Goal: Task Accomplishment & Management: Complete application form

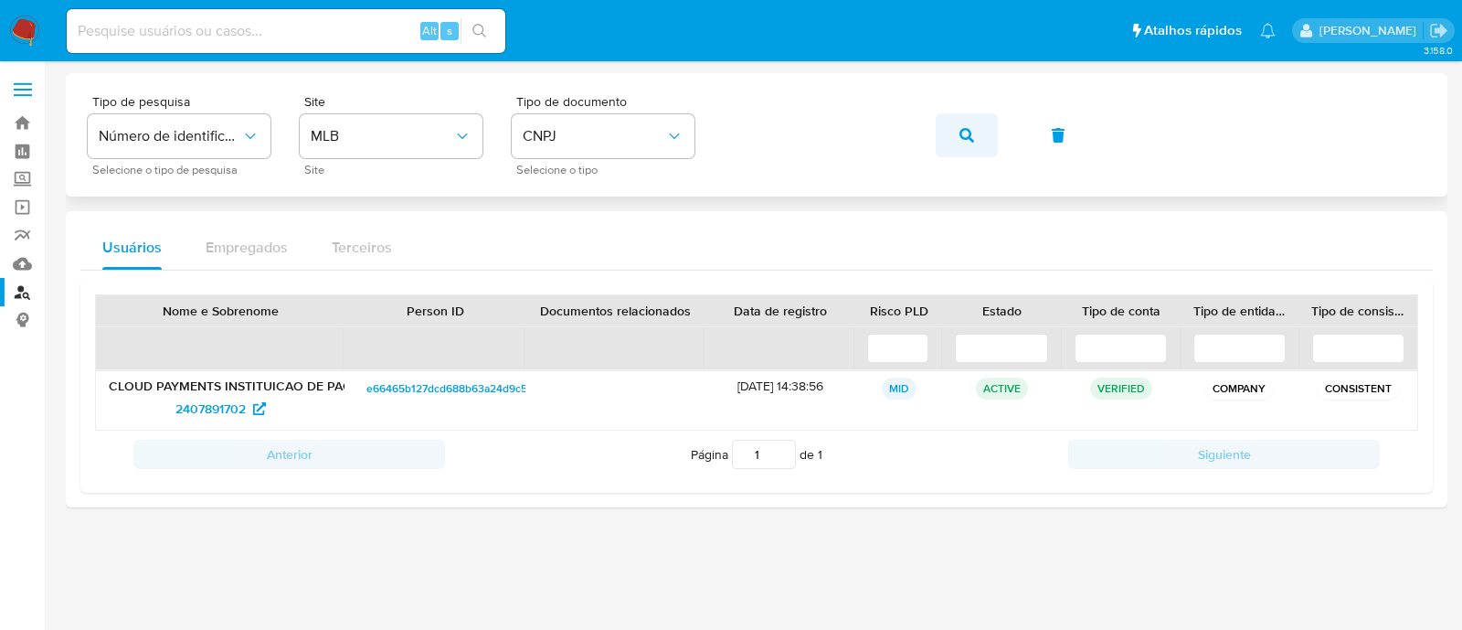
click at [976, 125] on button "button" at bounding box center [967, 135] width 62 height 44
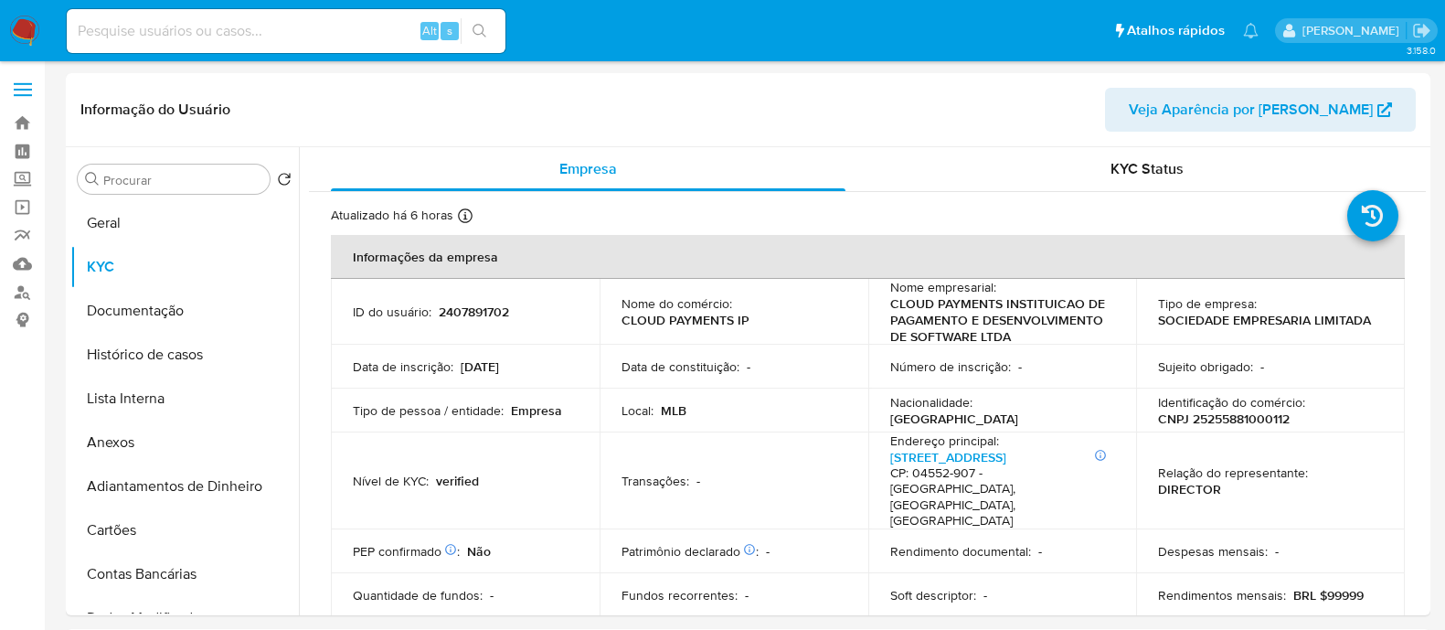
select select "10"
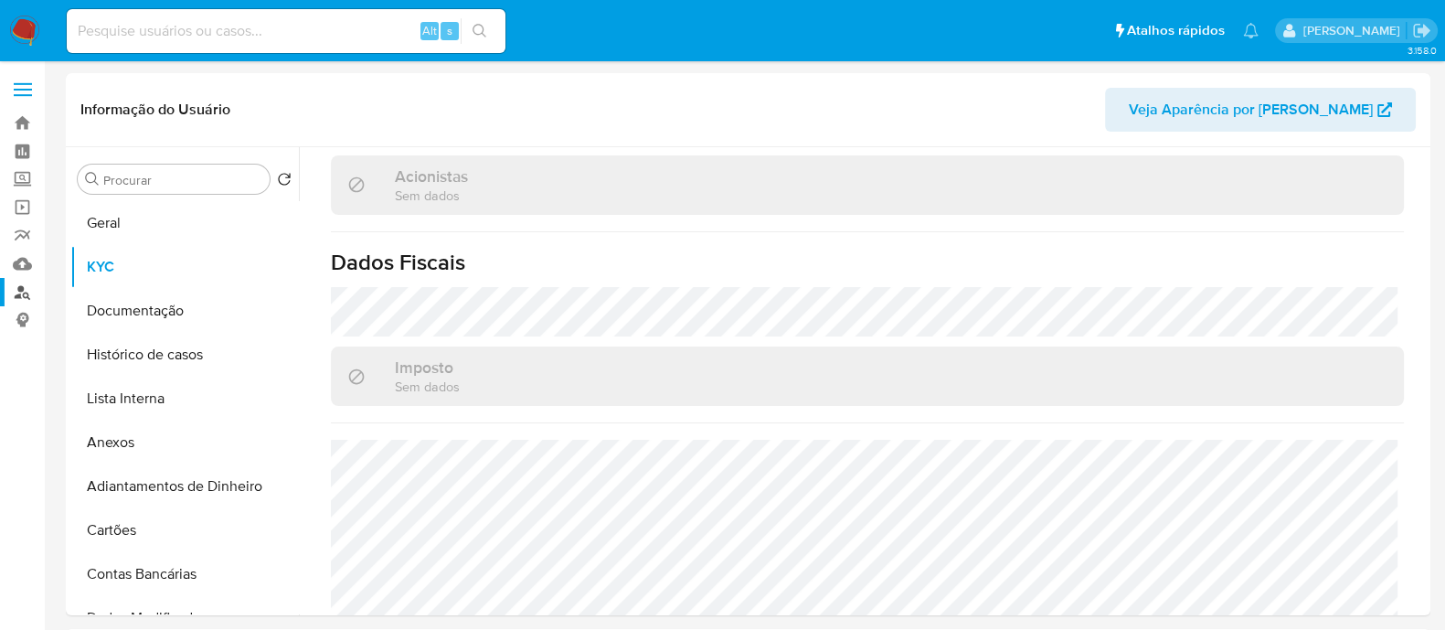
click at [10, 289] on link "Localizador de pessoas" at bounding box center [109, 292] width 218 height 28
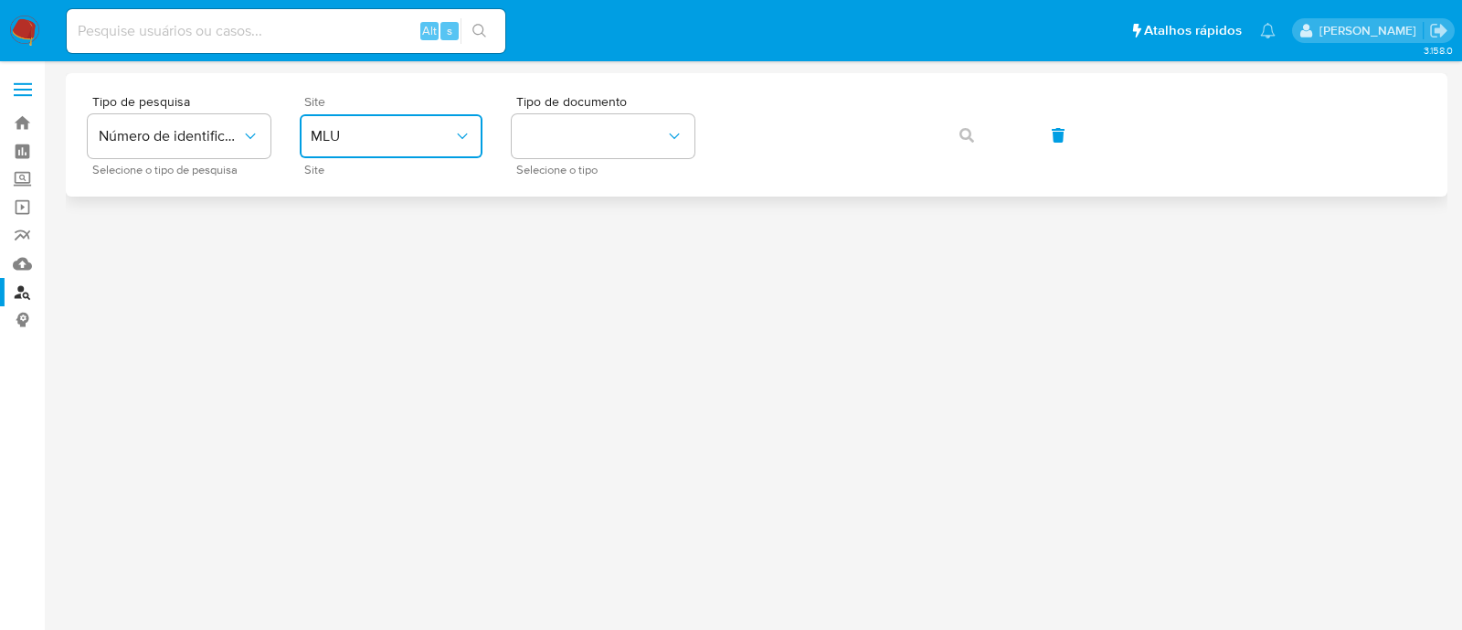
click at [382, 135] on span "MLU" at bounding box center [382, 136] width 143 height 18
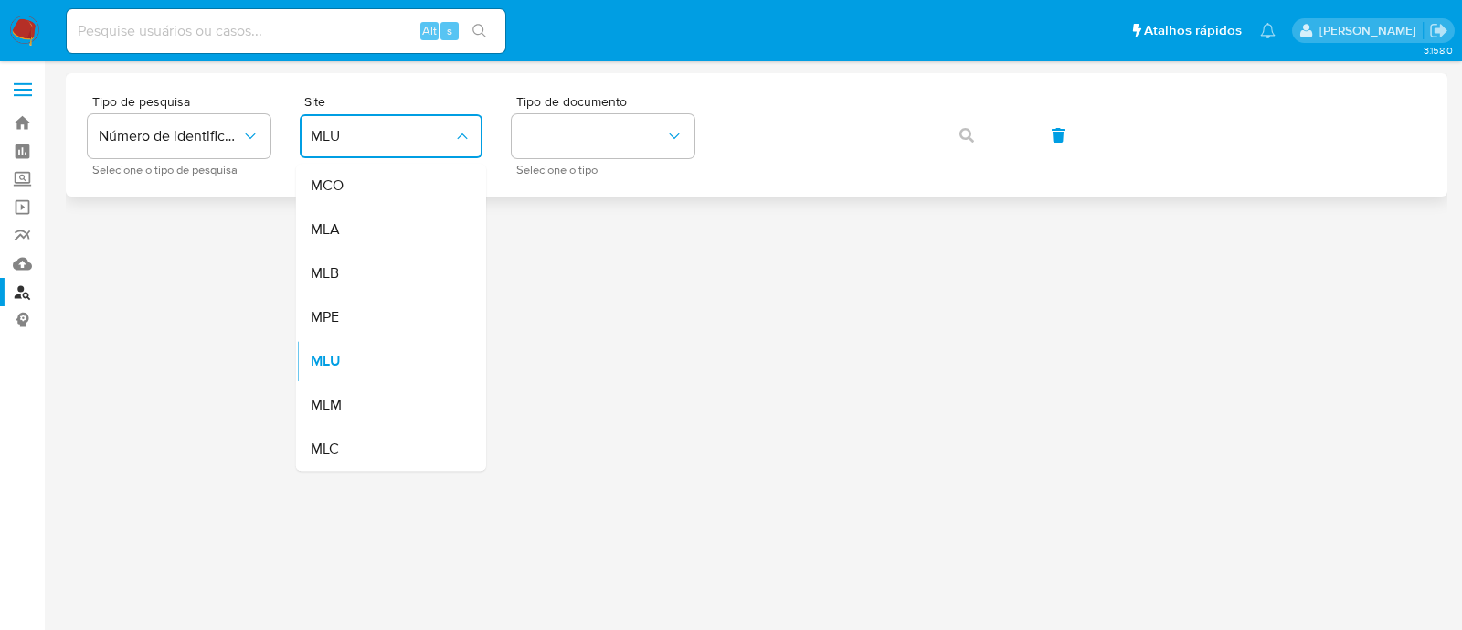
drag, startPoint x: 369, startPoint y: 275, endPoint x: 563, endPoint y: 181, distance: 215.4
click at [369, 276] on div "MLB" at bounding box center [386, 273] width 150 height 44
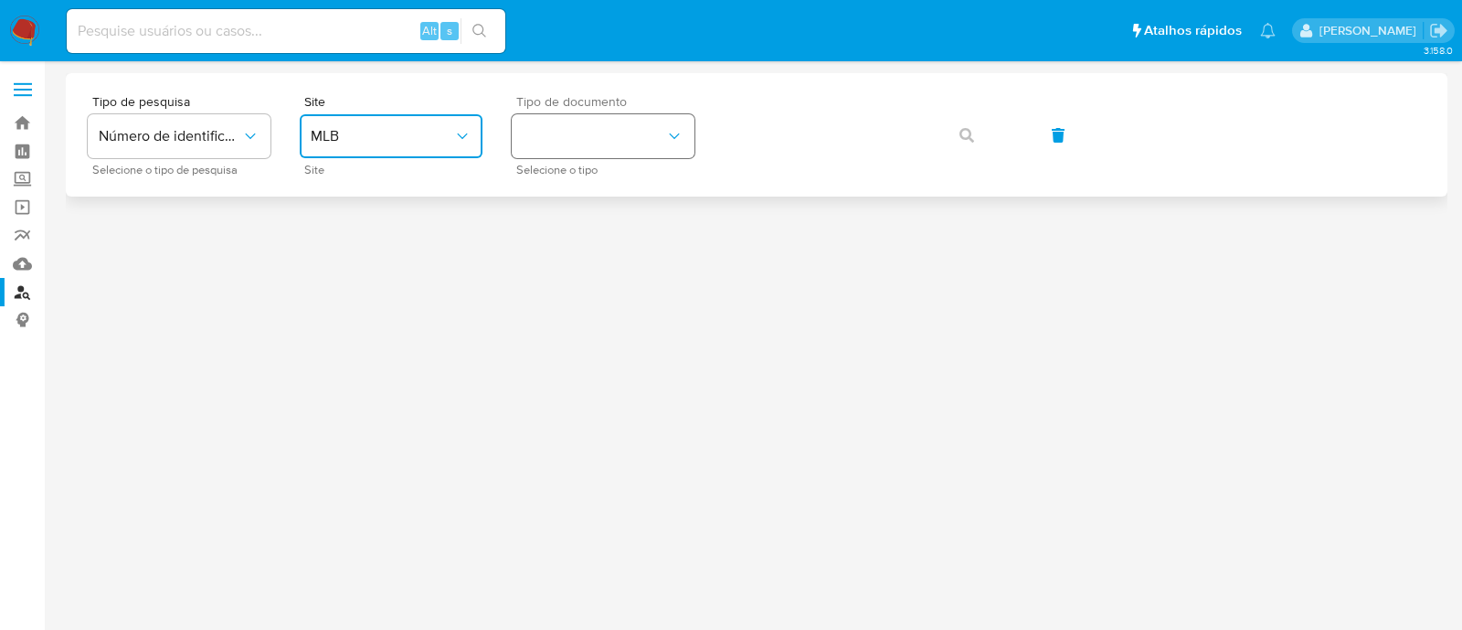
click at [621, 150] on button "identificationType" at bounding box center [603, 136] width 183 height 44
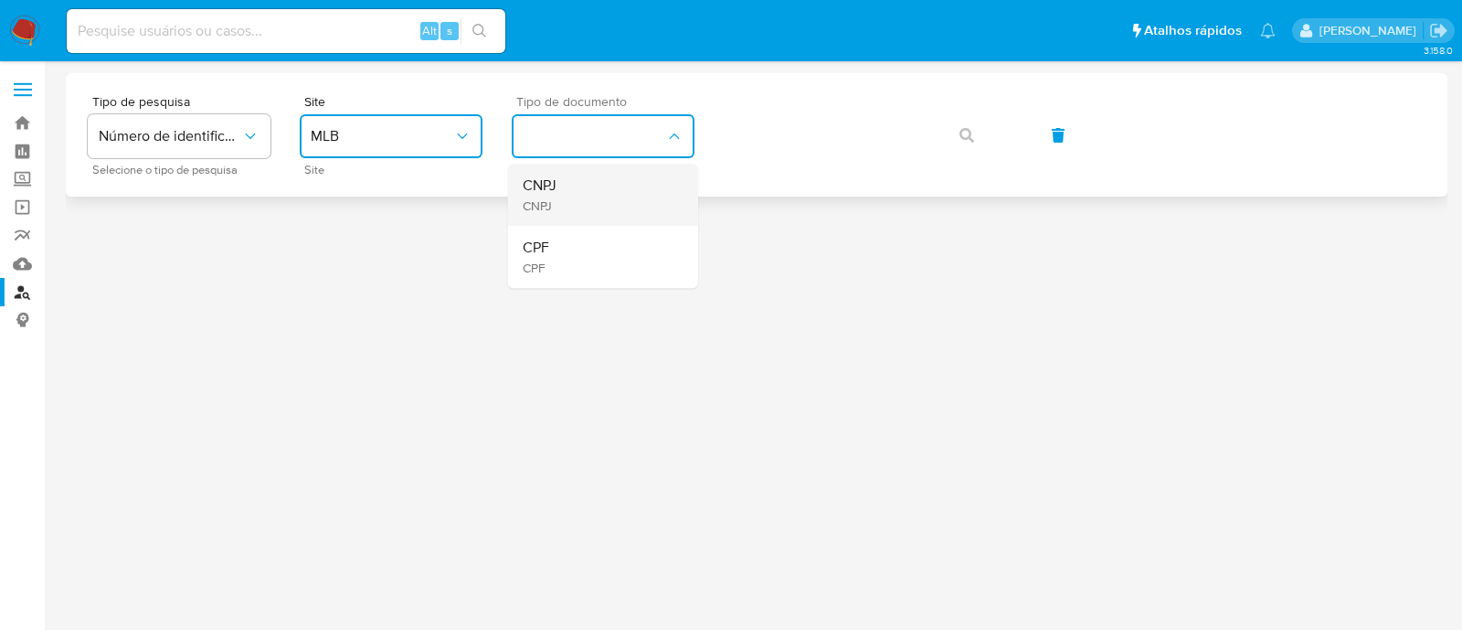
click at [605, 202] on div "CNPJ CNPJ" at bounding box center [598, 195] width 150 height 62
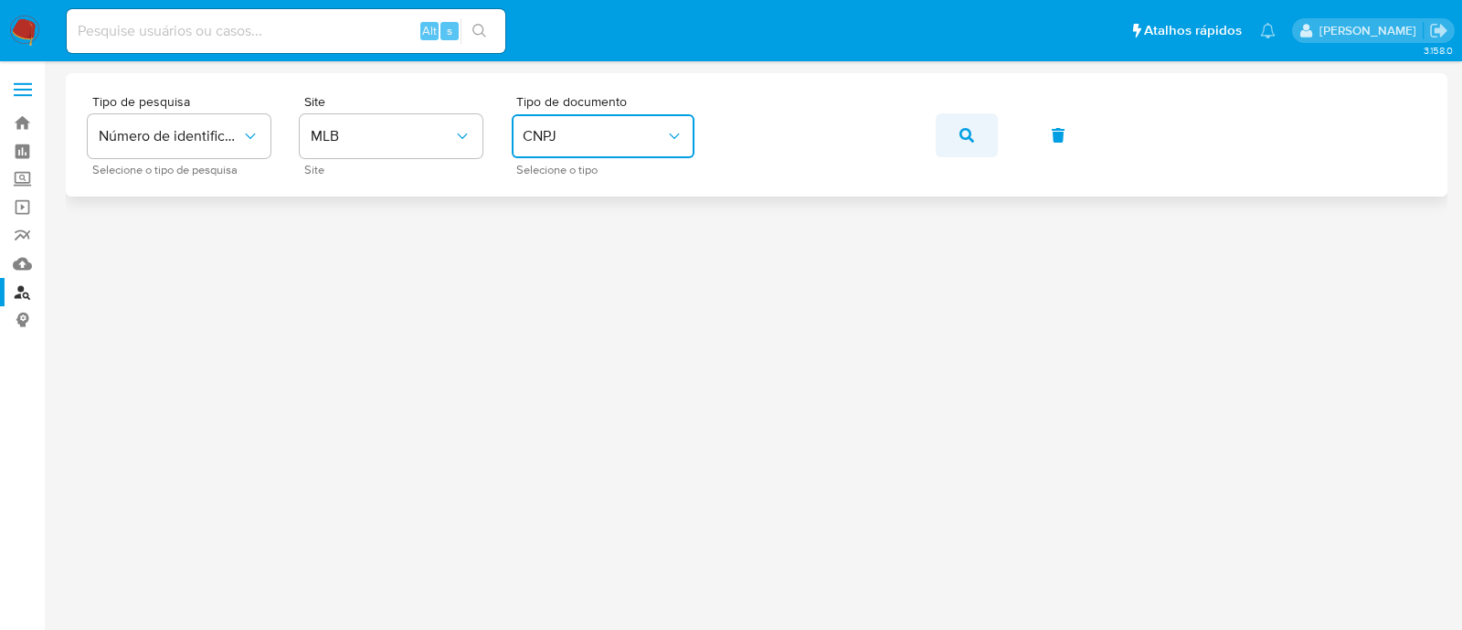
click at [957, 143] on button "button" at bounding box center [967, 135] width 62 height 44
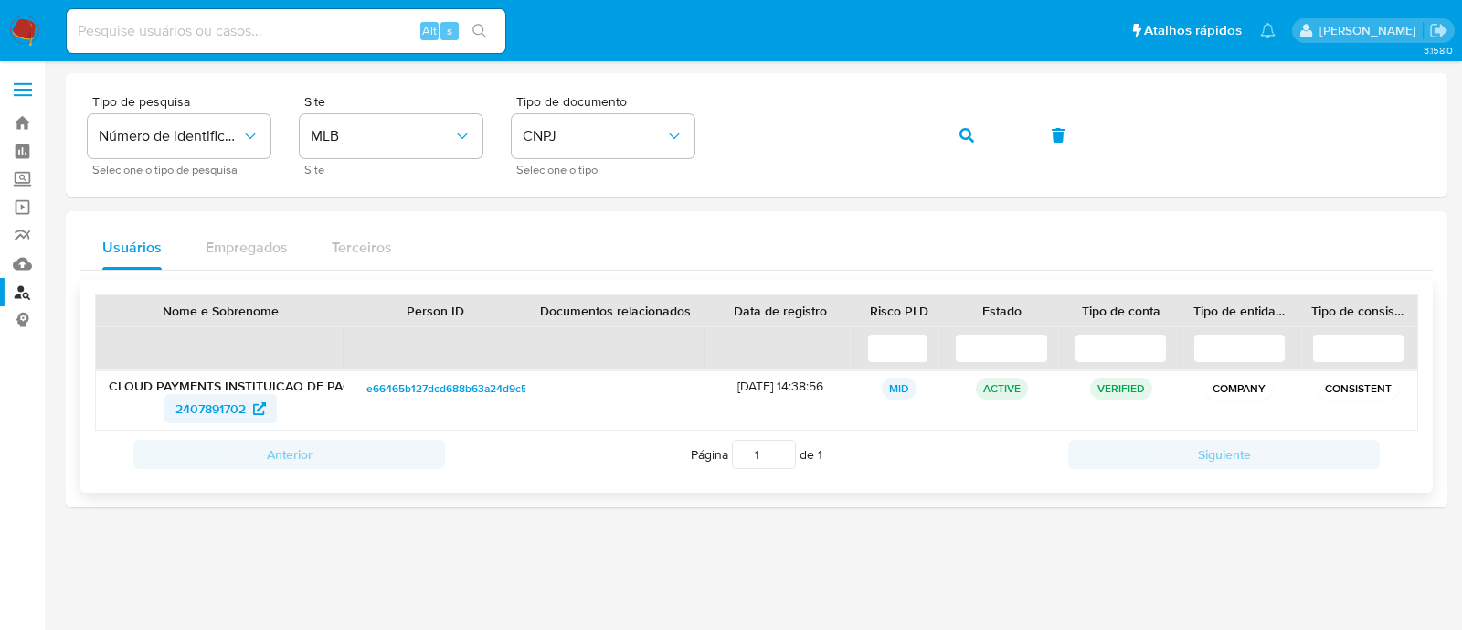
click at [205, 406] on span "2407891702" at bounding box center [210, 408] width 70 height 29
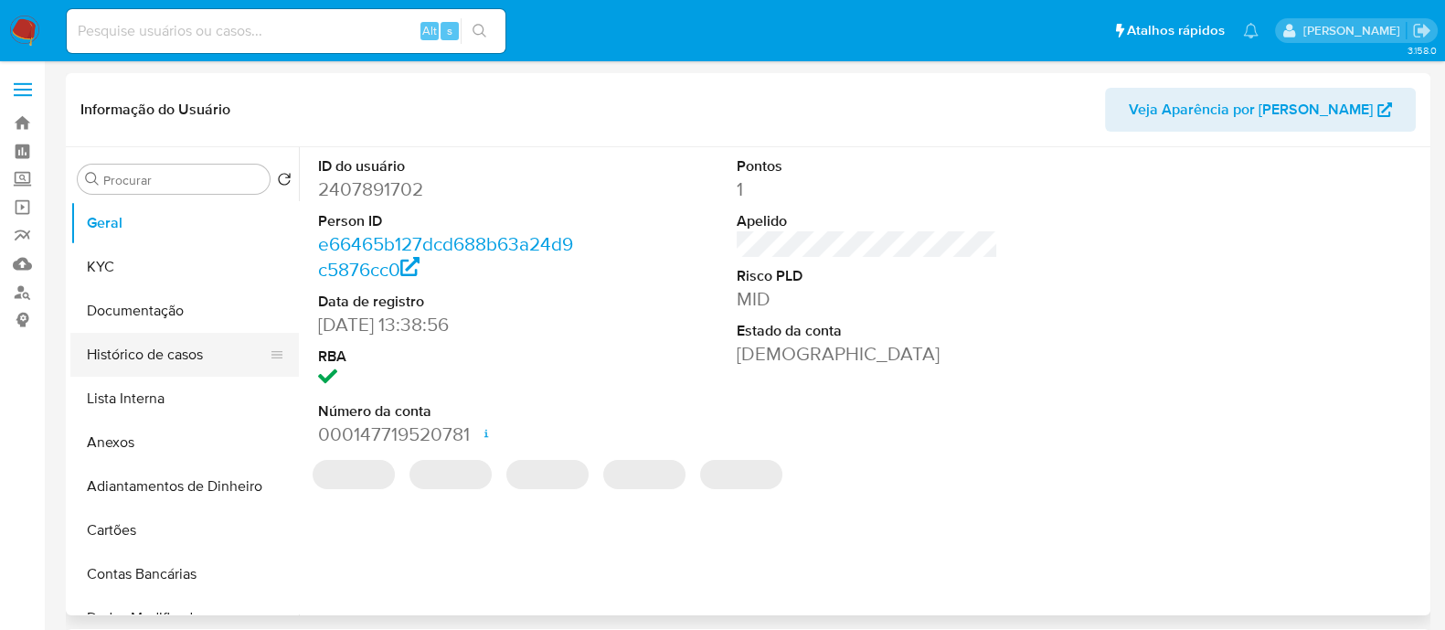
click at [124, 349] on button "Histórico de casos" at bounding box center [177, 355] width 214 height 44
select select "10"
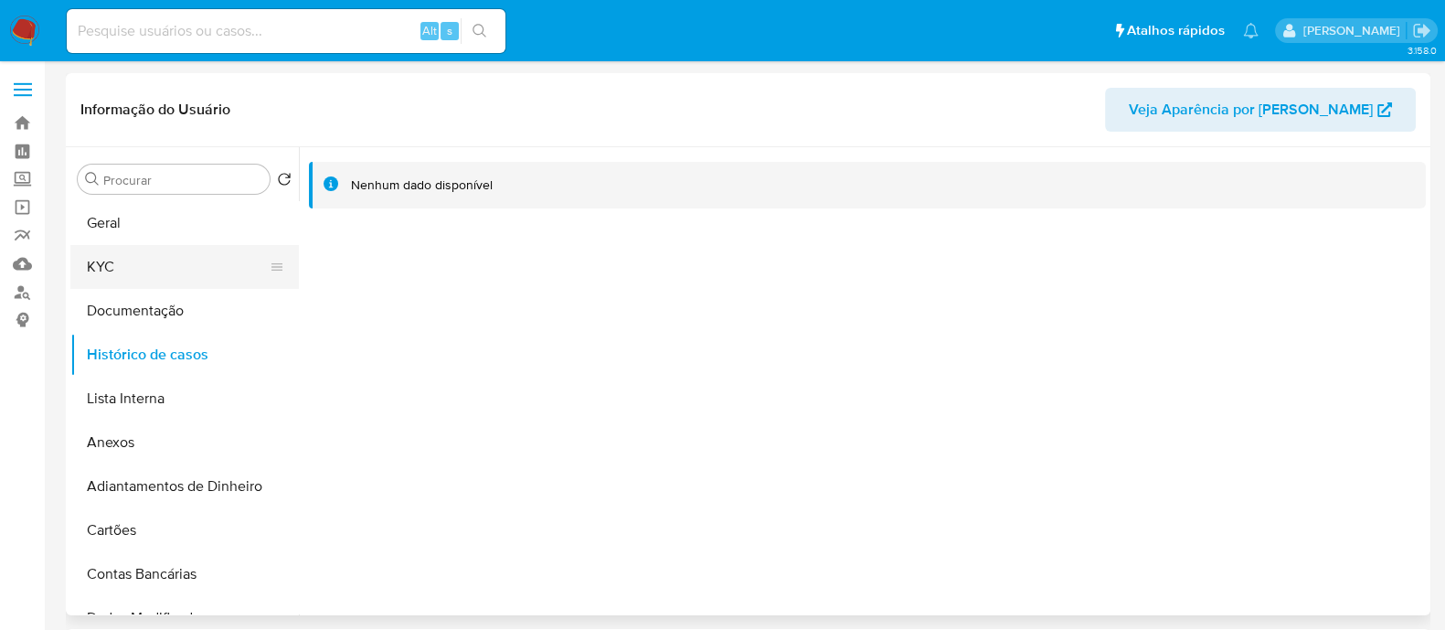
click at [128, 263] on button "KYC" at bounding box center [177, 267] width 214 height 44
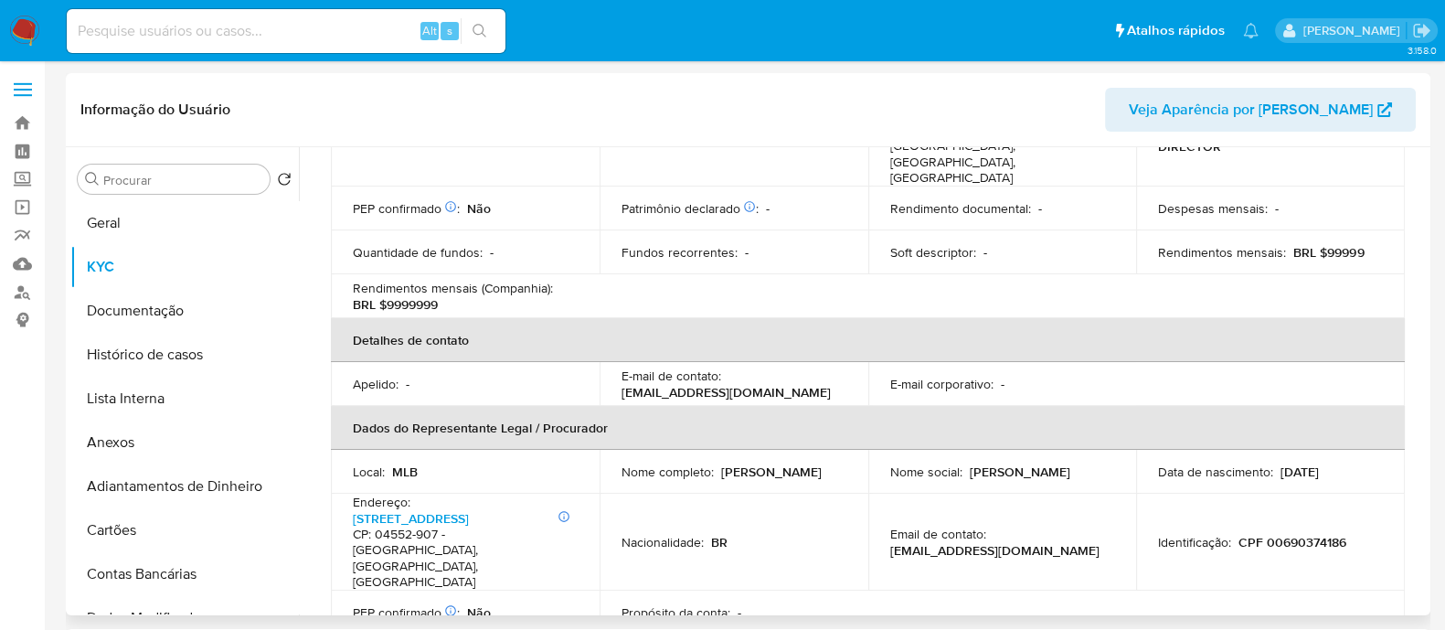
scroll to position [228, 0]
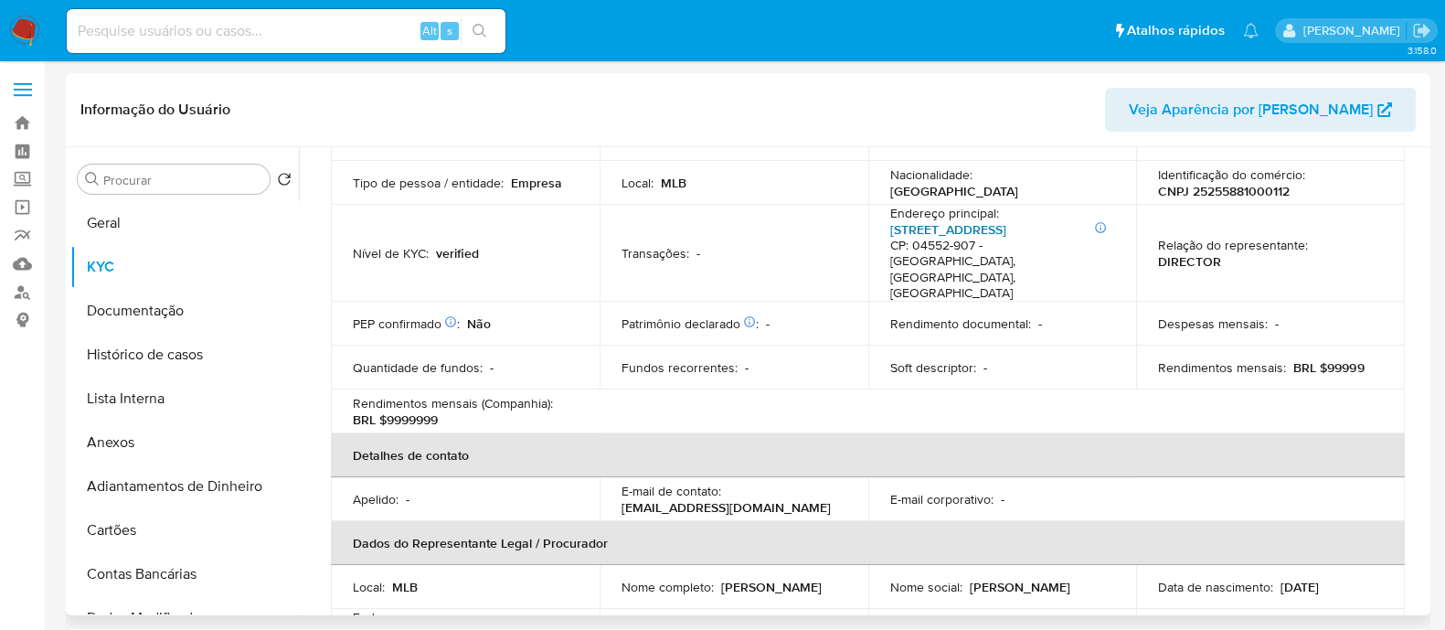
click at [1006, 231] on link "Rua Pequetita 111 111, Vila Olímpia" at bounding box center [948, 229] width 116 height 18
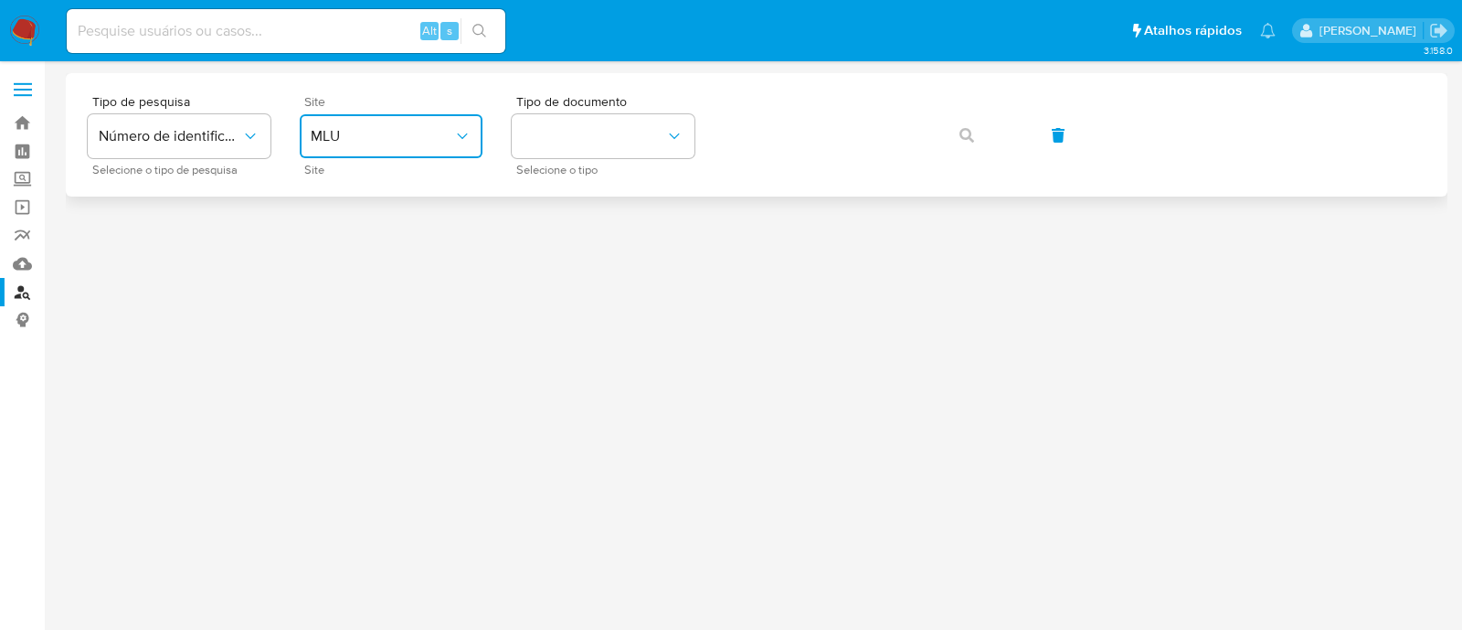
drag, startPoint x: 437, startPoint y: 126, endPoint x: 432, endPoint y: 142, distance: 16.2
click at [436, 127] on span "MLU" at bounding box center [382, 136] width 143 height 18
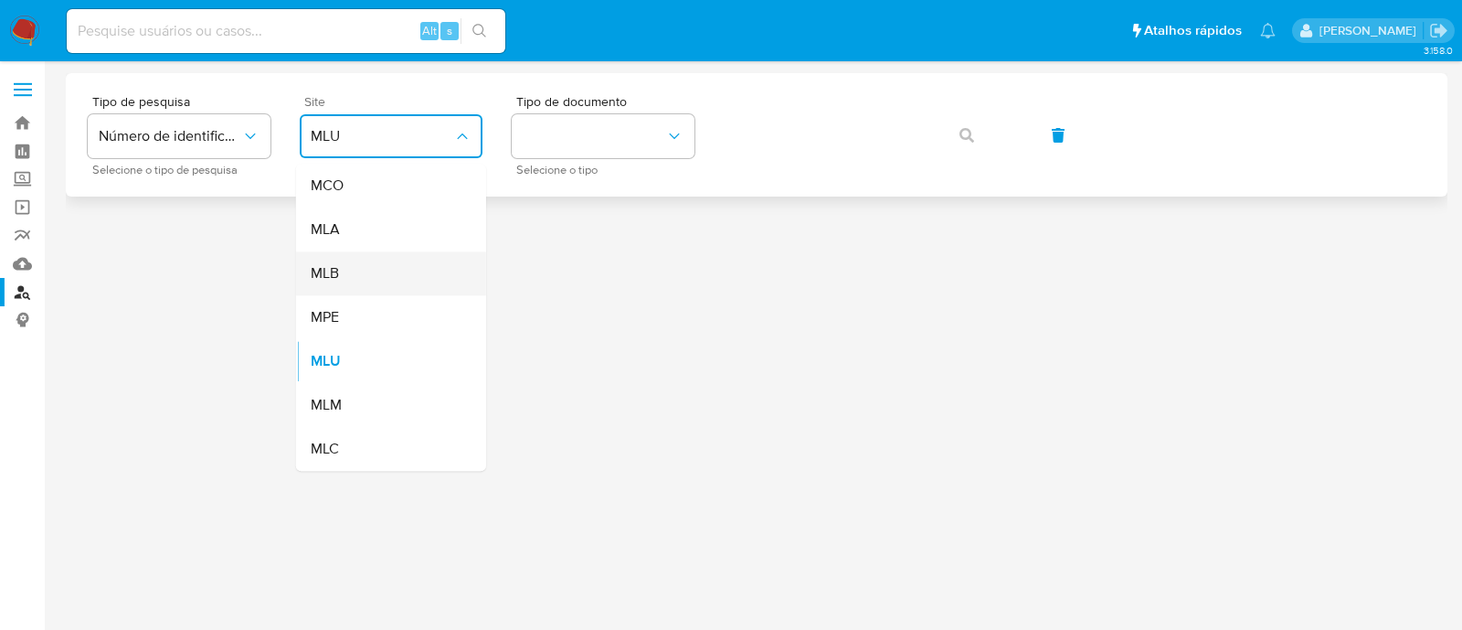
click at [393, 282] on div "MLB" at bounding box center [386, 273] width 150 height 44
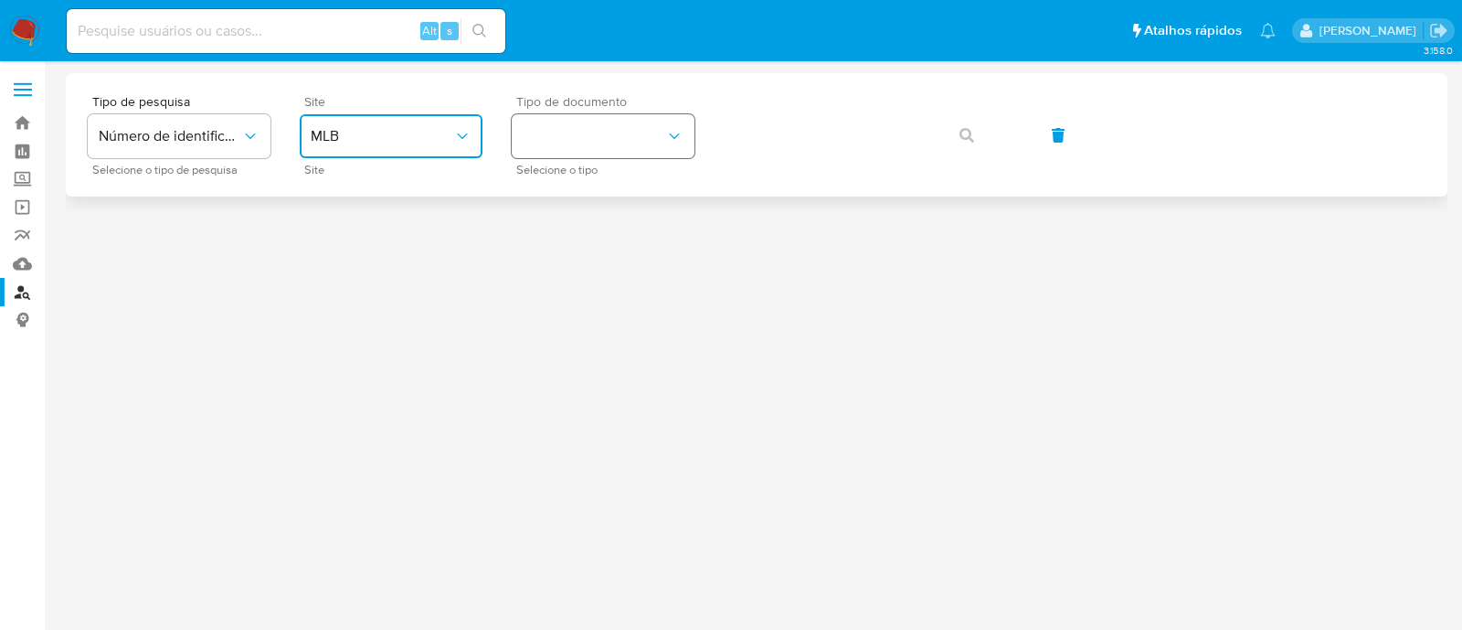
click at [570, 148] on button "identificationType" at bounding box center [603, 136] width 183 height 44
click at [570, 192] on div "CNPJ CNPJ" at bounding box center [598, 195] width 150 height 62
click at [976, 118] on button "button" at bounding box center [967, 135] width 62 height 44
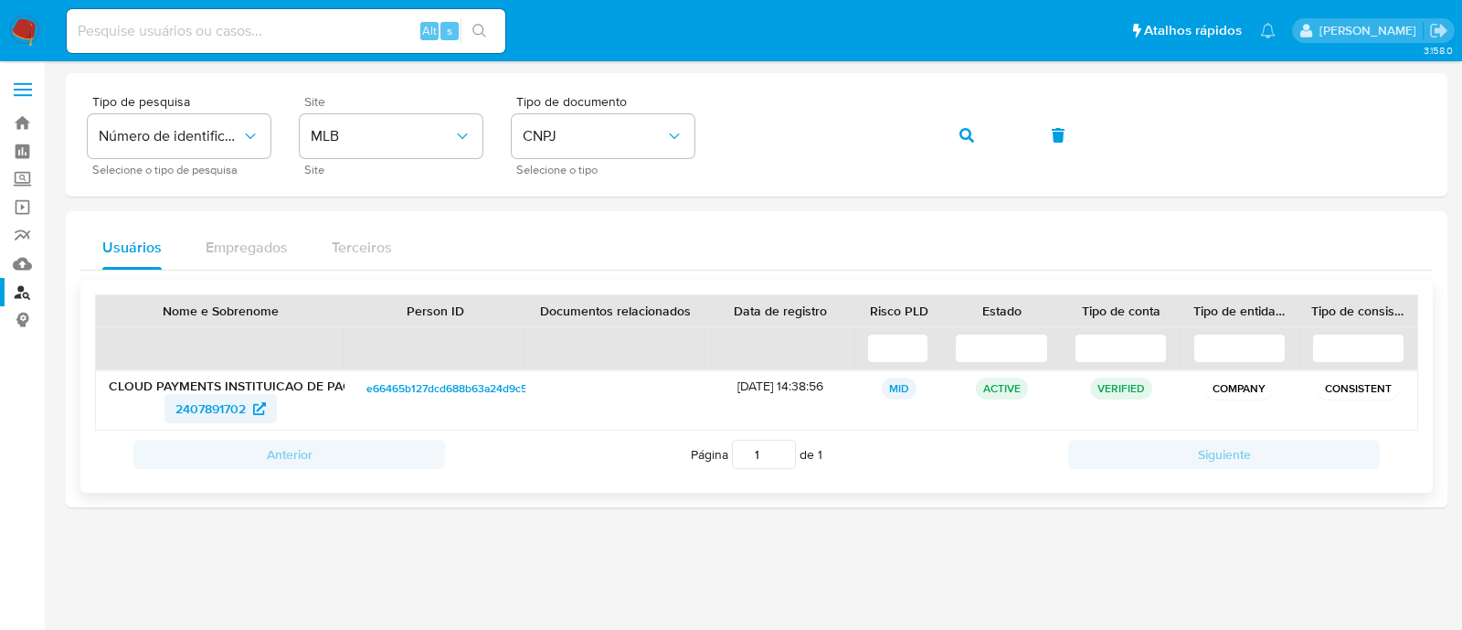
click at [230, 409] on span "2407891702" at bounding box center [210, 408] width 70 height 29
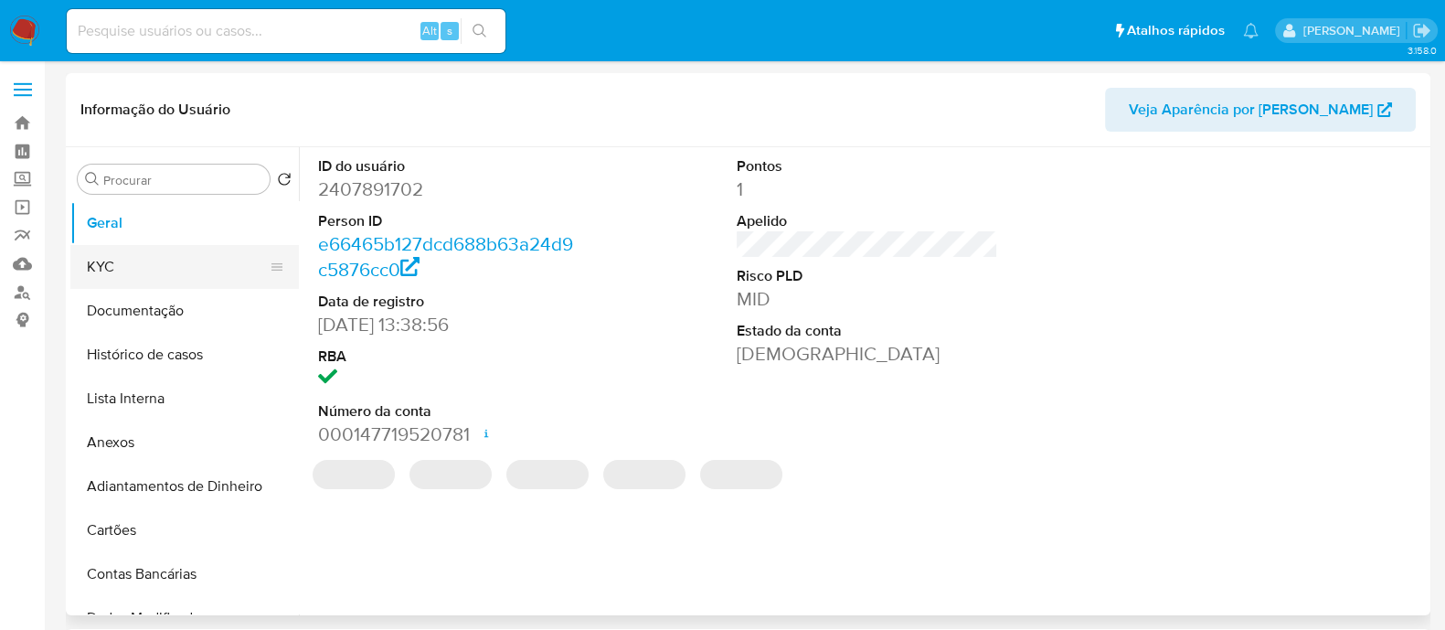
click at [150, 271] on button "KYC" at bounding box center [177, 267] width 214 height 44
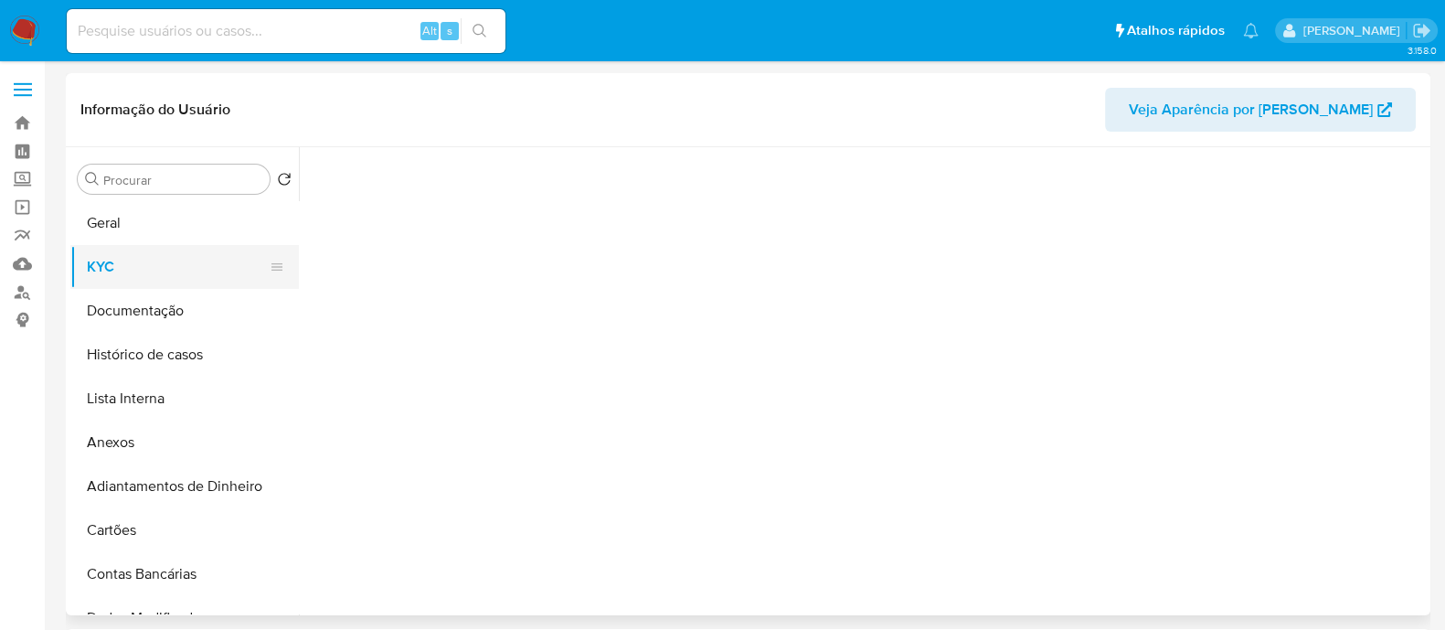
select select "10"
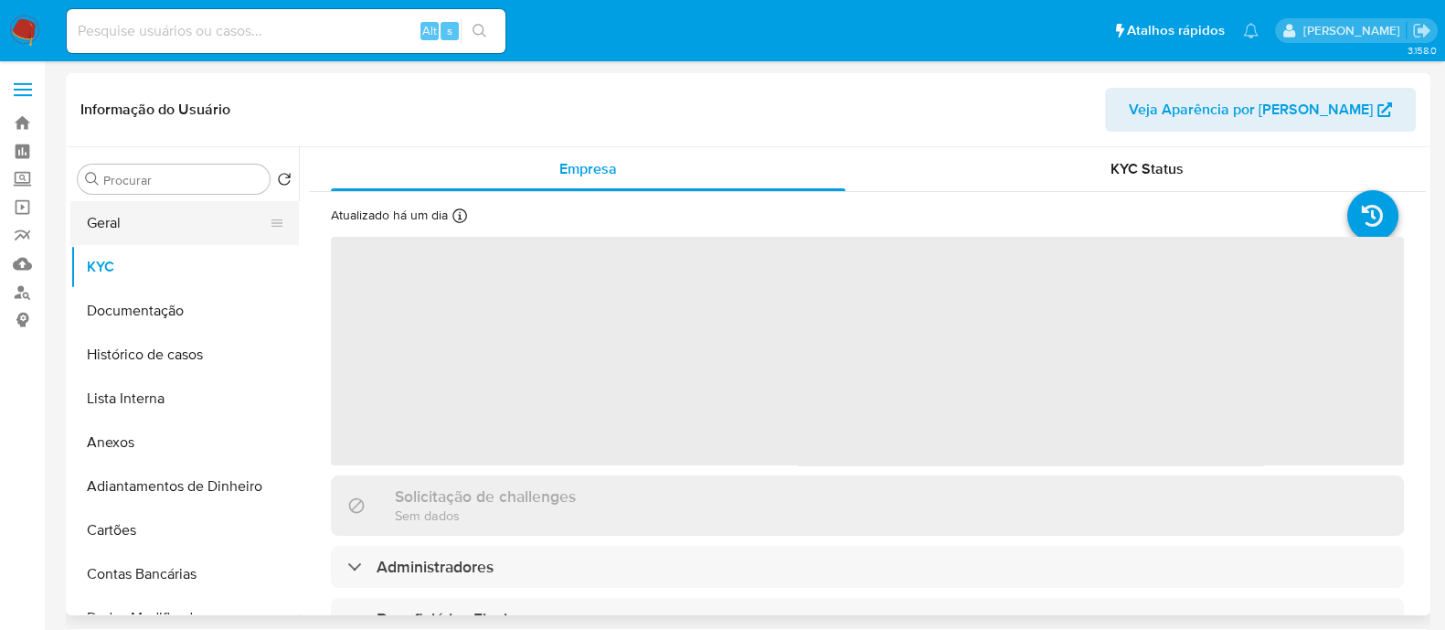
click at [169, 214] on button "Geral" at bounding box center [177, 223] width 214 height 44
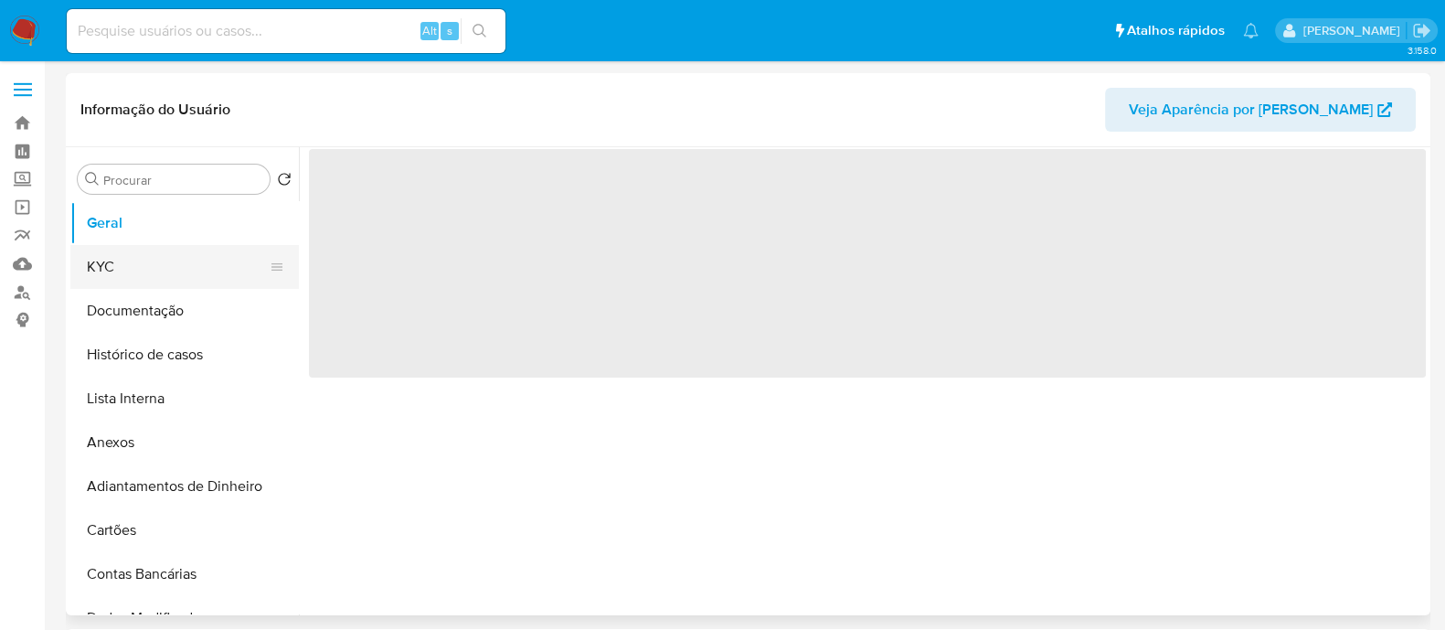
click at [151, 271] on button "KYC" at bounding box center [177, 267] width 214 height 44
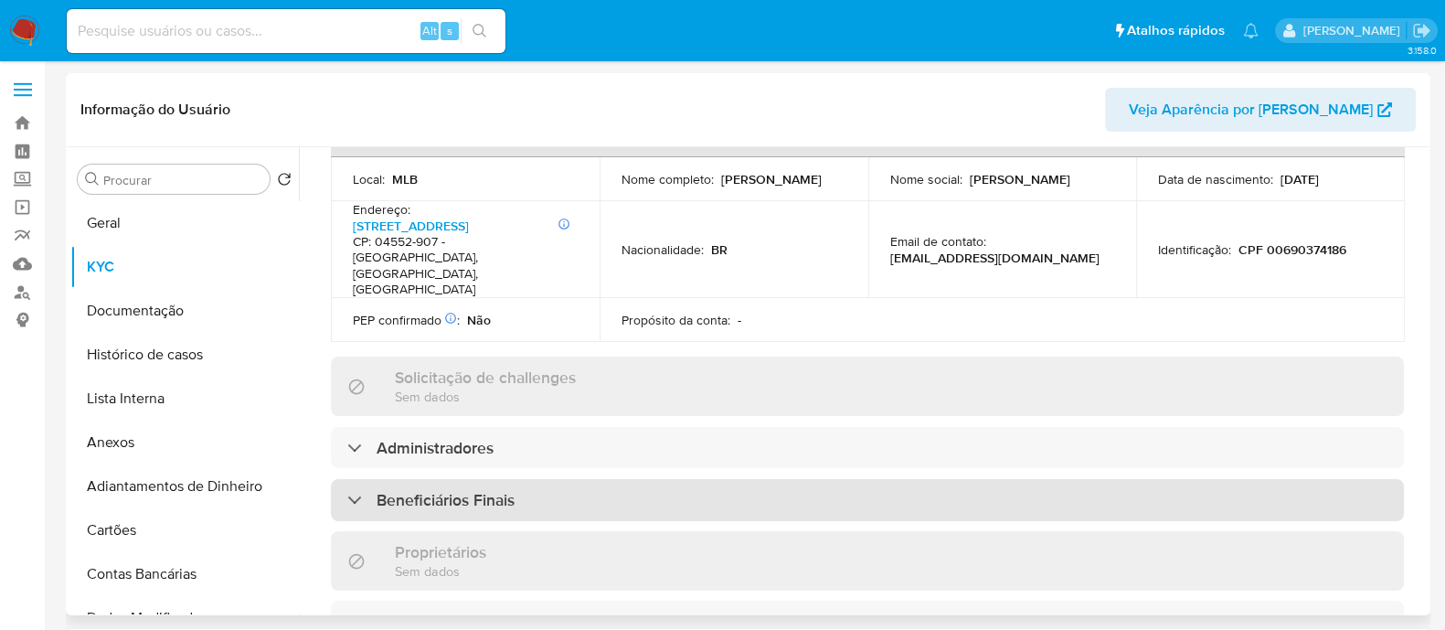
scroll to position [685, 0]
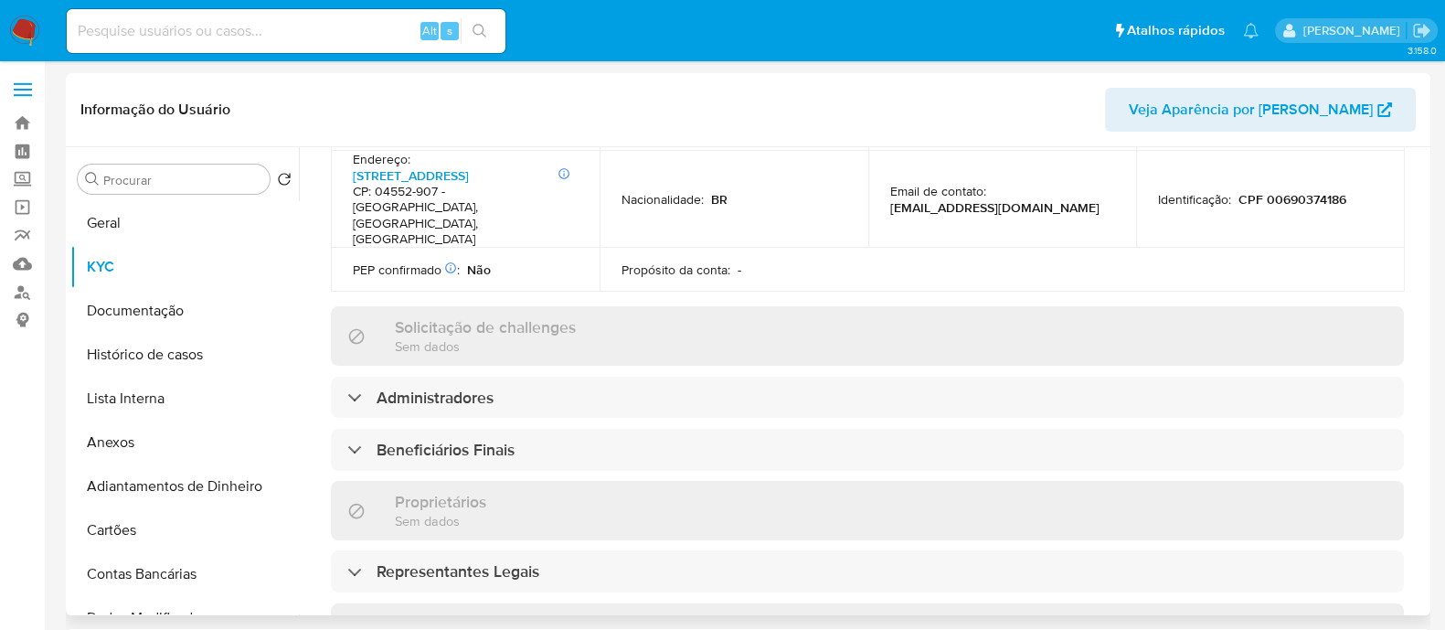
click at [579, 361] on div "Informações da empresa ID do usuário : 2407891702 Nome do comércio : CLOUD PAYM…" at bounding box center [867, 330] width 1073 height 1563
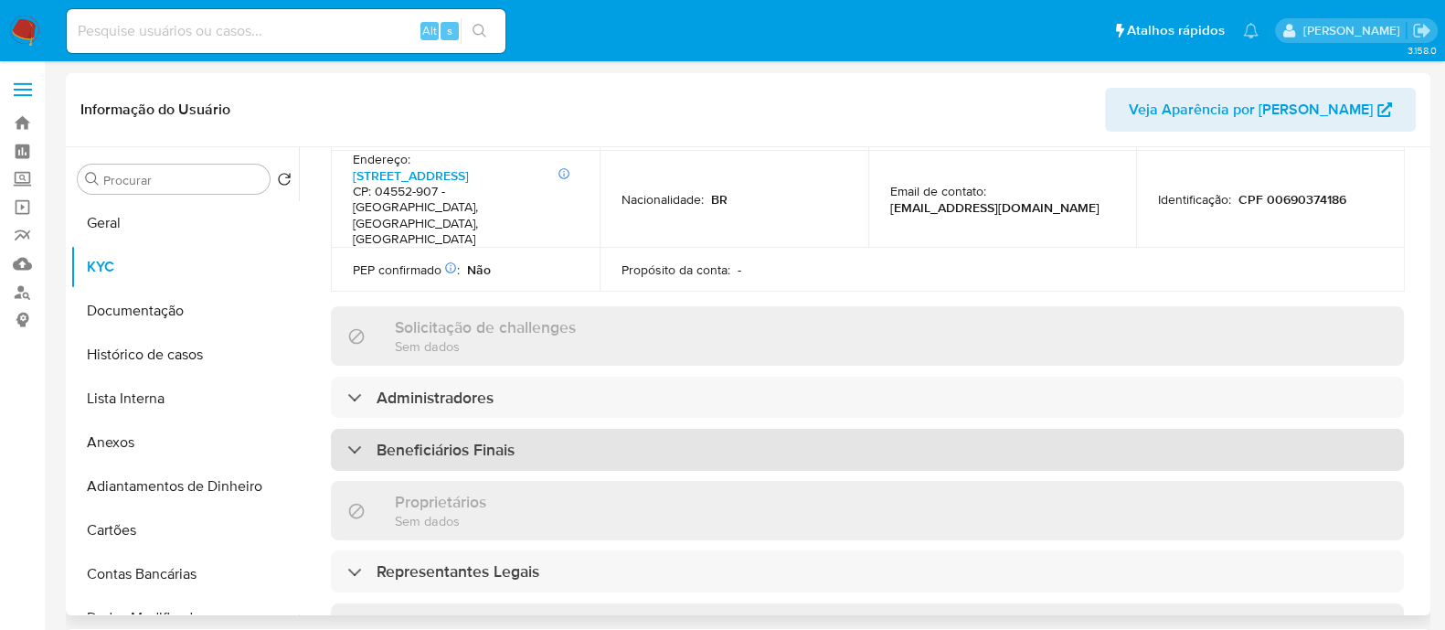
click at [631, 429] on div "Beneficiários Finais" at bounding box center [867, 450] width 1073 height 42
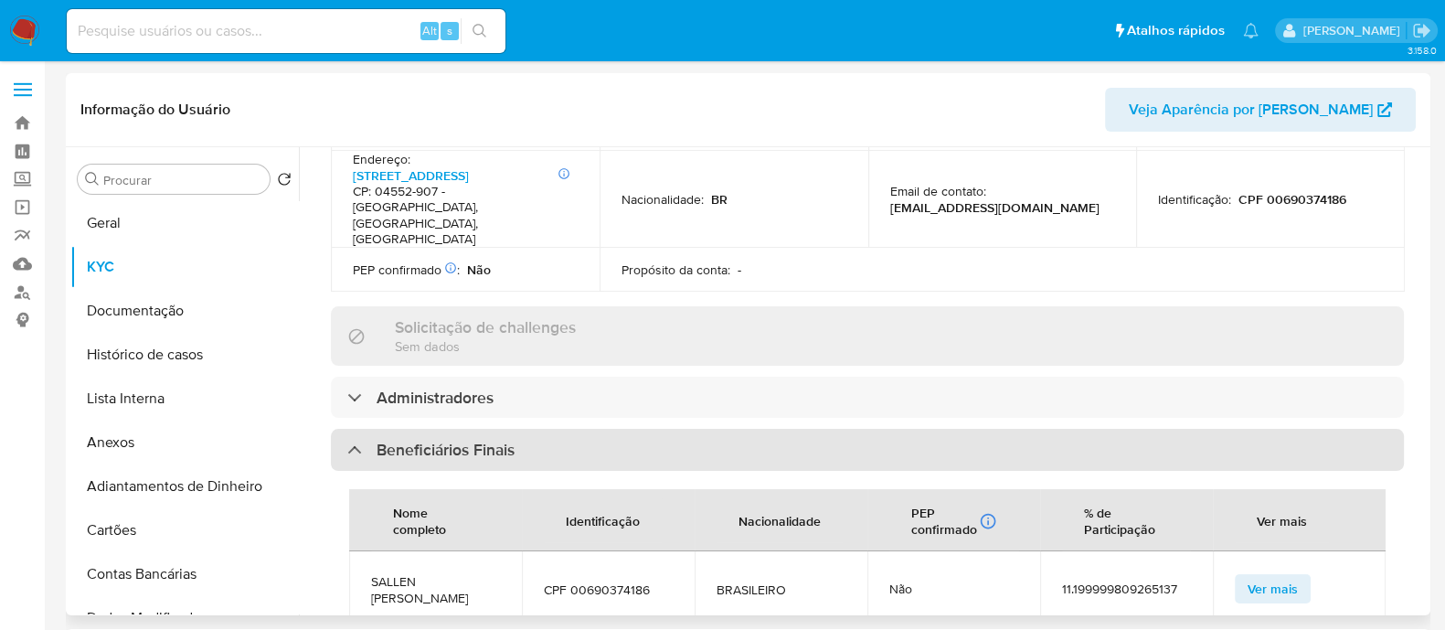
scroll to position [913, 0]
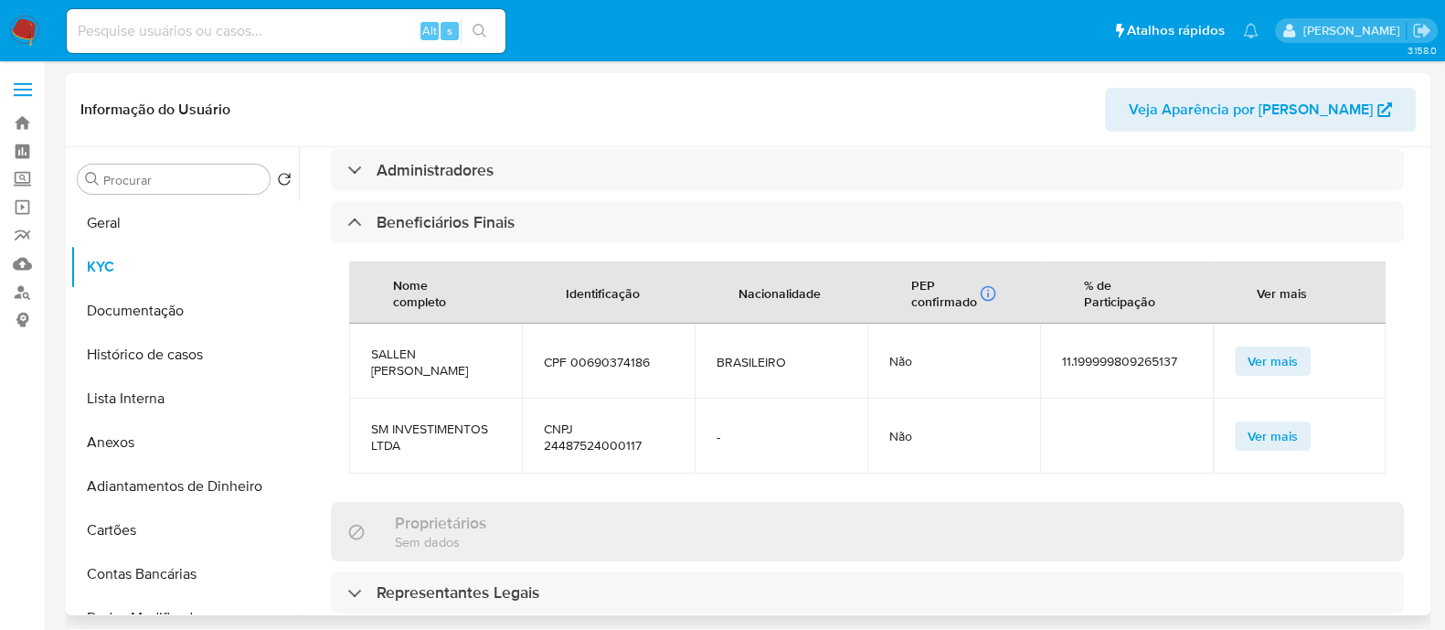
click at [377, 332] on td "SALLEN VIEGAS DE MORAES" at bounding box center [435, 361] width 173 height 75
click at [427, 324] on td "SALLEN VIEGAS DE MORAES" at bounding box center [435, 361] width 173 height 75
click at [416, 345] on span "SALLEN VIEGAS DE MORAES" at bounding box center [435, 361] width 129 height 33
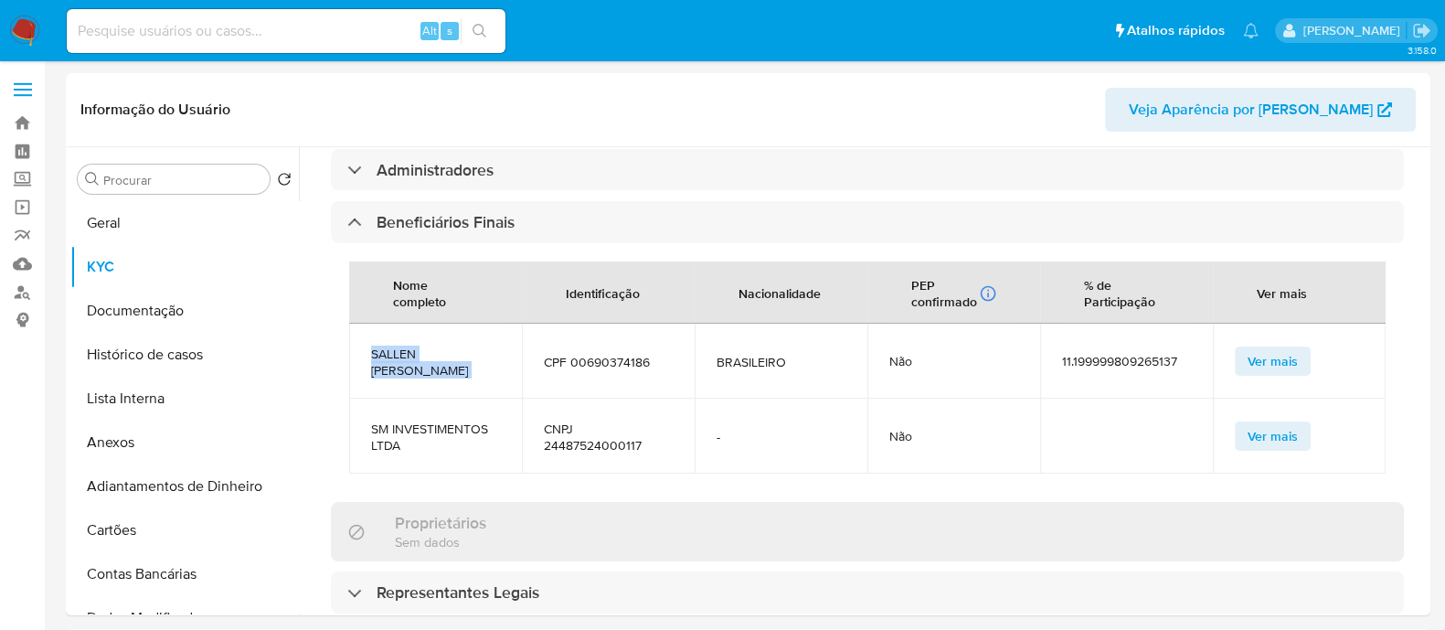
copy span "SALLEN VIEGAS DE MORAES"
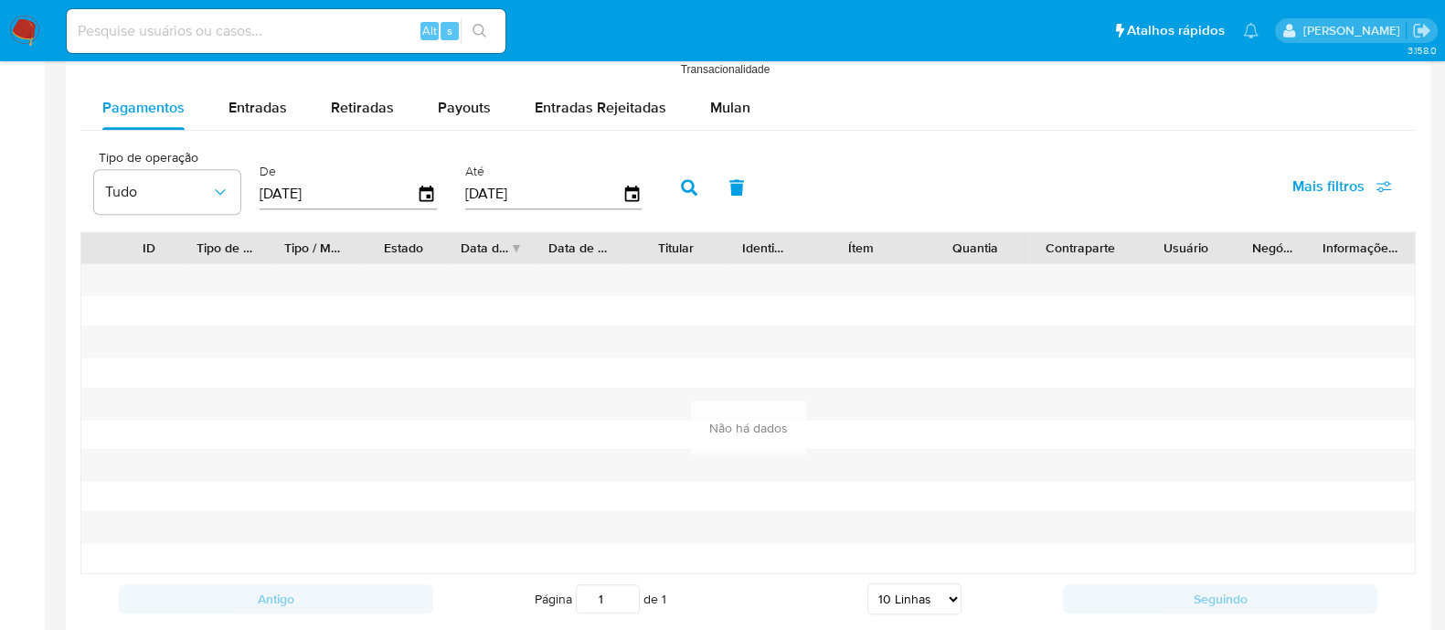
scroll to position [1603, 0]
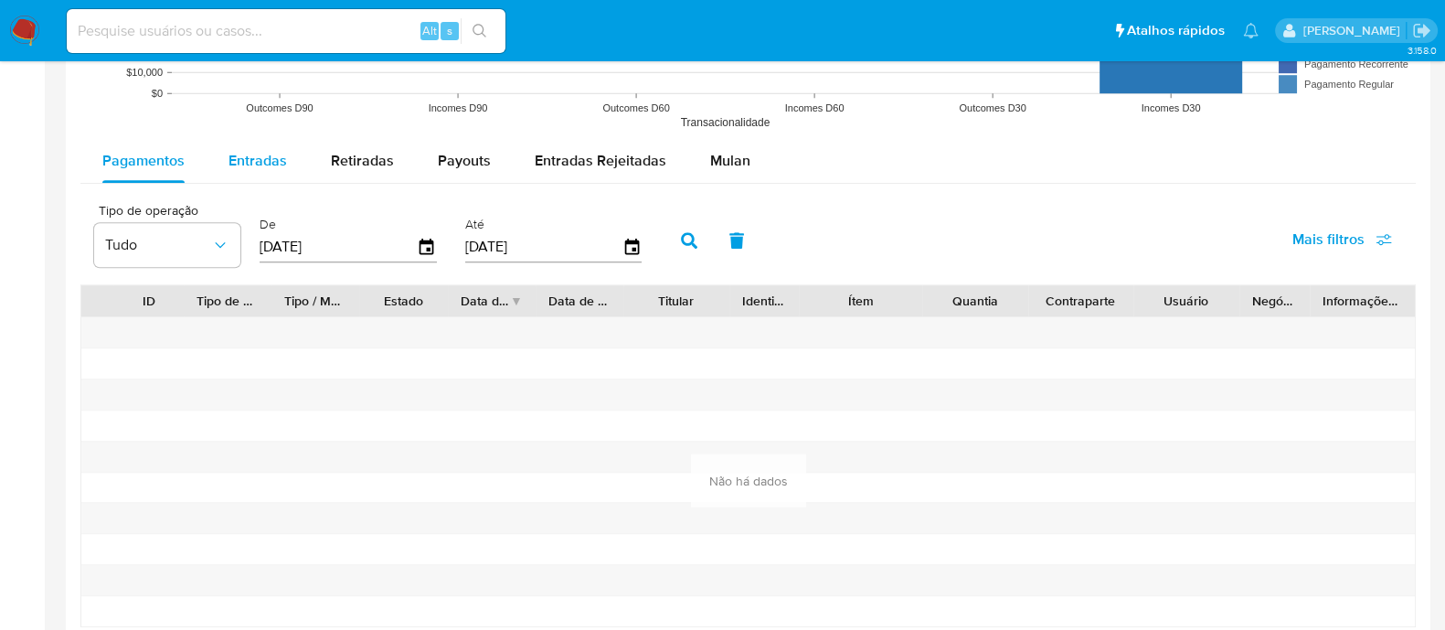
click at [295, 166] on button "Entradas" at bounding box center [258, 161] width 102 height 44
select select "10"
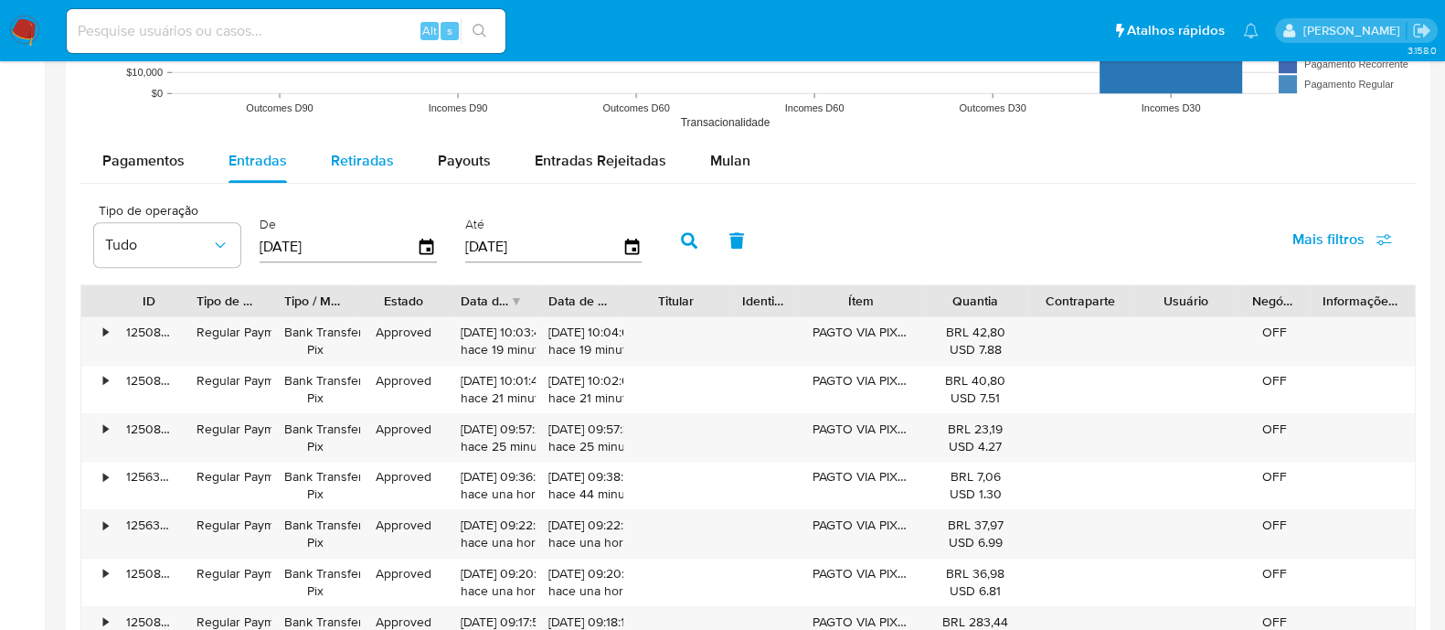
click at [367, 172] on div "Retiradas" at bounding box center [362, 161] width 63 height 44
select select "10"
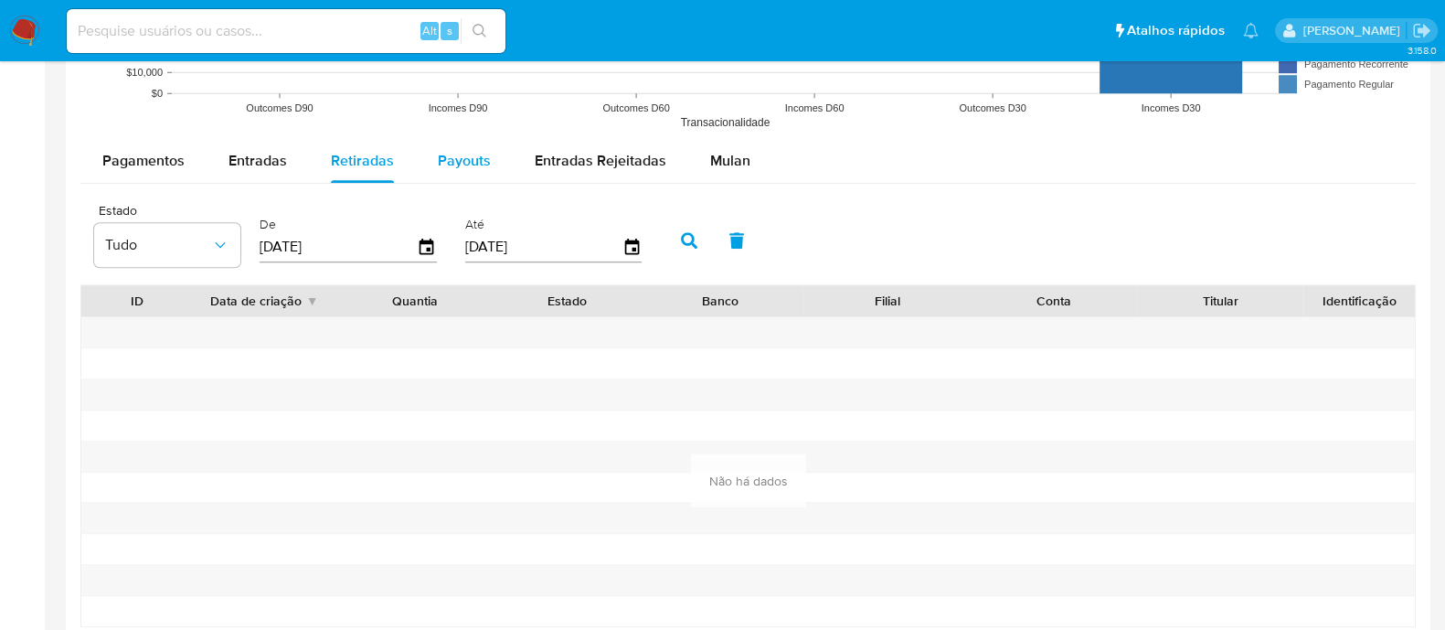
click at [440, 166] on span "Payouts" at bounding box center [464, 160] width 53 height 21
select select "10"
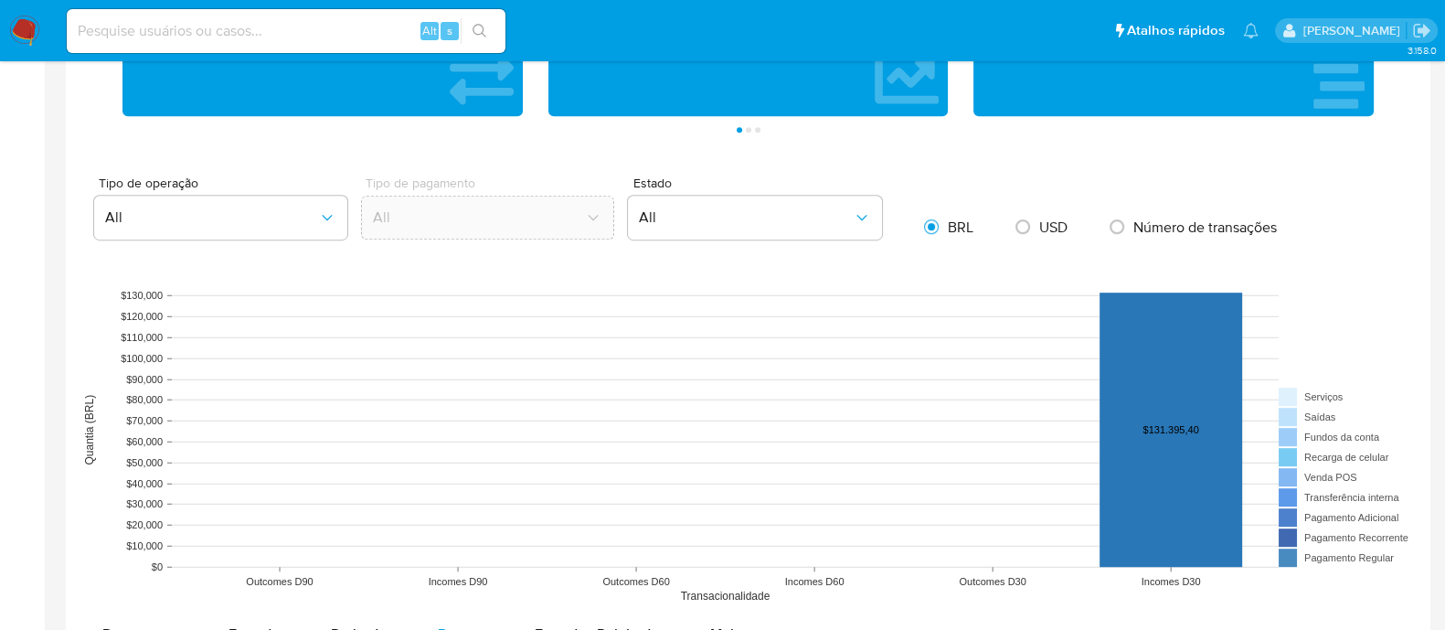
scroll to position [803, 0]
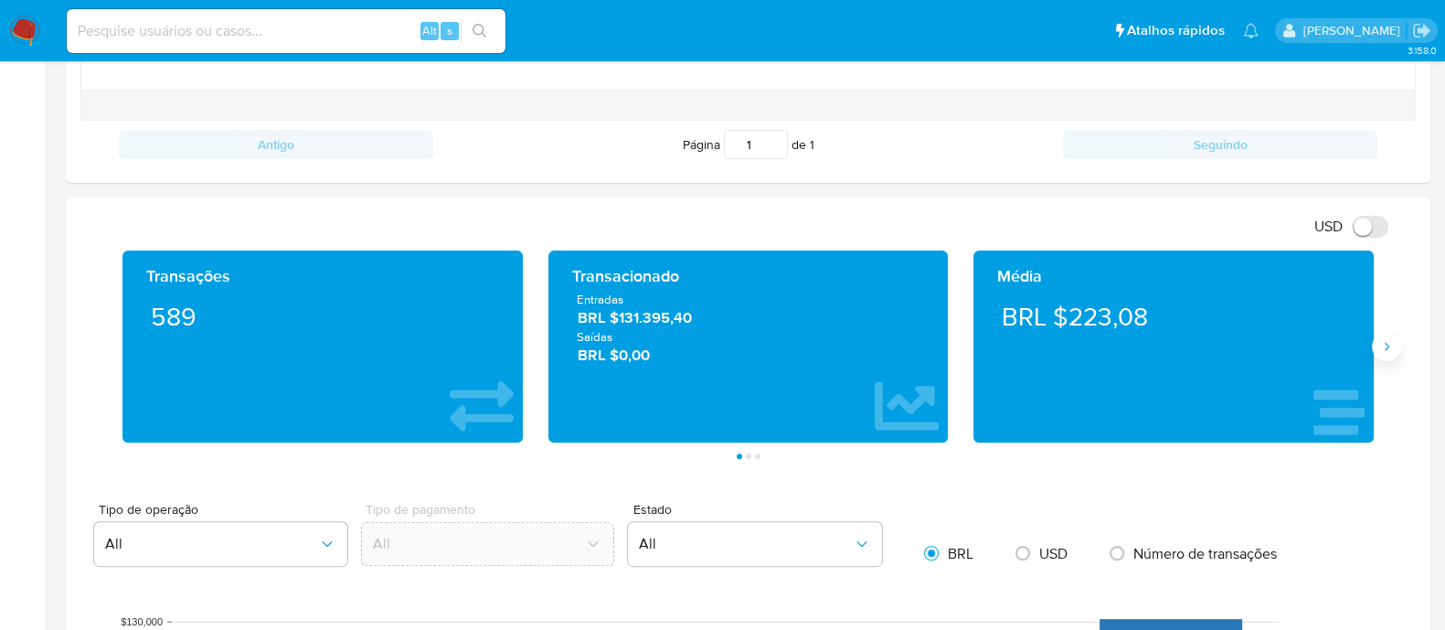
click at [1385, 352] on button "Siguiente" at bounding box center [1386, 346] width 29 height 29
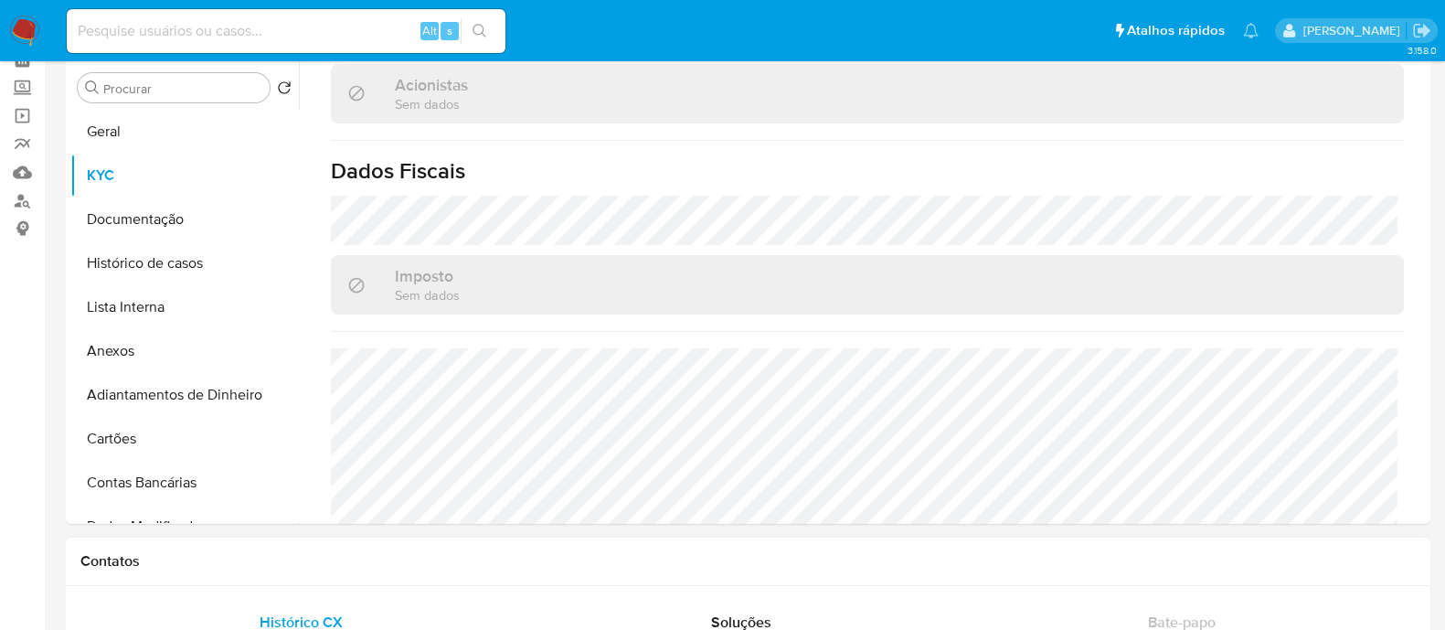
scroll to position [0, 0]
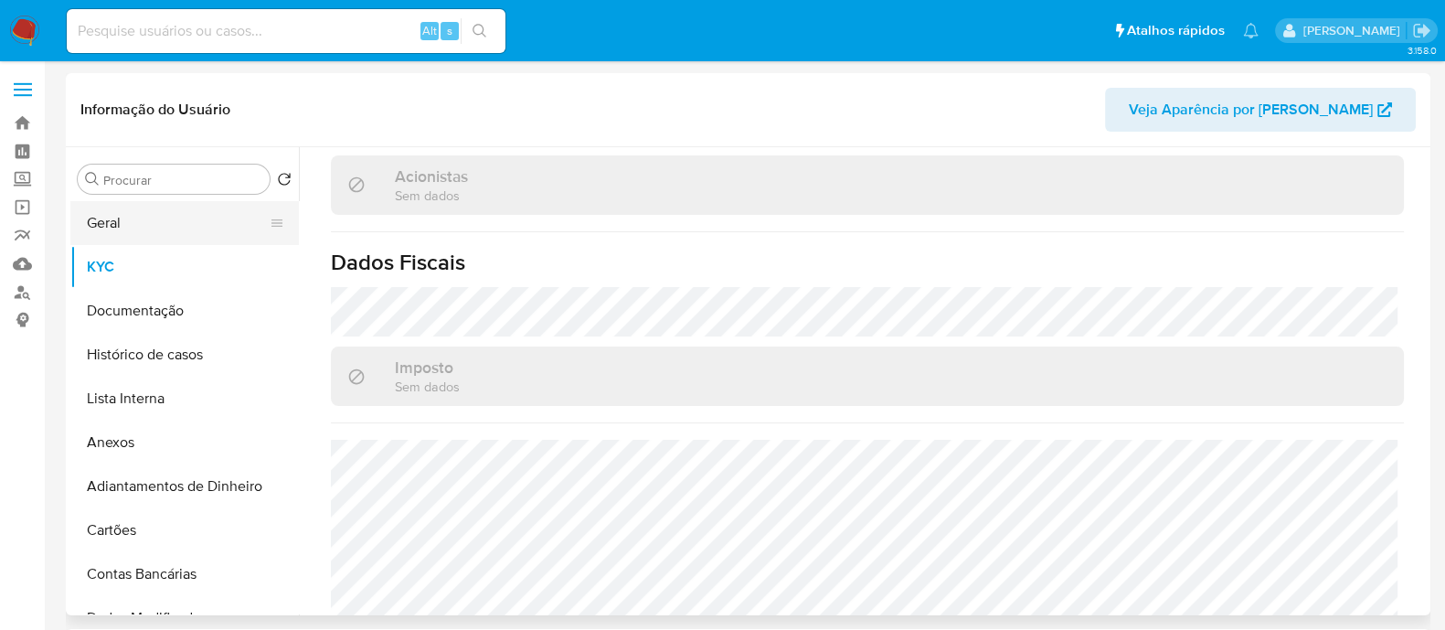
click at [118, 218] on button "Geral" at bounding box center [177, 223] width 214 height 44
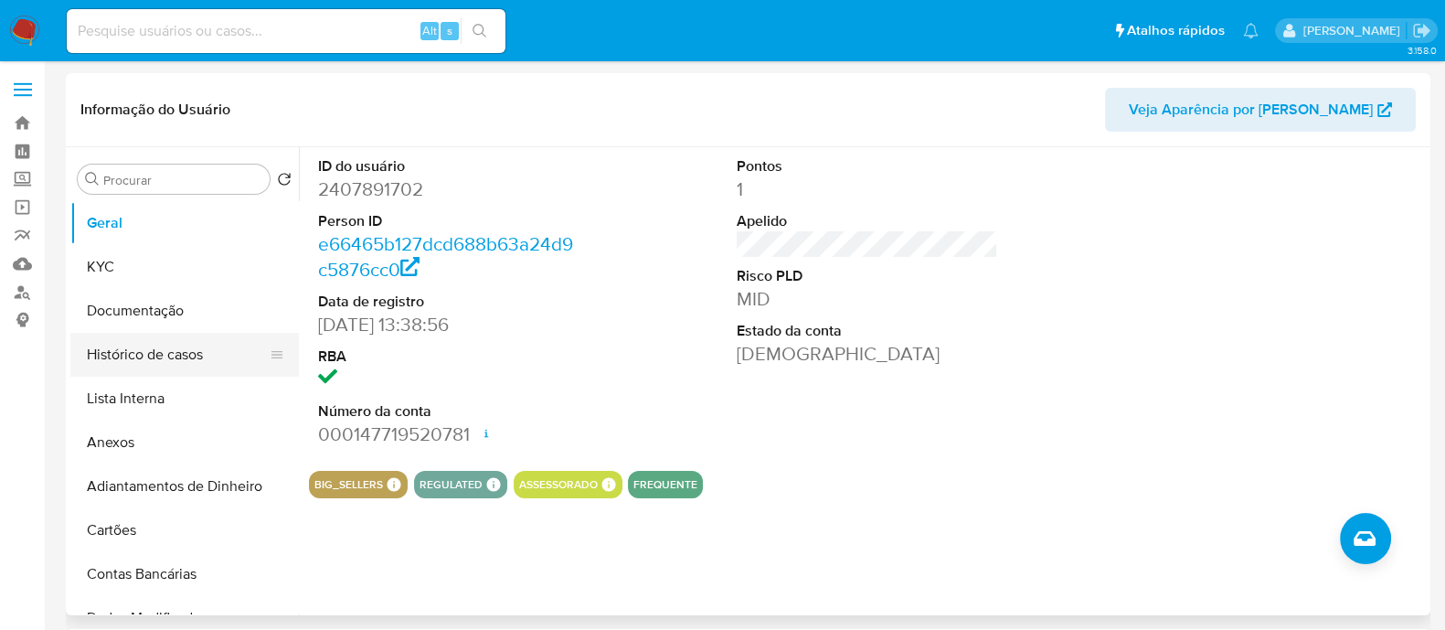
click at [150, 355] on button "Histórico de casos" at bounding box center [177, 355] width 214 height 44
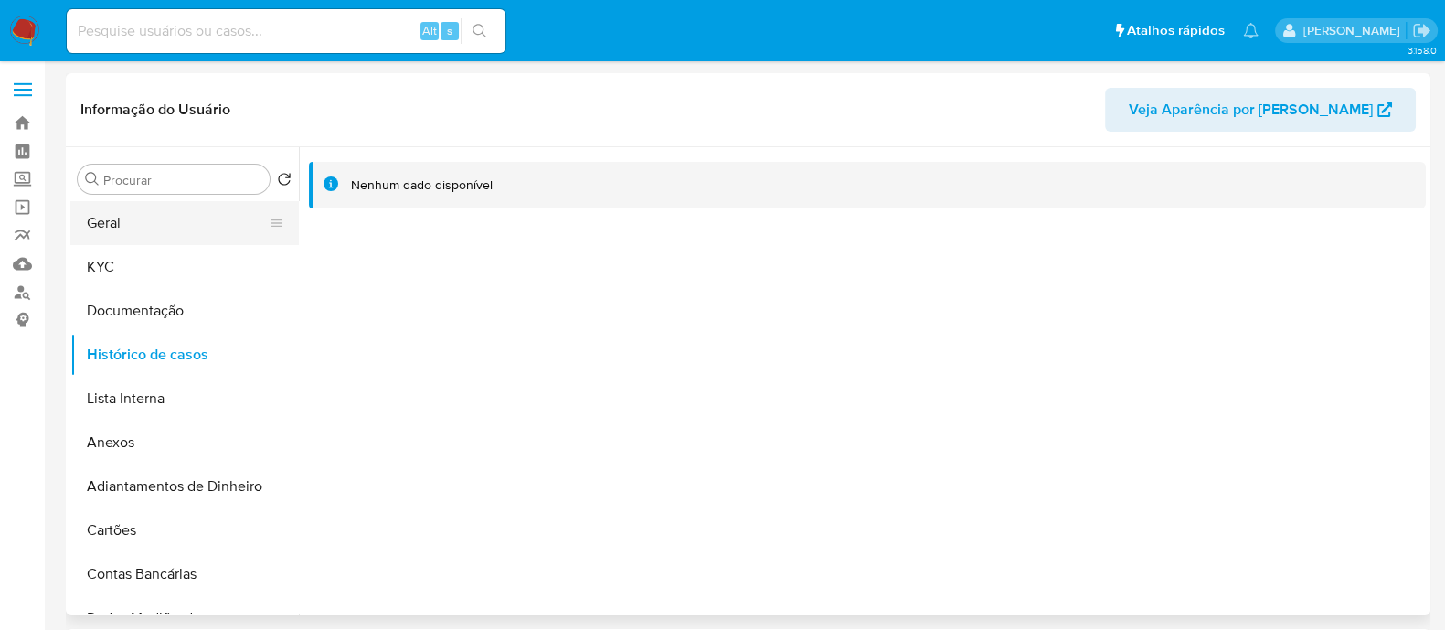
click at [184, 230] on button "Geral" at bounding box center [177, 223] width 214 height 44
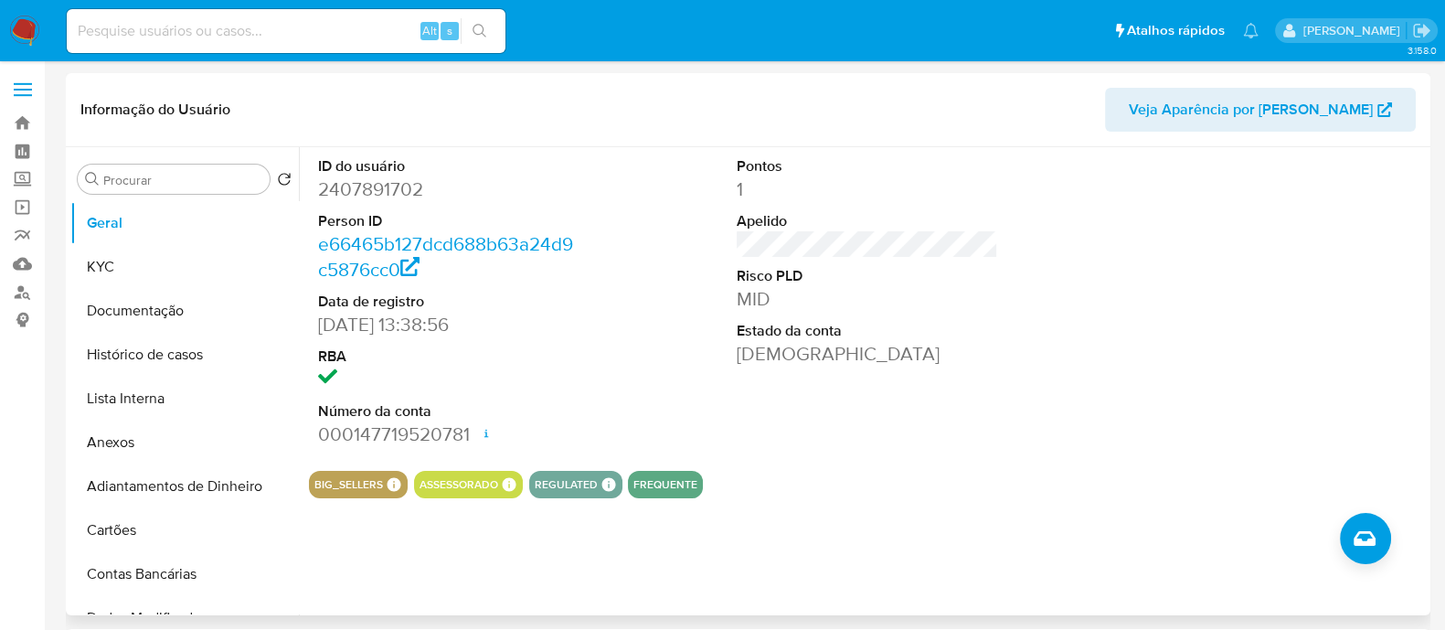
click at [1322, 537] on div "ID do usuário 2407891702 Person ID e66465b127dcd688b63a24d9c5876cc0 Data de reg…" at bounding box center [862, 381] width 1127 height 468
click at [1344, 537] on button "Criar caso manual" at bounding box center [1365, 538] width 51 height 51
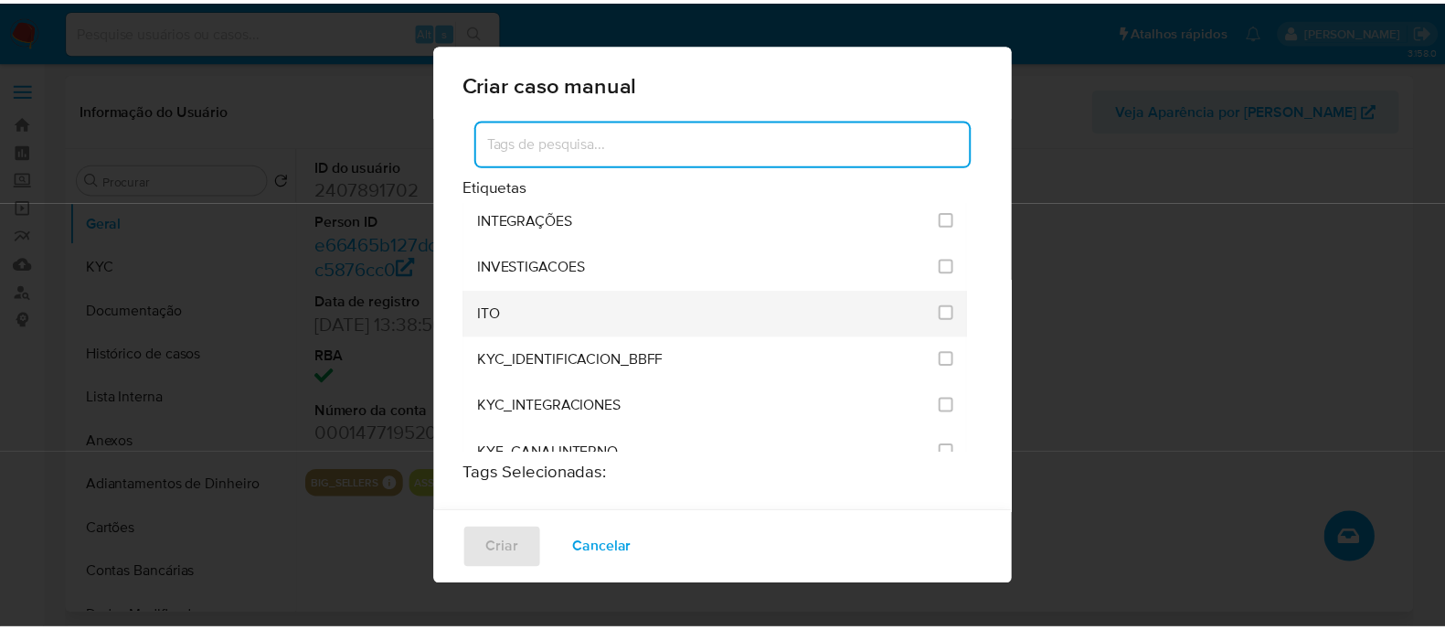
scroll to position [1484, 0]
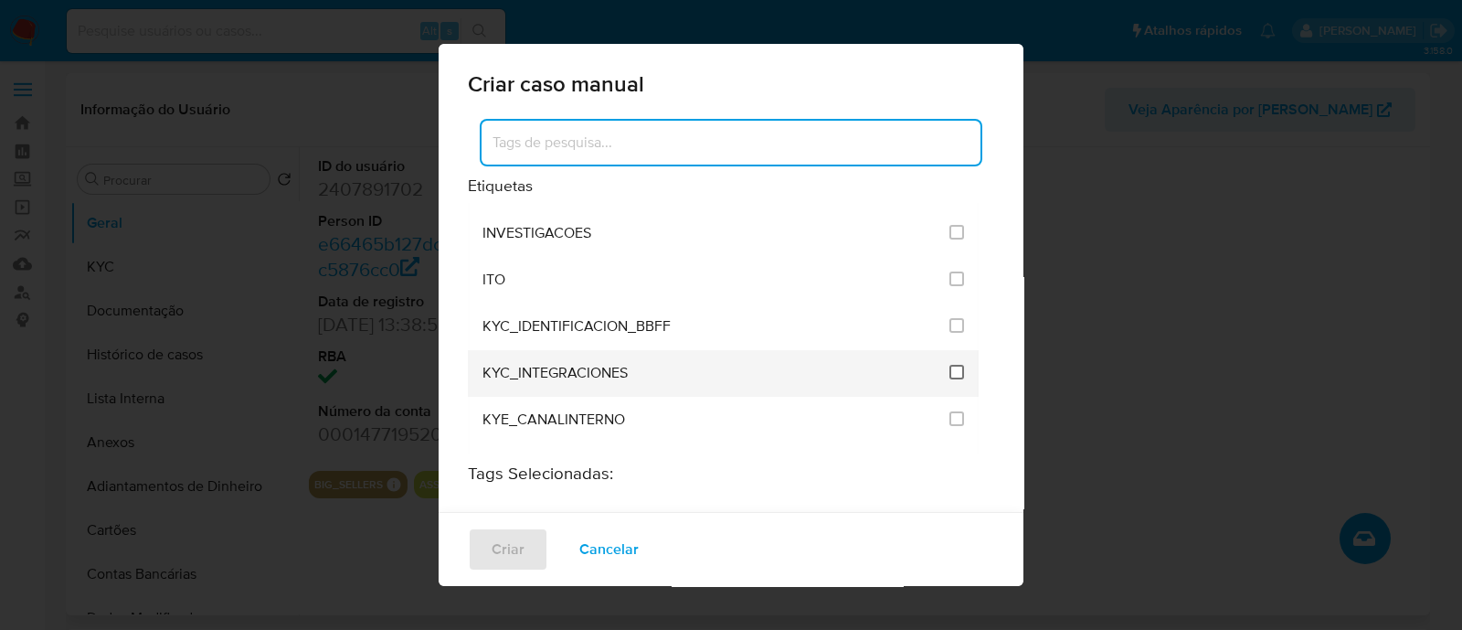
click at [950, 365] on input "2093" at bounding box center [957, 372] width 15 height 15
checkbox input "true"
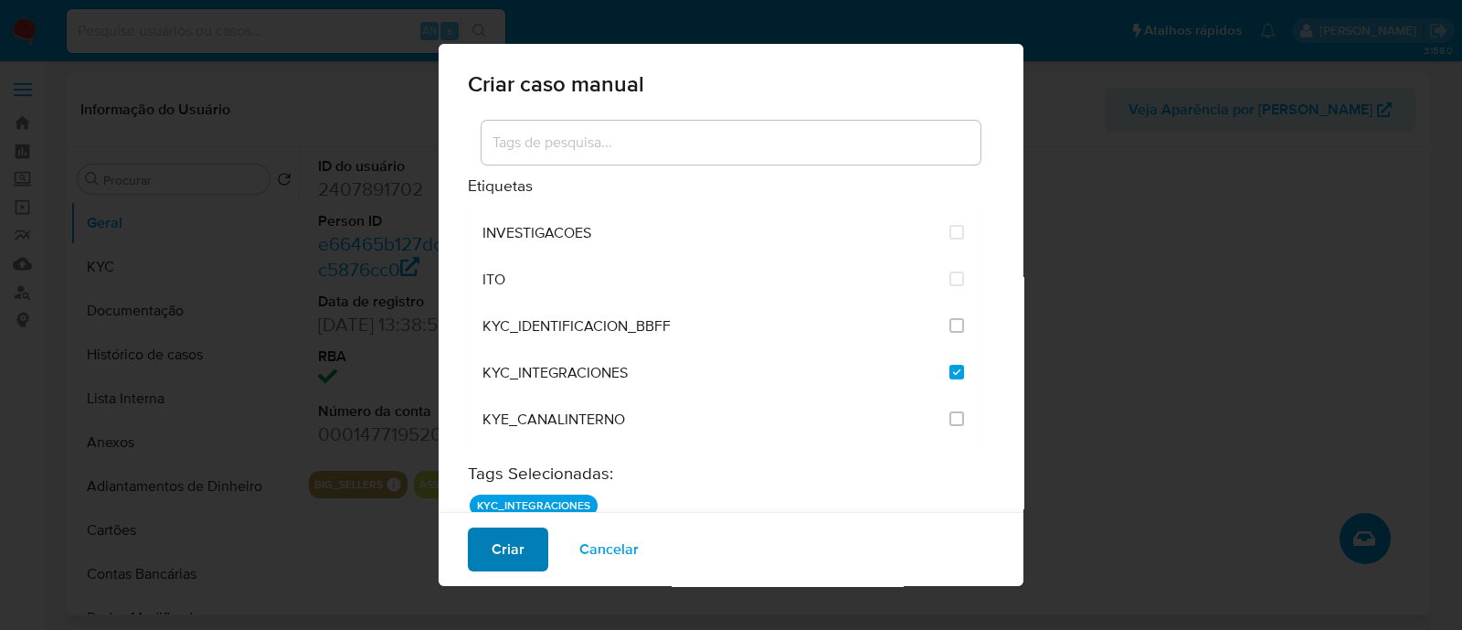
click at [515, 547] on span "Criar" at bounding box center [508, 549] width 33 height 40
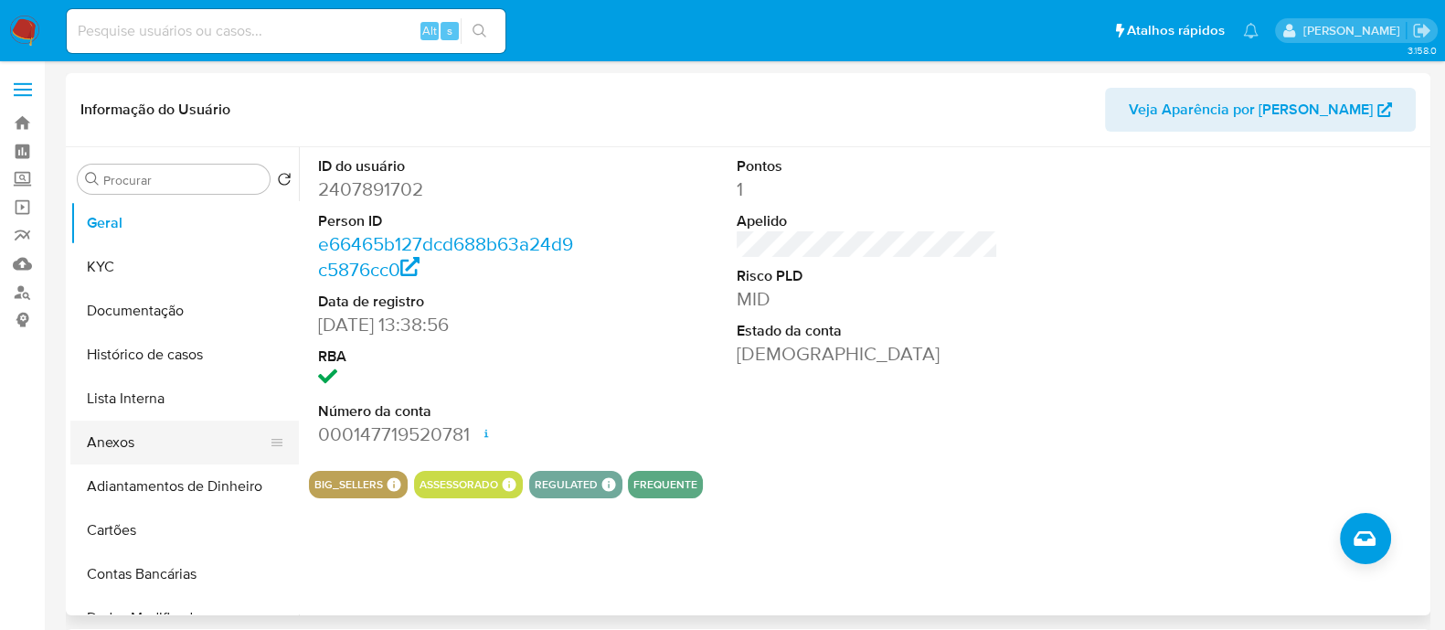
click at [147, 440] on button "Anexos" at bounding box center [177, 442] width 214 height 44
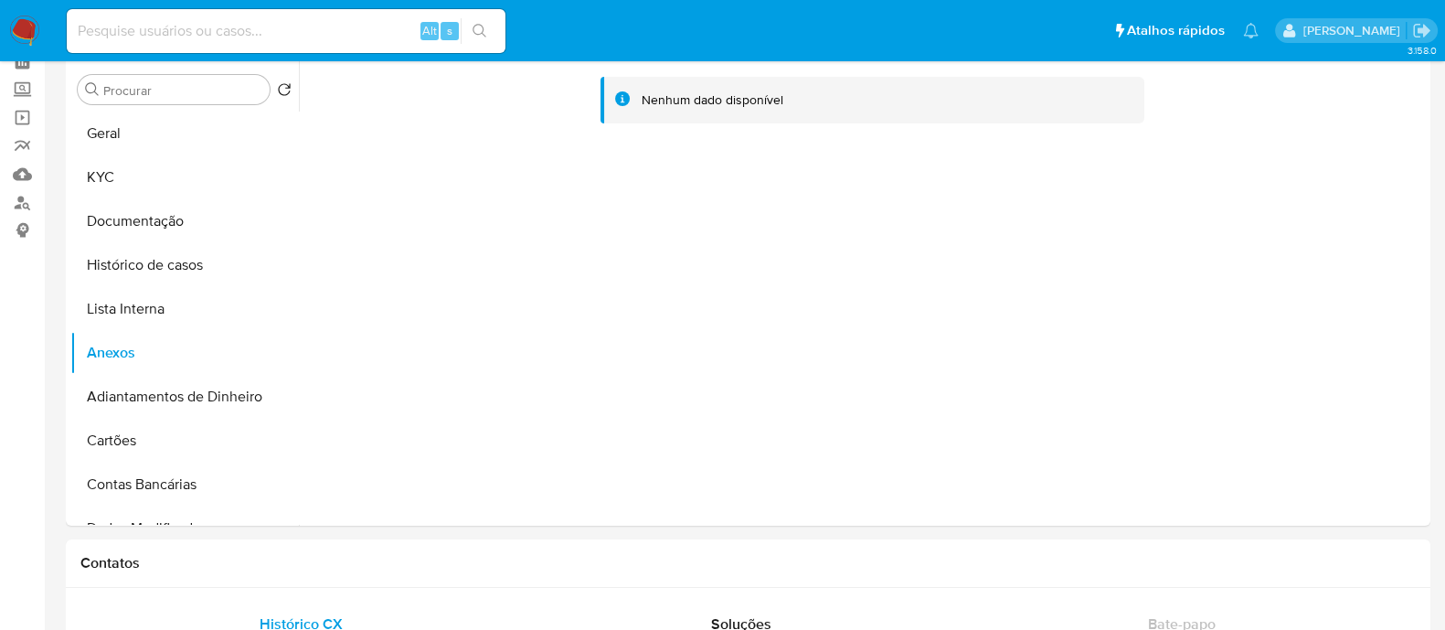
scroll to position [0, 0]
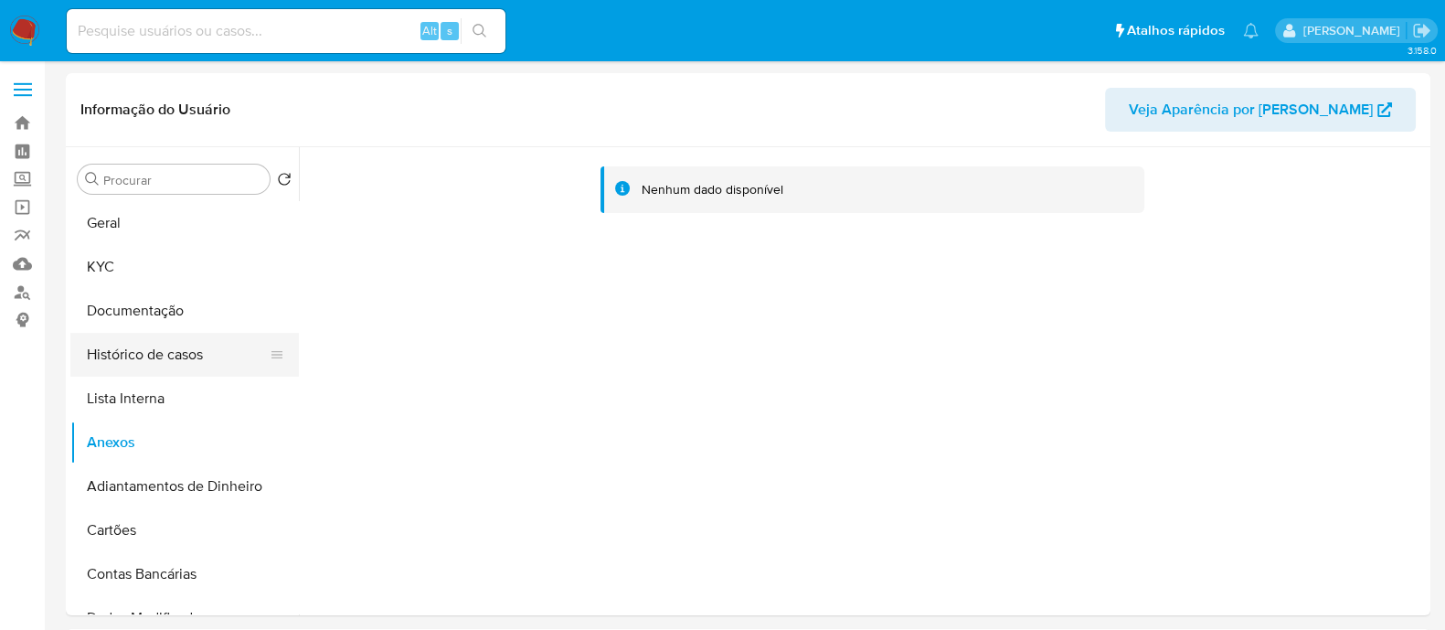
click at [161, 335] on button "Histórico de casos" at bounding box center [177, 355] width 214 height 44
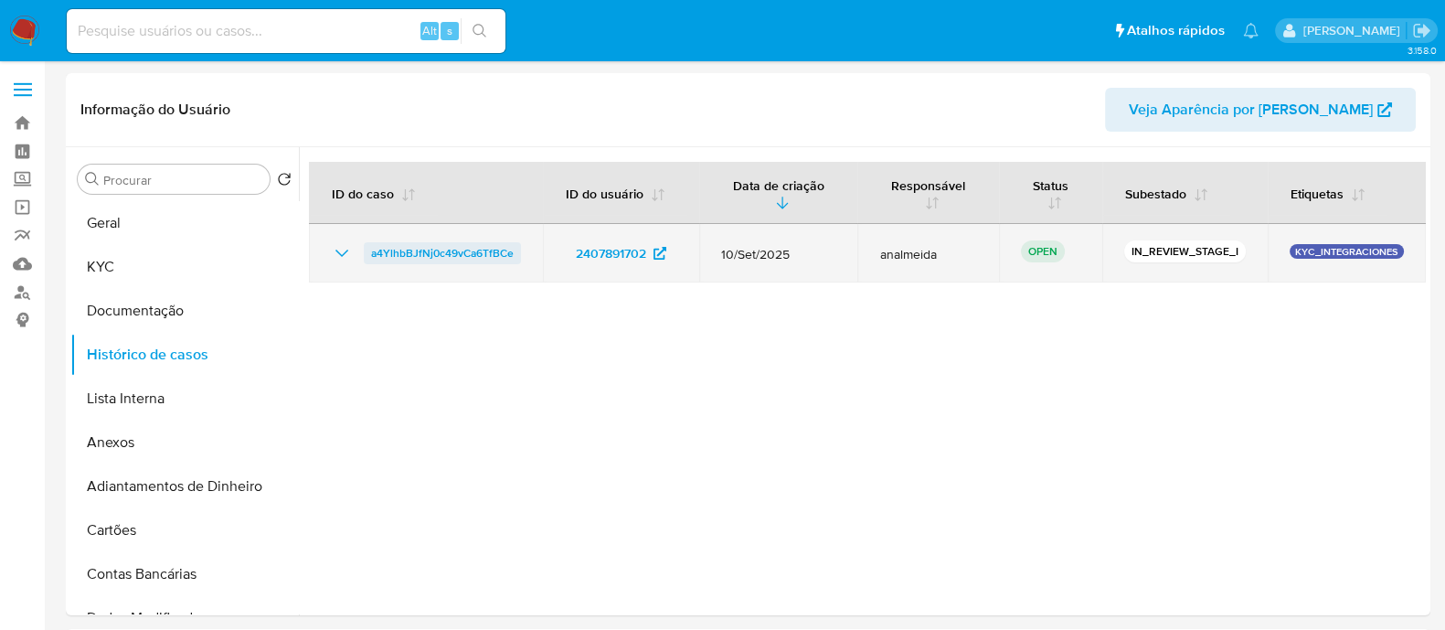
click at [407, 249] on span "a4YlhbBJfNj0c49vCa6TfBCe" at bounding box center [442, 253] width 143 height 22
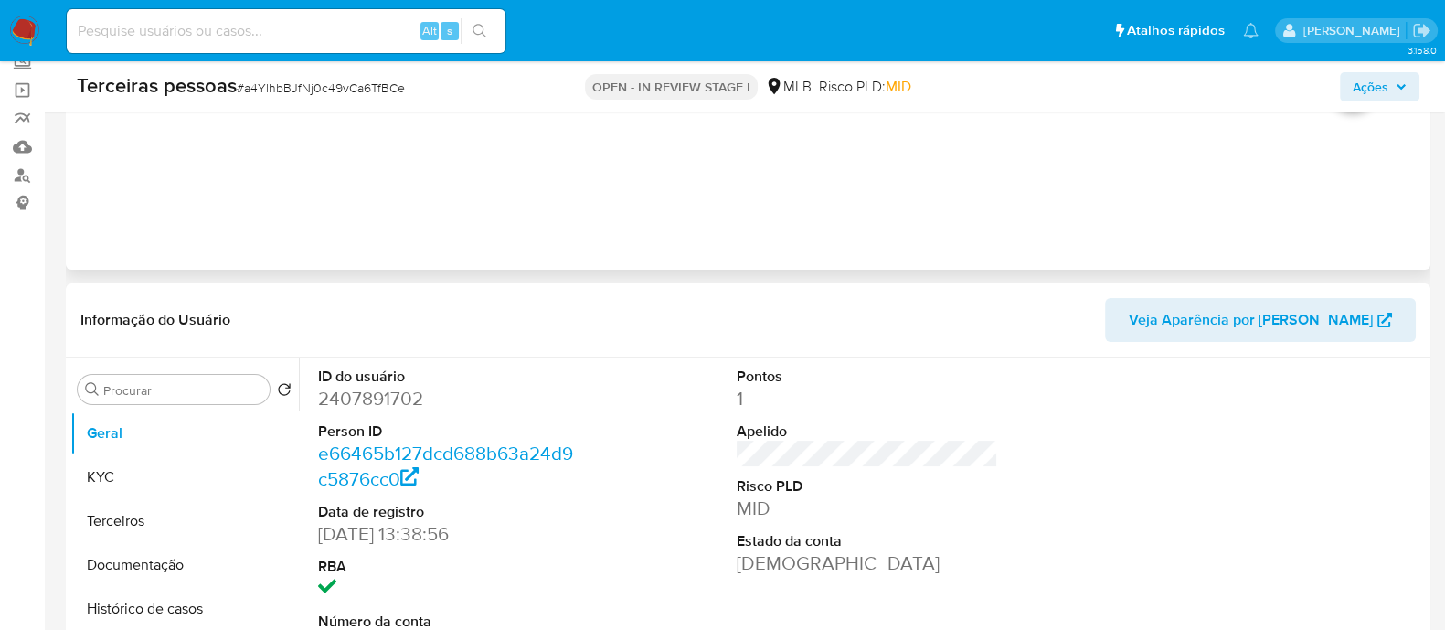
scroll to position [228, 0]
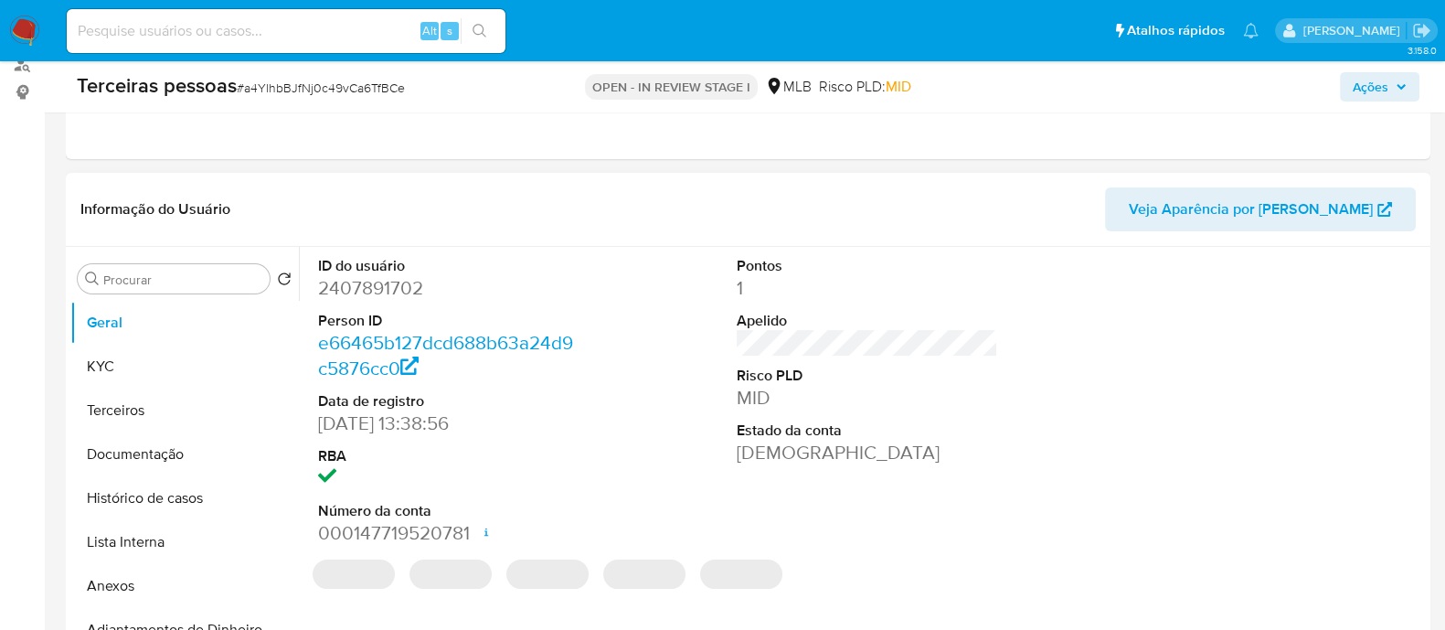
select select "10"
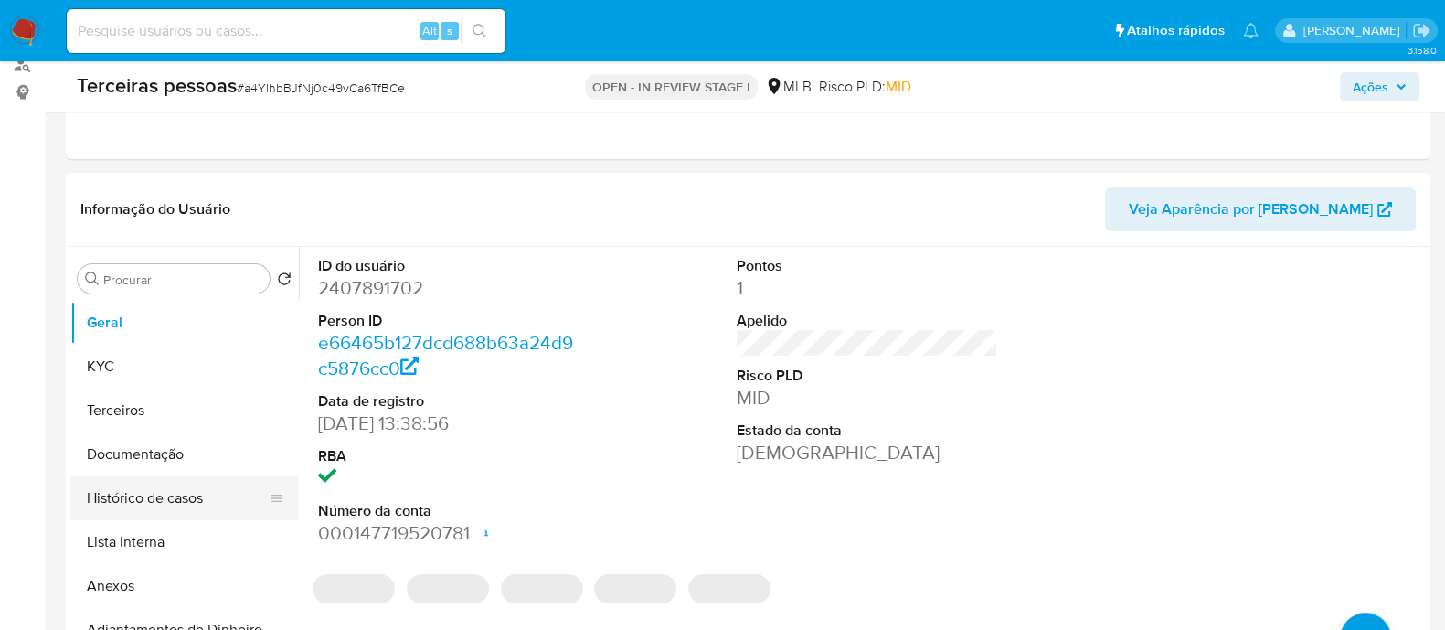
click at [142, 499] on button "Histórico de casos" at bounding box center [177, 498] width 214 height 44
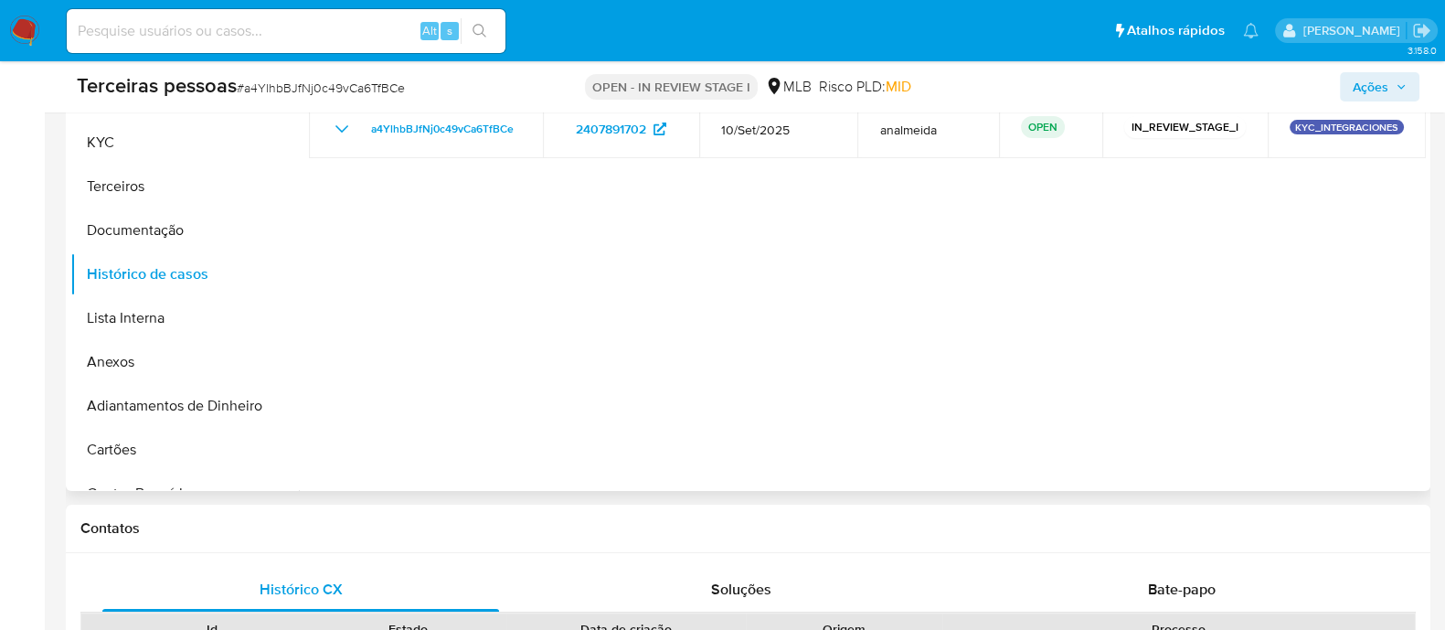
scroll to position [456, 0]
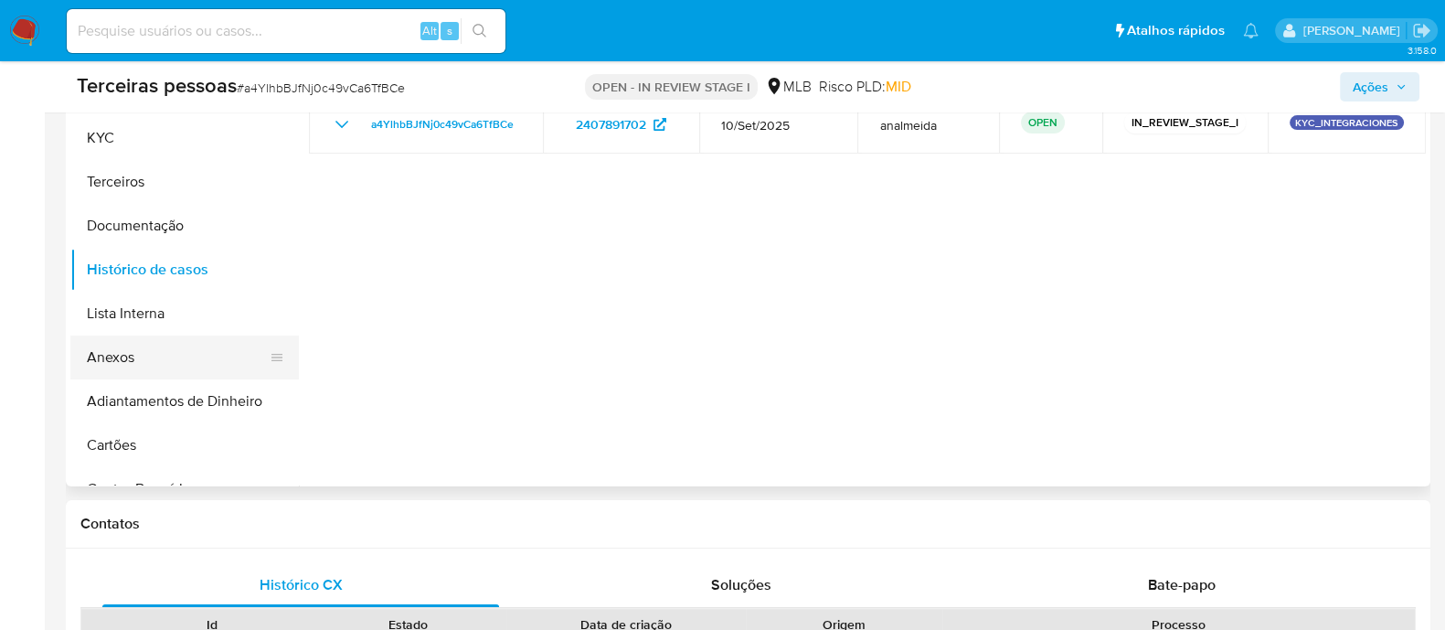
click at [164, 357] on button "Anexos" at bounding box center [177, 357] width 214 height 44
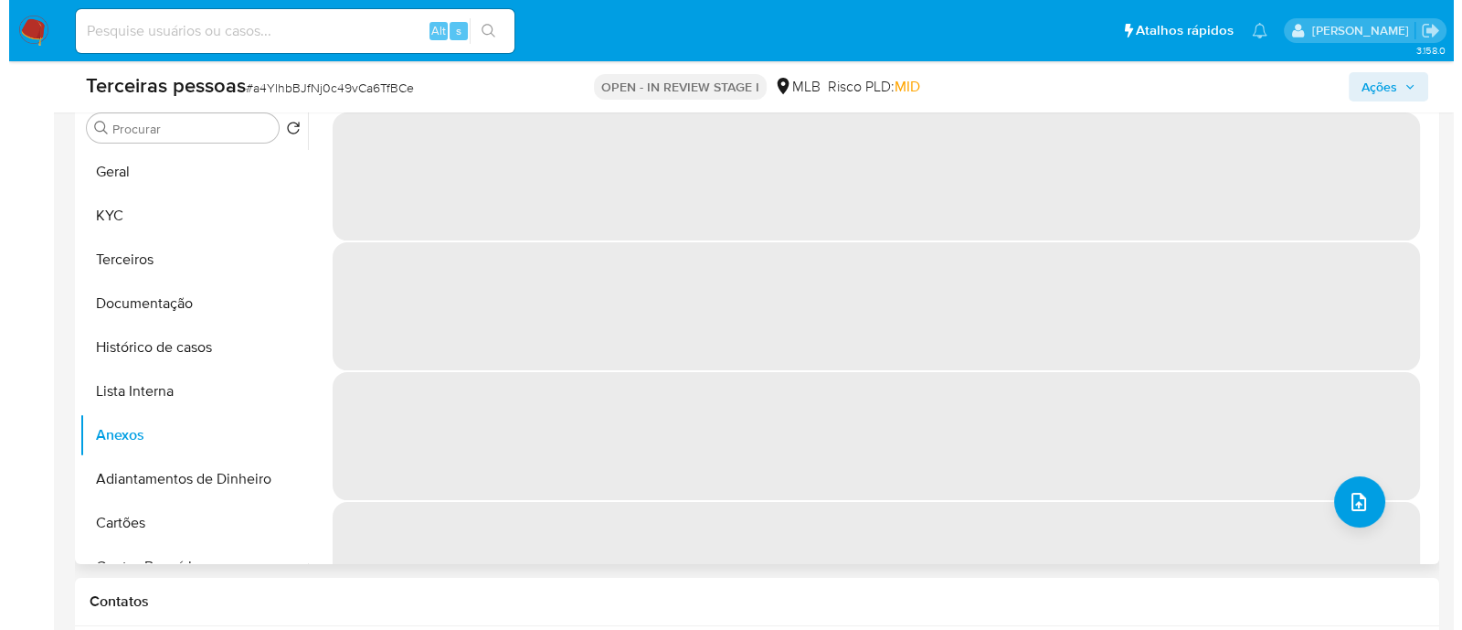
scroll to position [343, 0]
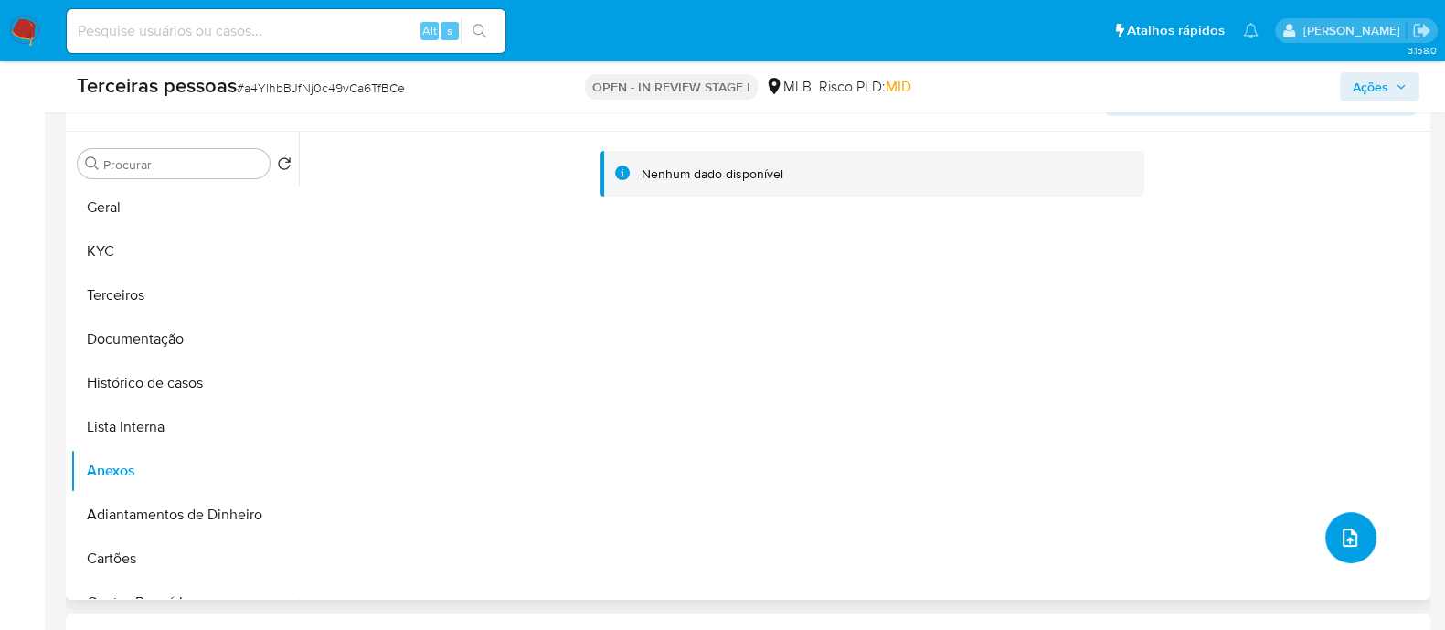
click at [1346, 547] on icon "upload-file" at bounding box center [1350, 537] width 22 height 22
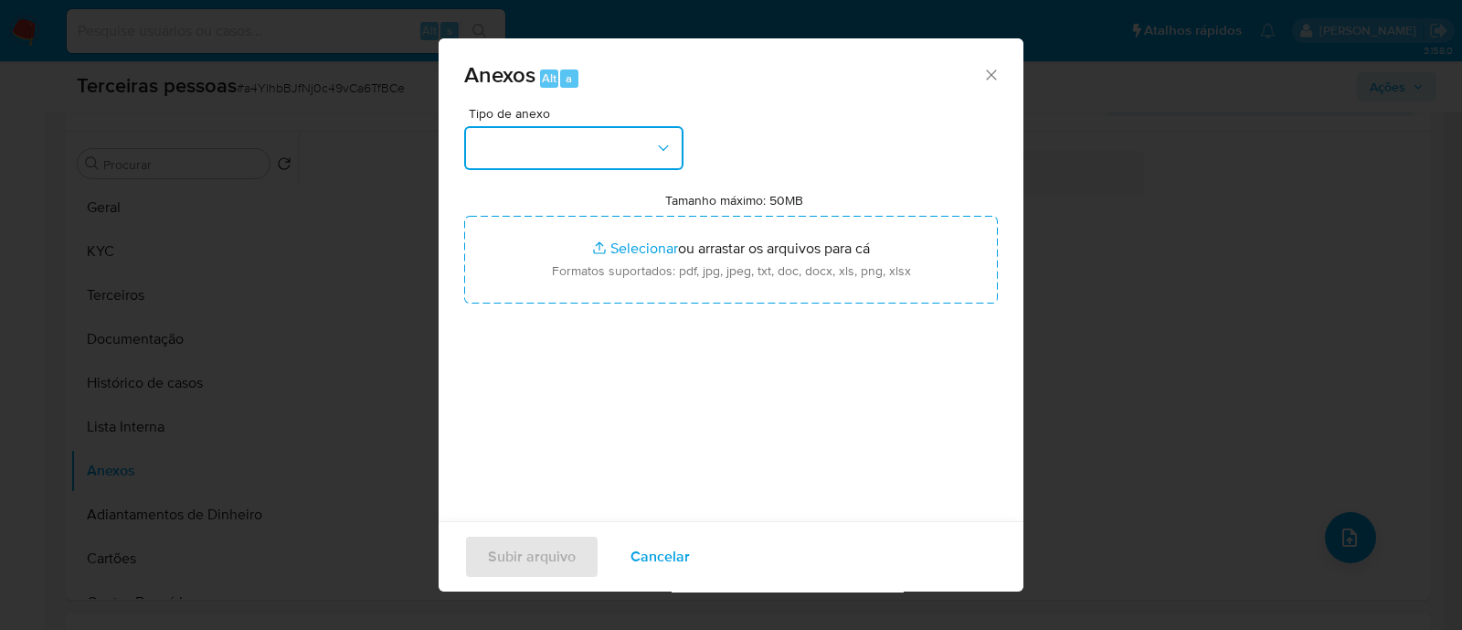
click at [609, 139] on button "button" at bounding box center [573, 148] width 219 height 44
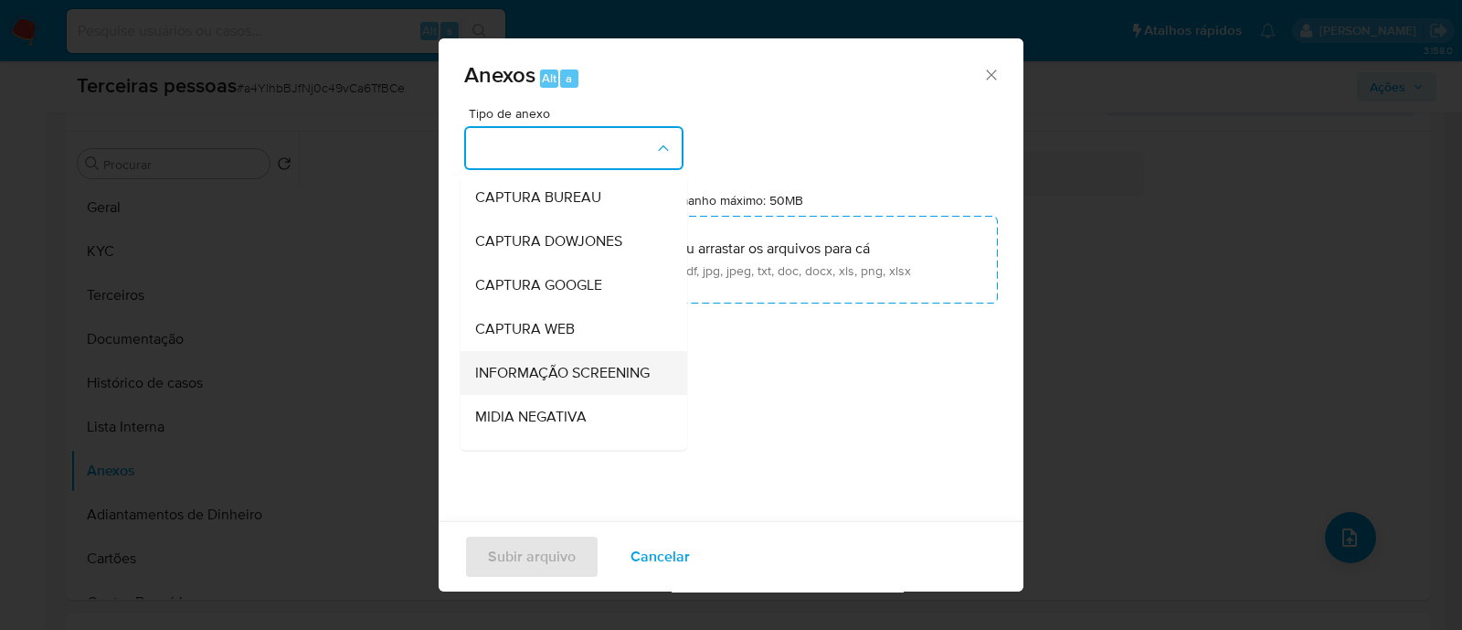
scroll to position [281, 0]
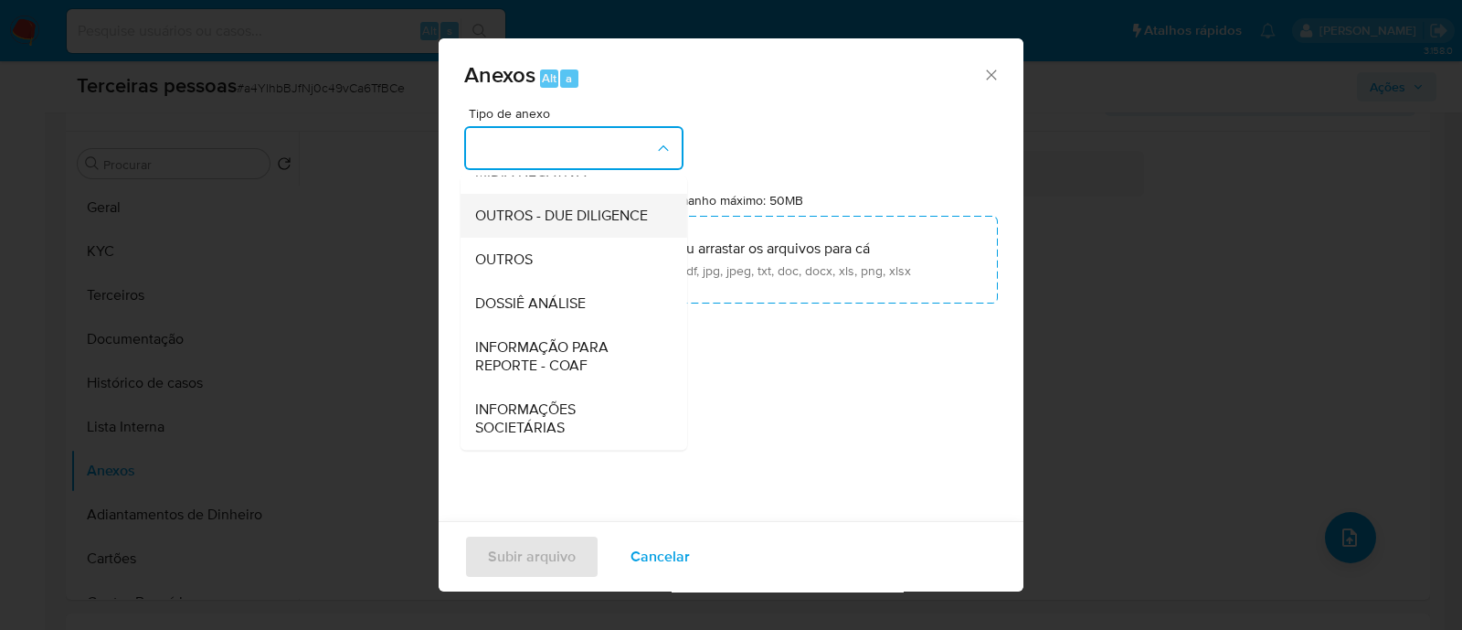
click at [528, 208] on span "OUTROS - DUE DILIGENCE" at bounding box center [561, 216] width 173 height 18
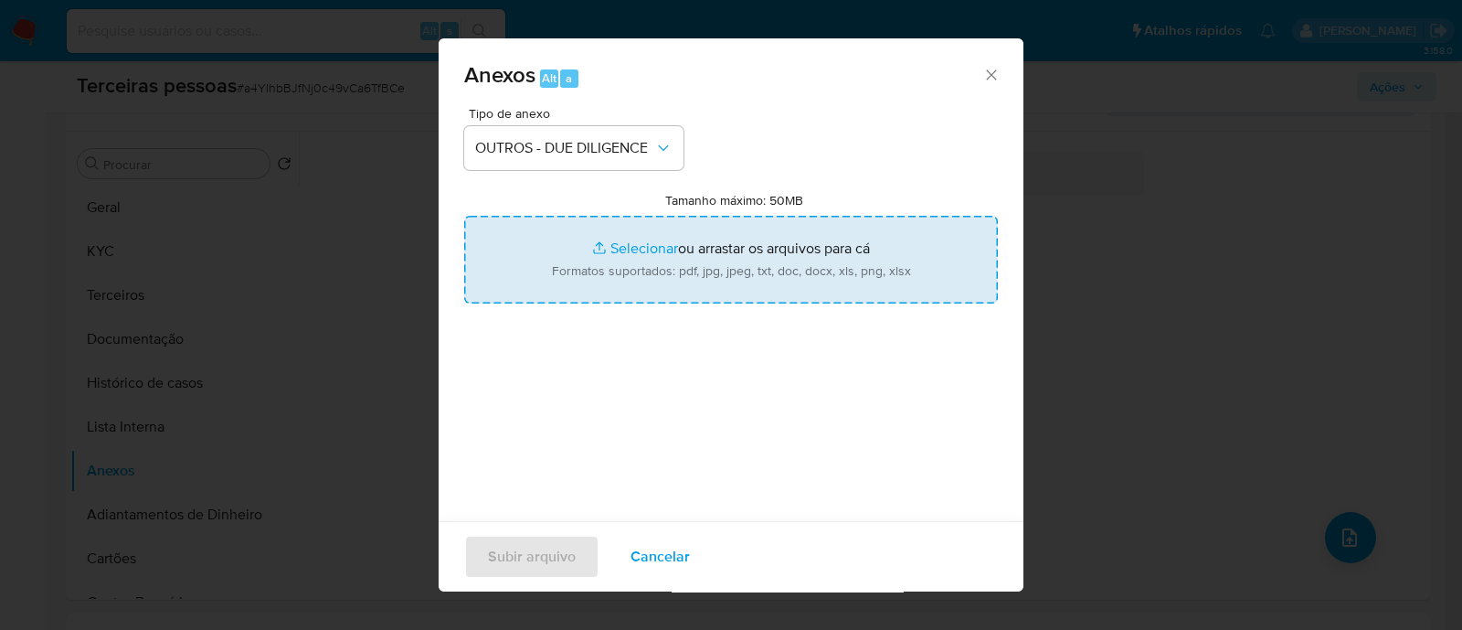
click at [715, 257] on input "Tamanho máximo: 50MB Selecionar arquivos" at bounding box center [731, 260] width 534 height 88
type input "C:\fakepath\Matriz de Risco - CLOUD PAYMENTS INSTITUICAO DE PAGAMENTO E DESENVO…"
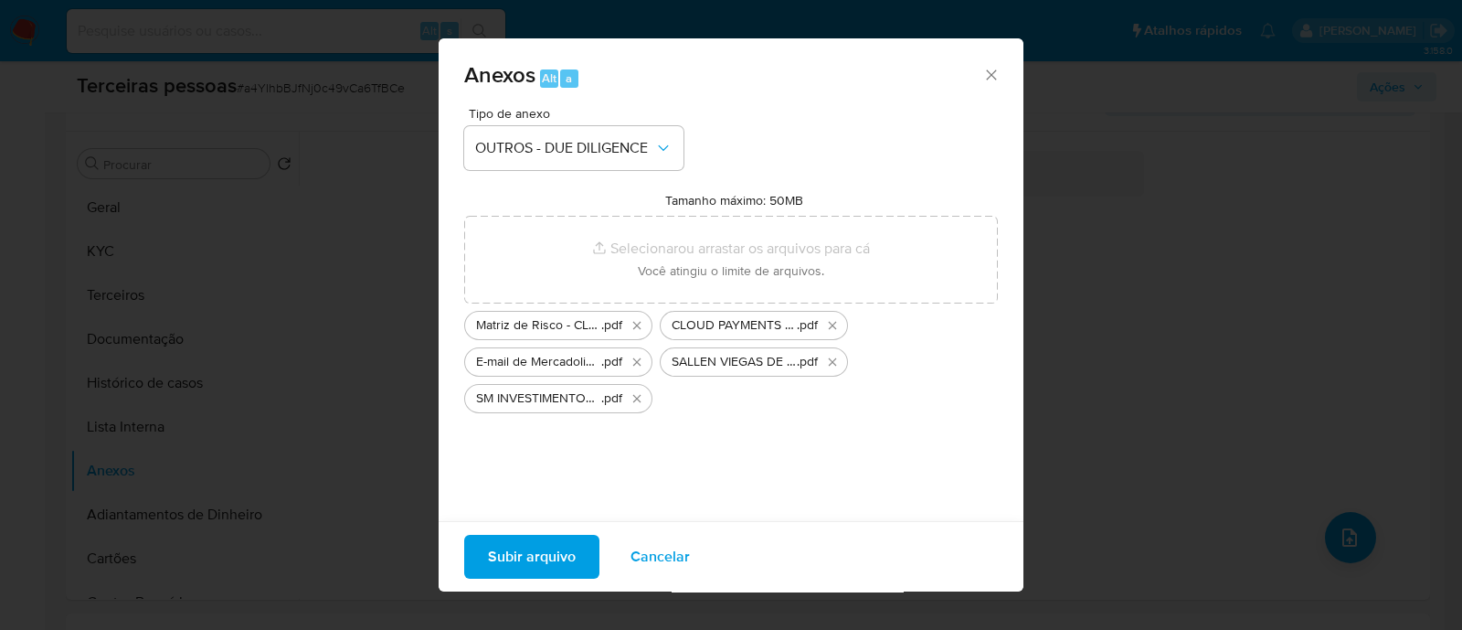
click at [541, 550] on span "Subir arquivo" at bounding box center [532, 556] width 88 height 40
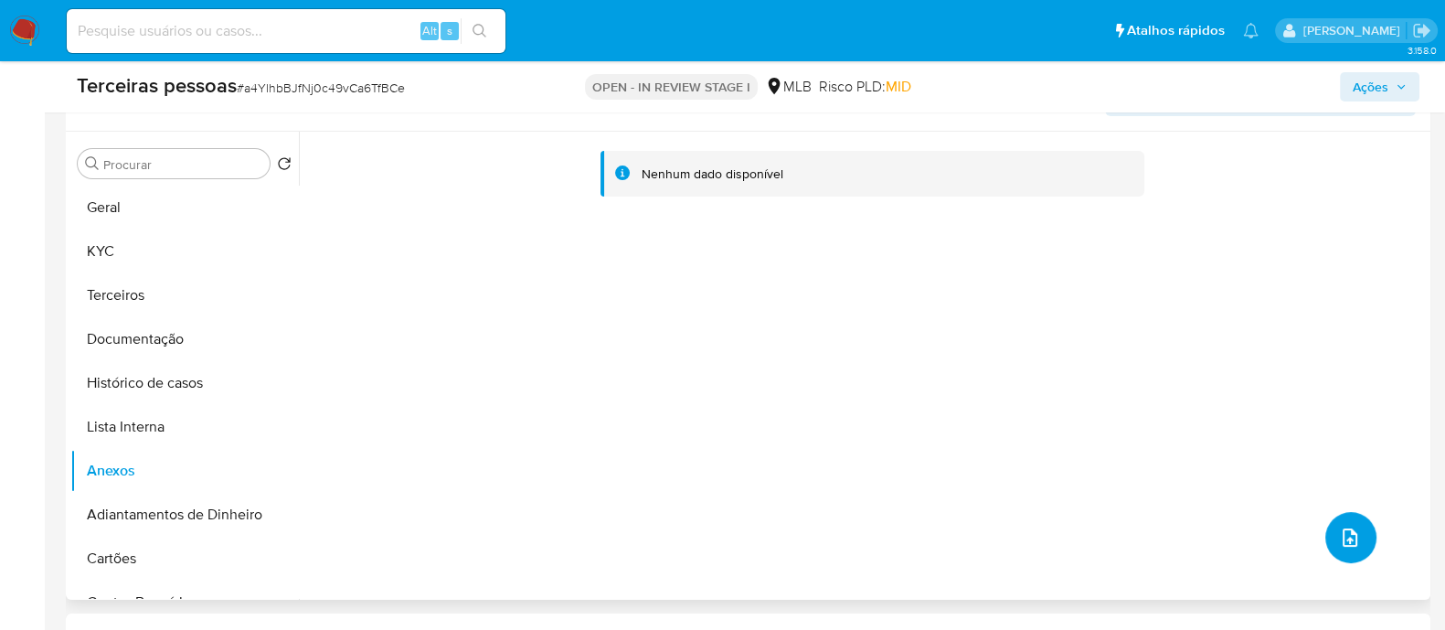
click at [1343, 536] on icon "upload-file" at bounding box center [1350, 537] width 15 height 18
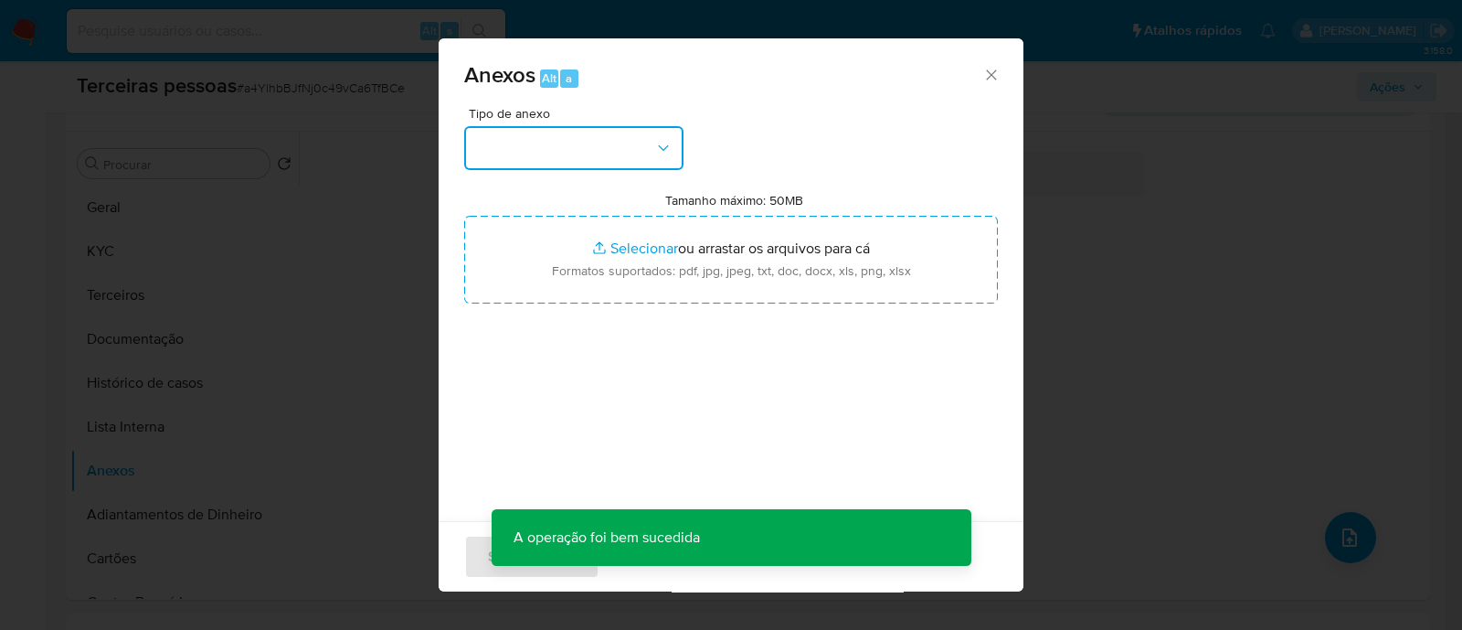
click at [642, 161] on button "button" at bounding box center [573, 148] width 219 height 44
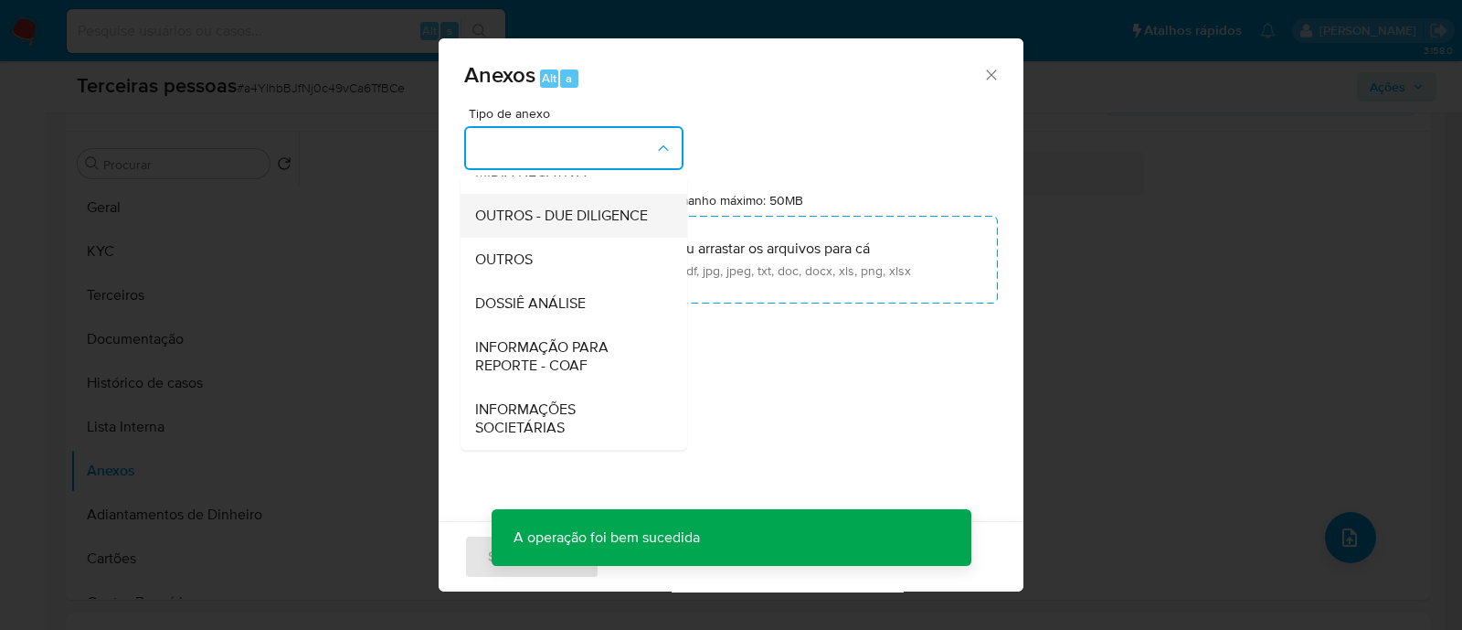
click at [502, 194] on div "OUTROS - DUE DILIGENCE" at bounding box center [568, 216] width 186 height 44
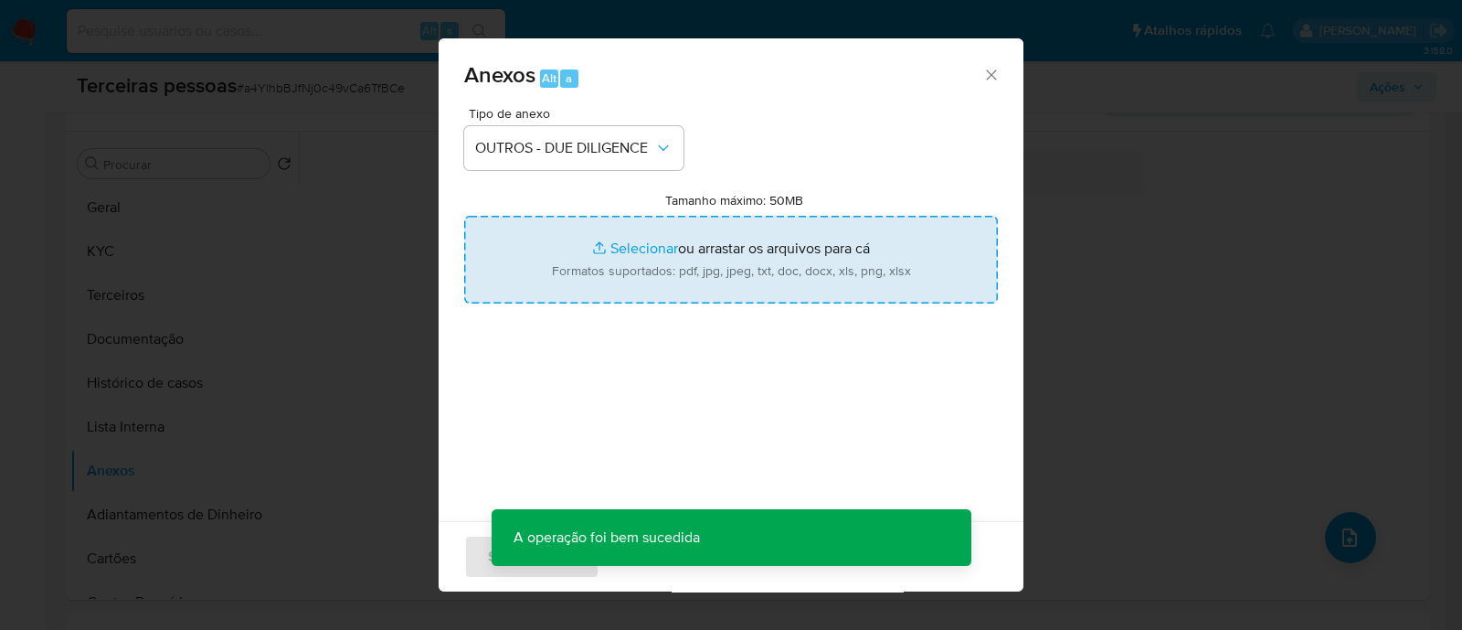
click at [621, 265] on input "Tamanho máximo: 50MB Selecionar arquivos" at bounding box center [731, 260] width 534 height 88
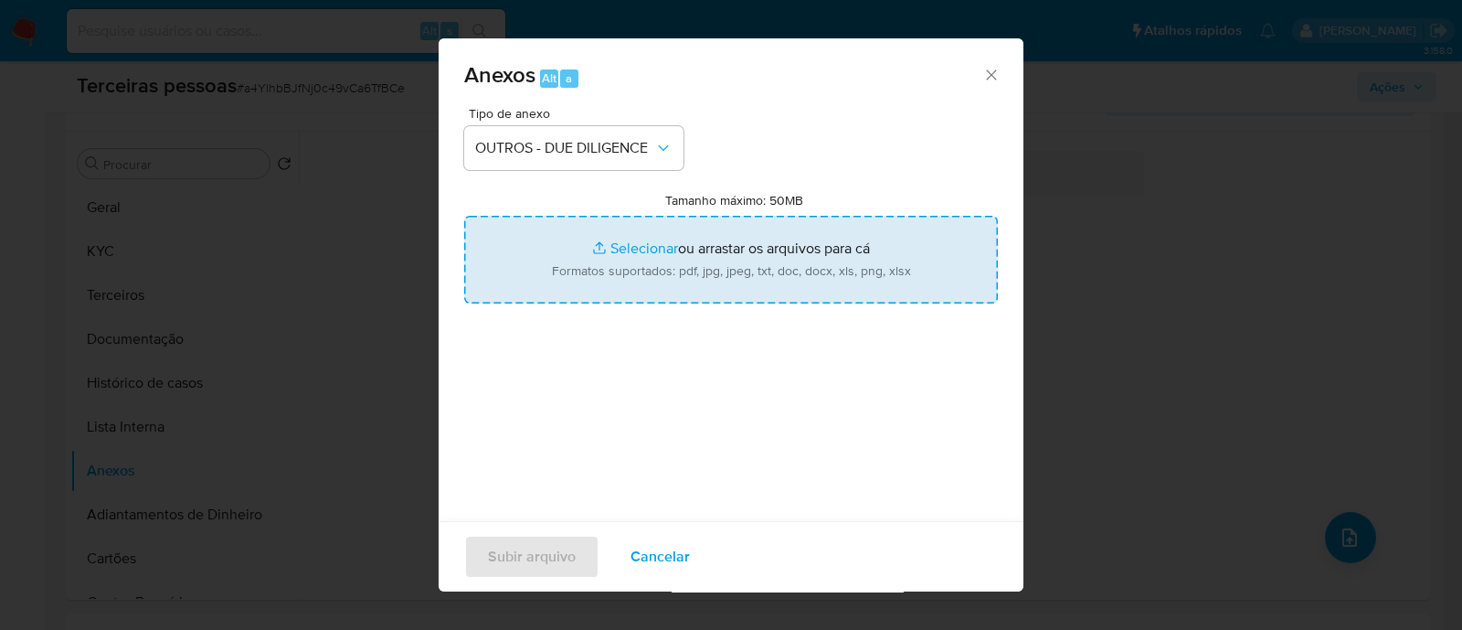
type input "C:\fakepath\SM INVESTIMENTOS LTDA softon.pdf"
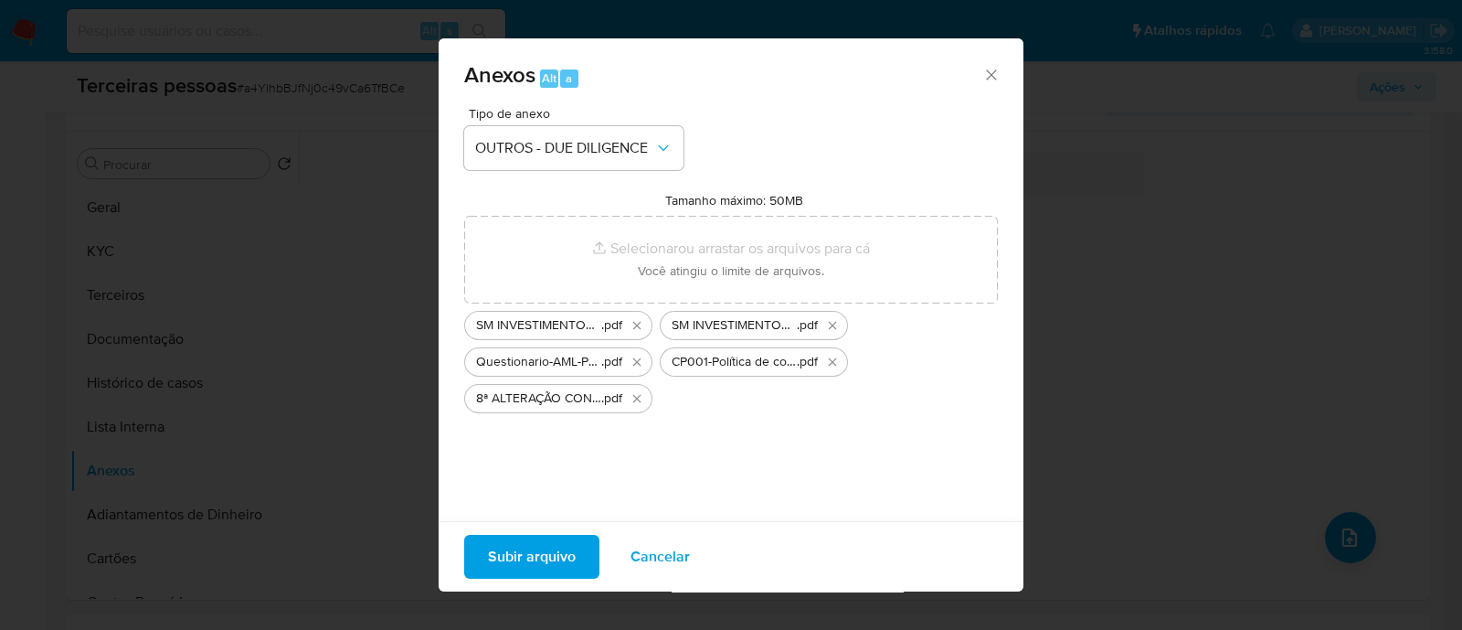
click at [539, 556] on span "Subir arquivo" at bounding box center [532, 556] width 88 height 40
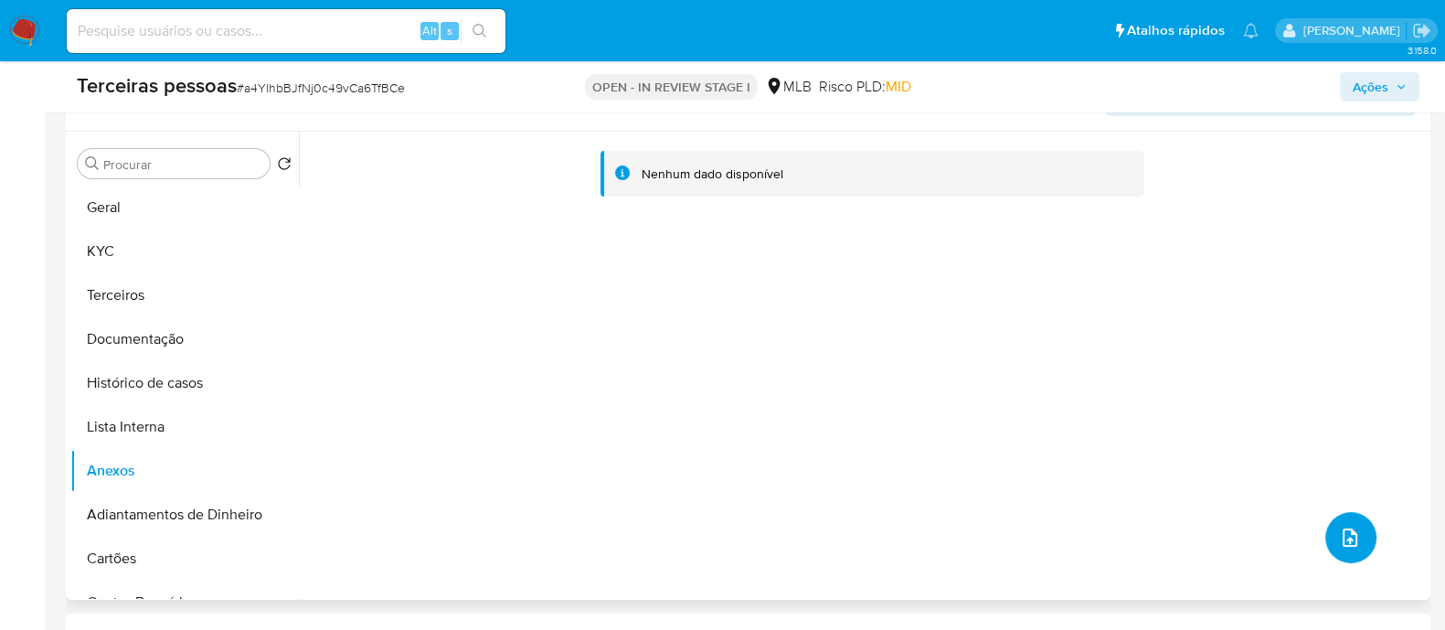
click at [1334, 523] on button "upload-file" at bounding box center [1350, 537] width 51 height 51
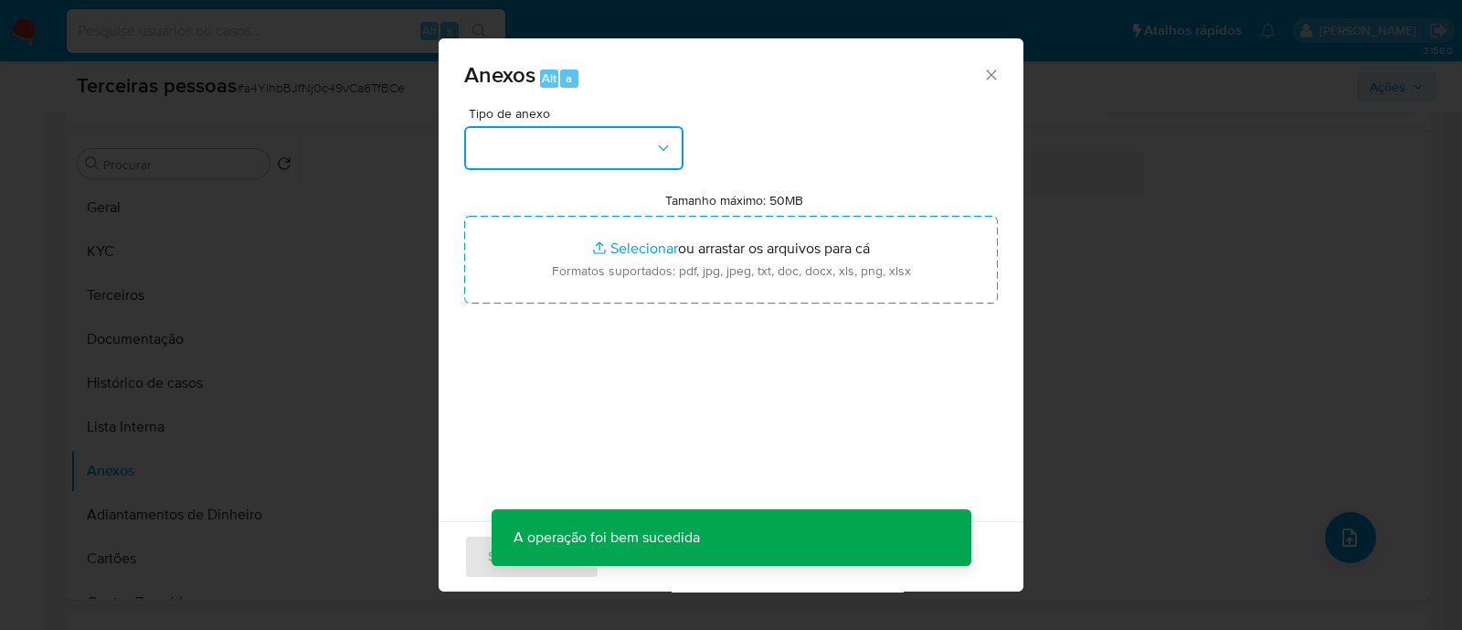
click at [621, 134] on button "button" at bounding box center [573, 148] width 219 height 44
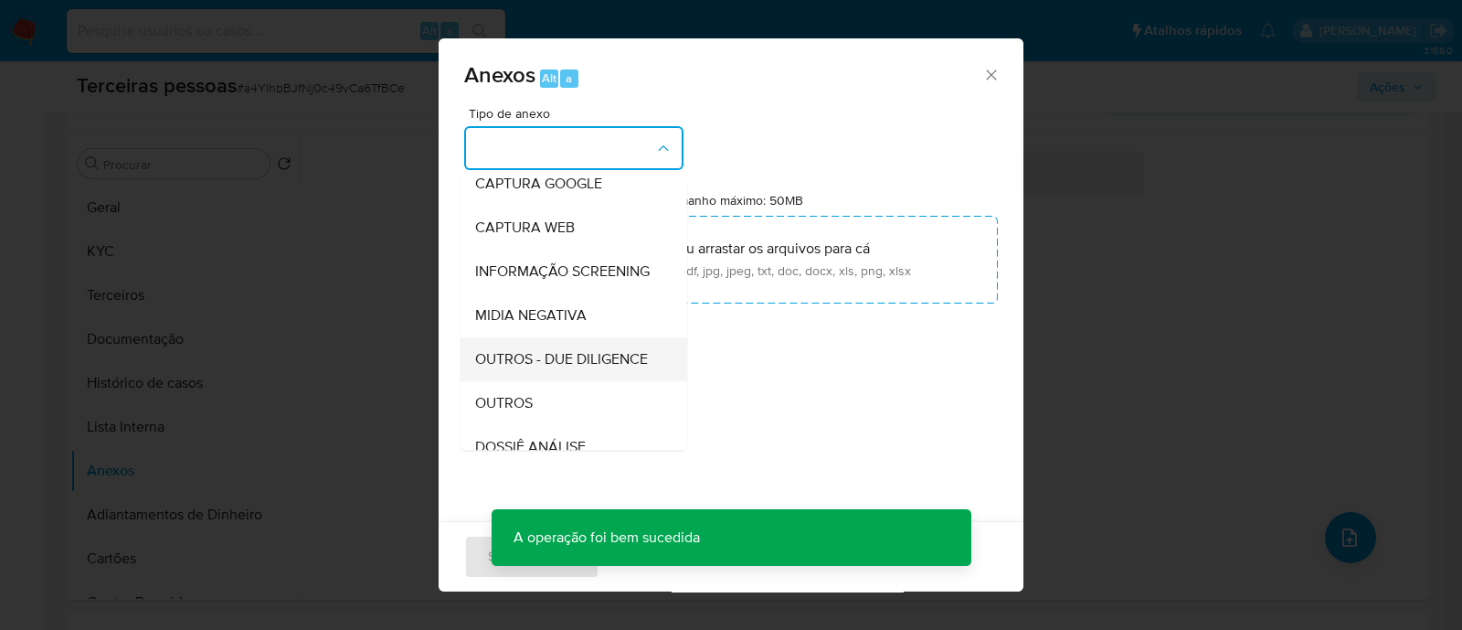
scroll to position [228, 0]
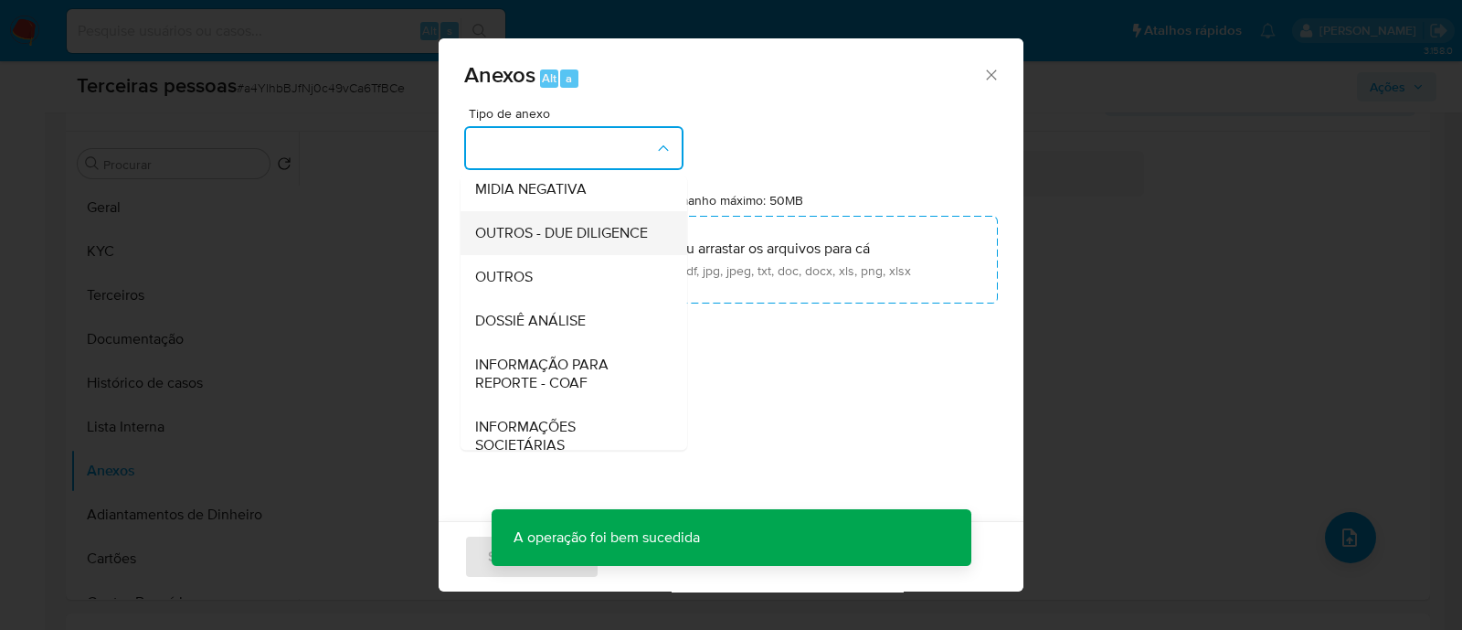
click at [569, 242] on span "OUTROS - DUE DILIGENCE" at bounding box center [561, 233] width 173 height 18
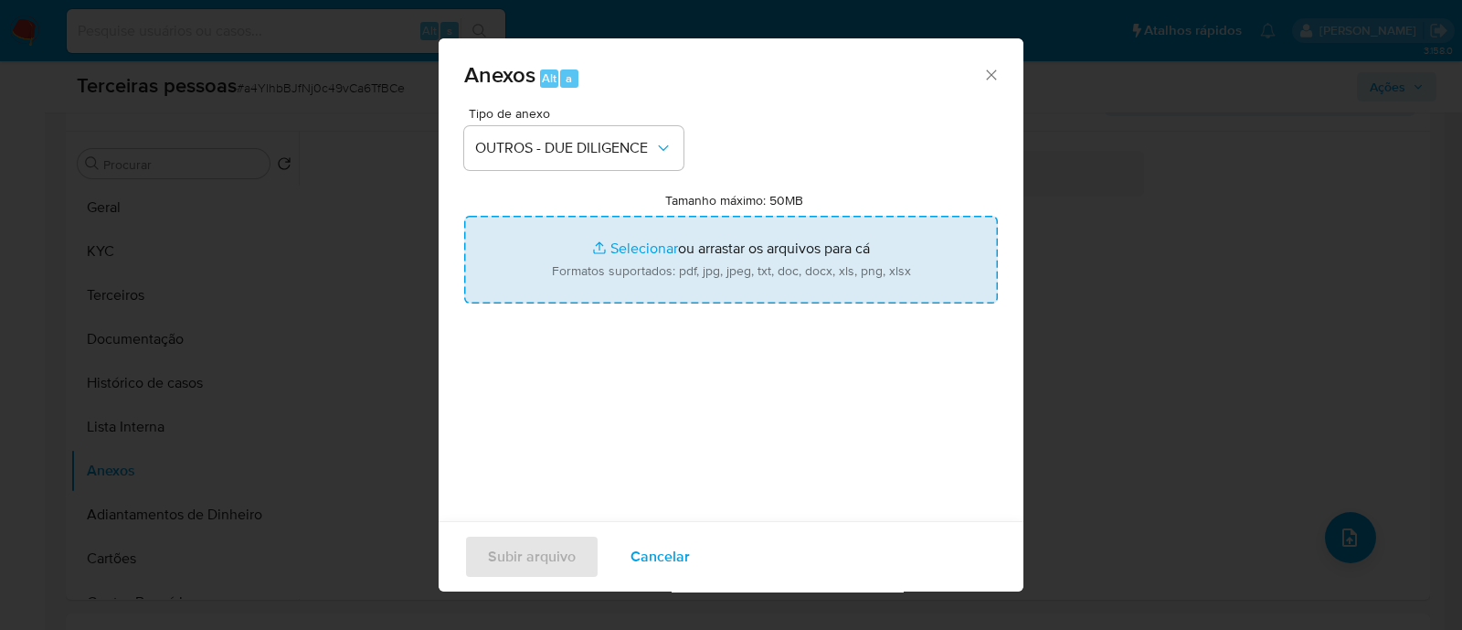
click at [768, 246] on input "Tamanho máximo: 50MB Selecionar arquivos" at bounding box center [731, 260] width 534 height 88
type input "C:\fakepath\INSTITUCIONAL CLOUD PAYMENTS -2024.pdf"
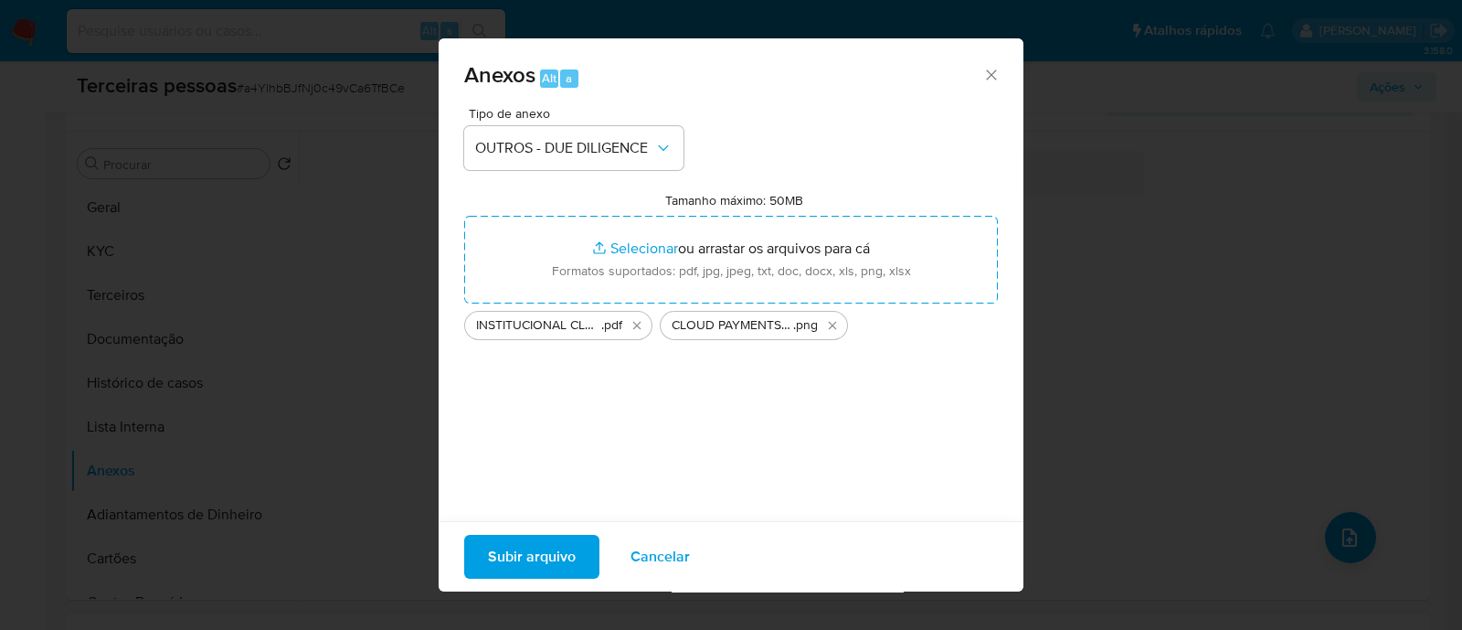
click at [576, 542] on button "Subir arquivo" at bounding box center [531, 557] width 135 height 44
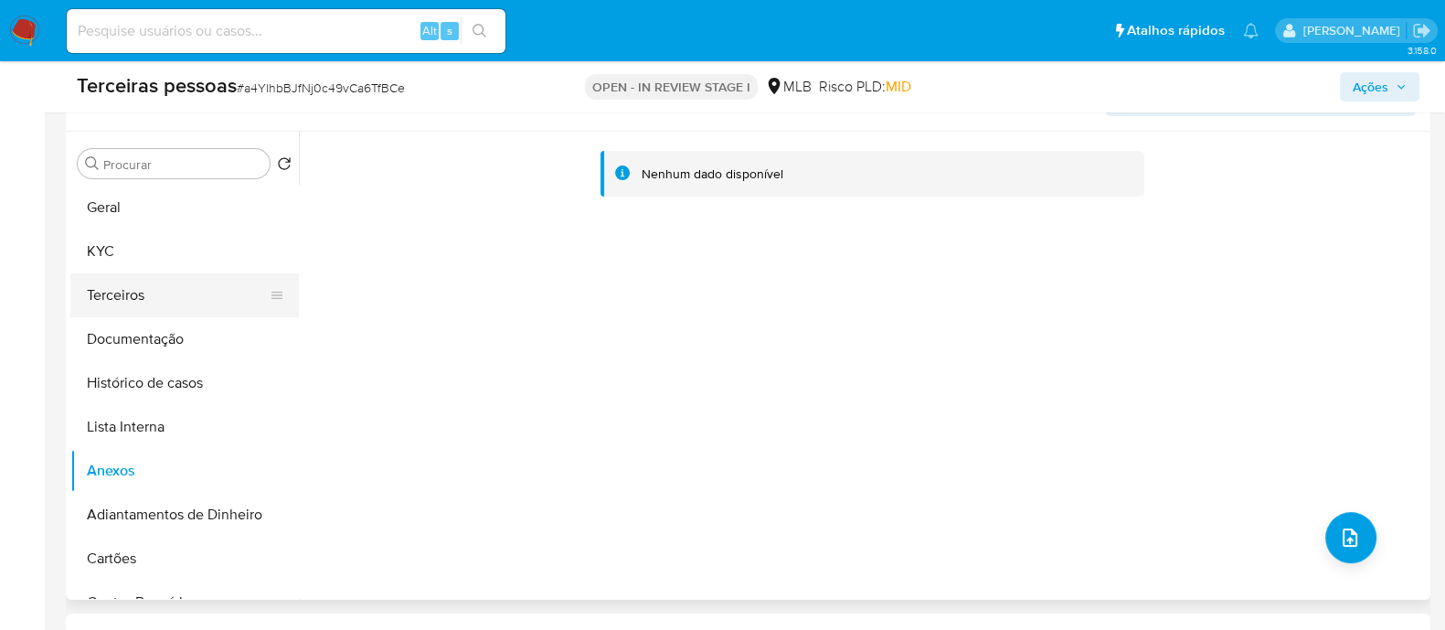
click at [134, 291] on button "Terceiros" at bounding box center [177, 295] width 214 height 44
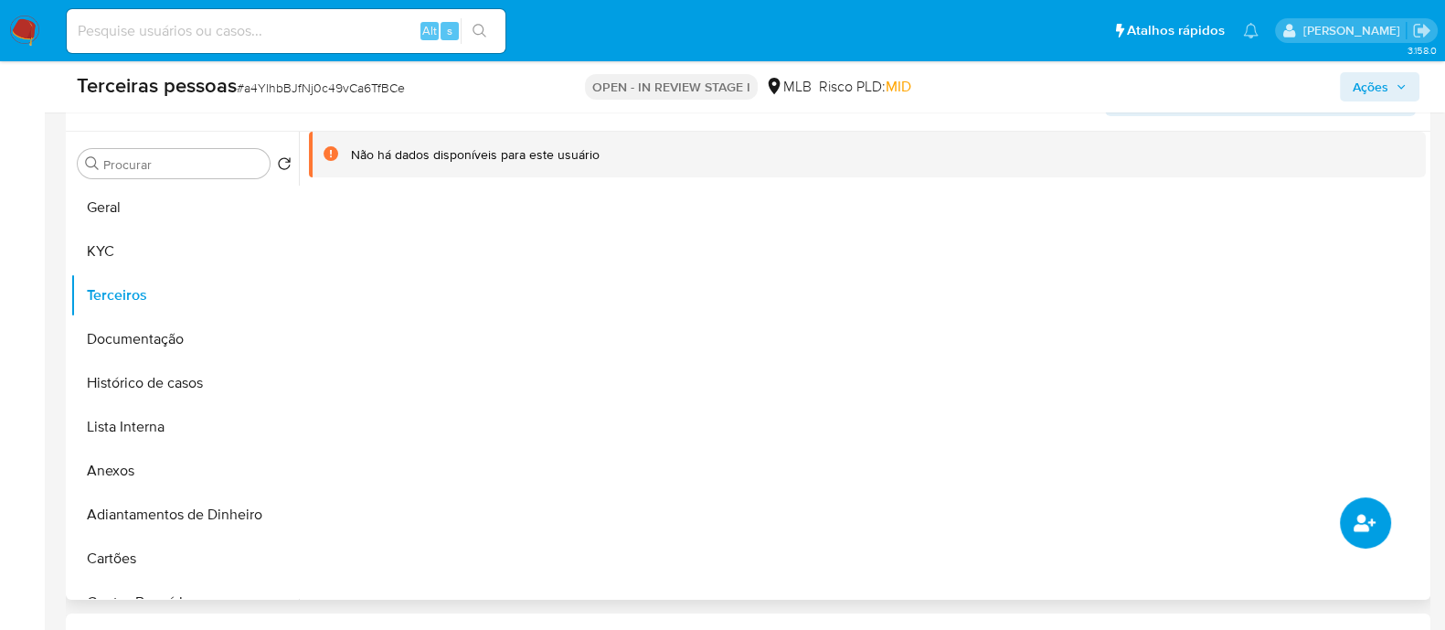
click at [1368, 500] on button "common.add_complementary_information" at bounding box center [1365, 522] width 51 height 51
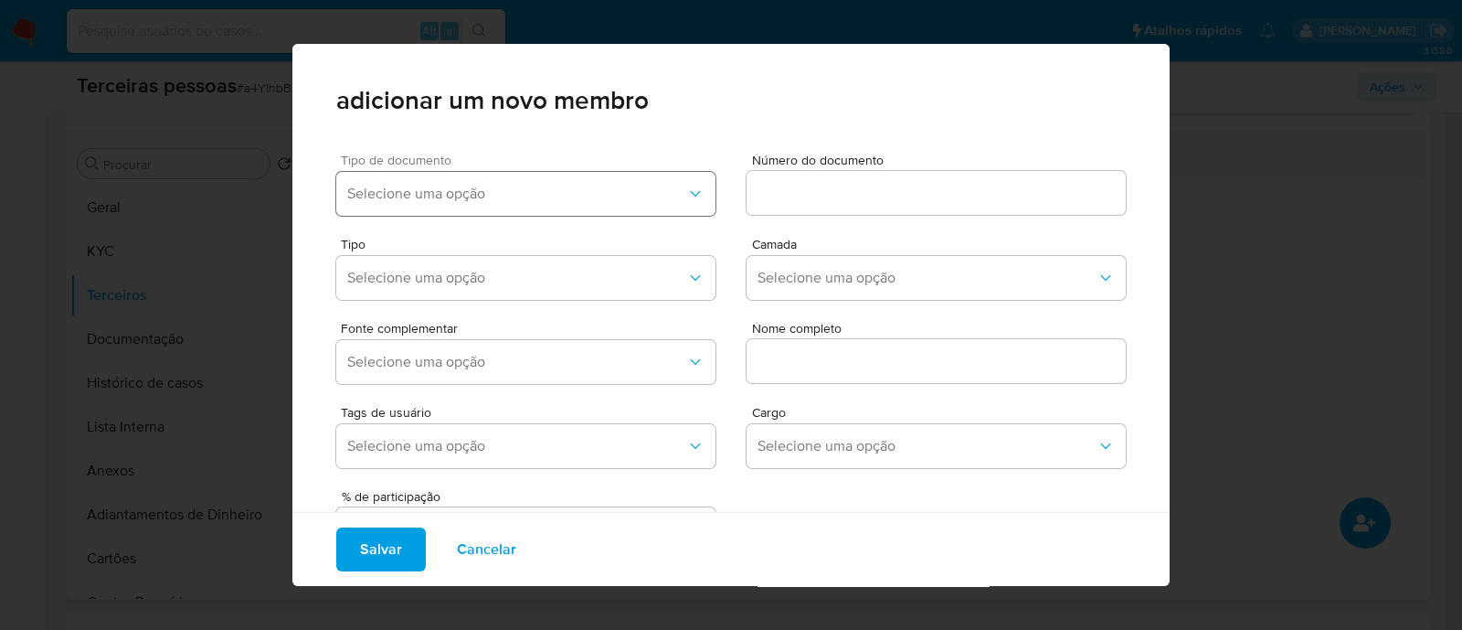
click at [597, 200] on span "Selecione uma opção" at bounding box center [516, 194] width 339 height 18
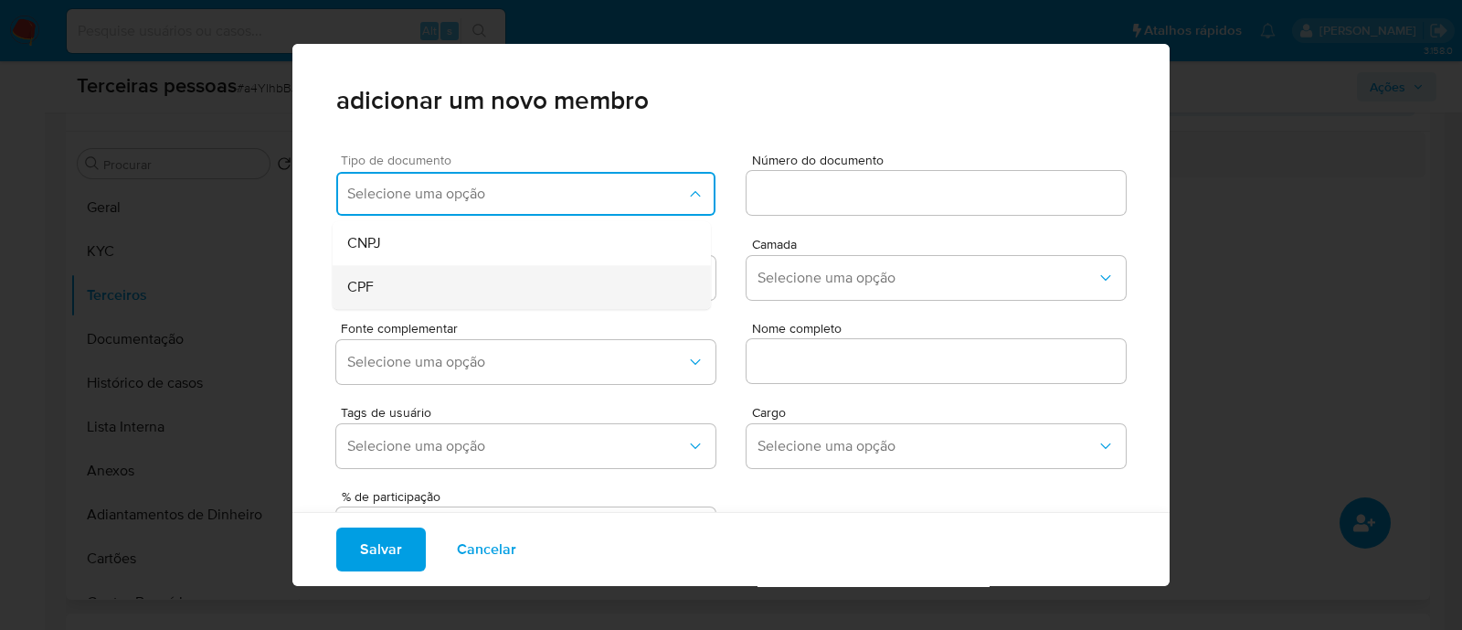
click at [362, 284] on span "CPF" at bounding box center [360, 287] width 27 height 18
click at [808, 196] on input at bounding box center [936, 193] width 379 height 24
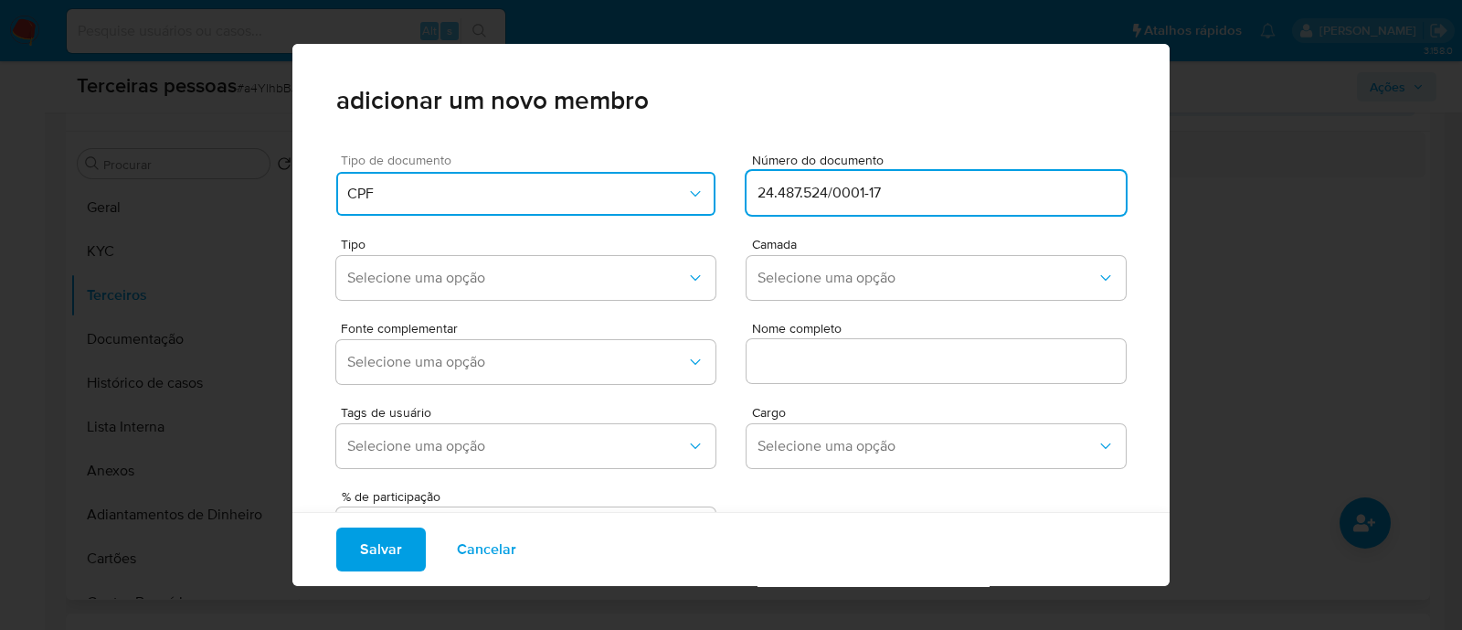
type input "24.487.524/0001-17"
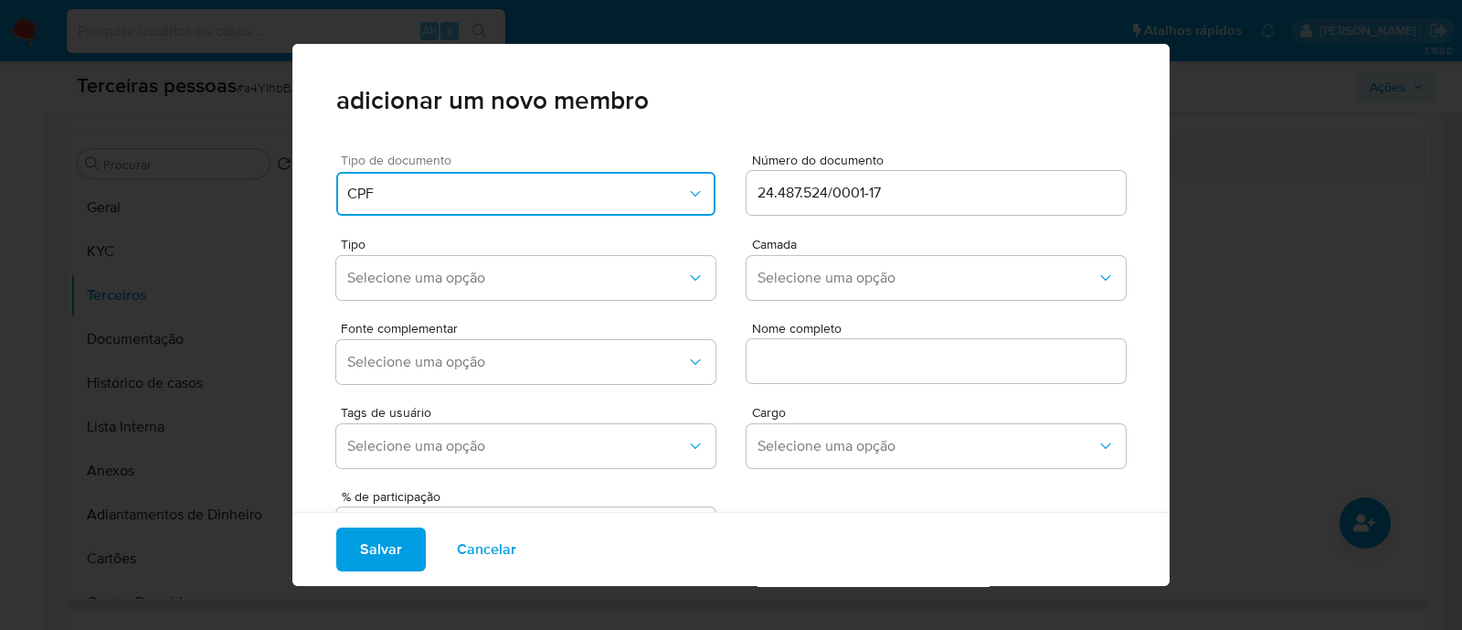
click at [470, 179] on button "CPF" at bounding box center [525, 194] width 379 height 44
click at [443, 233] on div "CNPJ" at bounding box center [487, 243] width 280 height 44
click at [462, 276] on span "Selecione uma opção" at bounding box center [516, 278] width 339 height 18
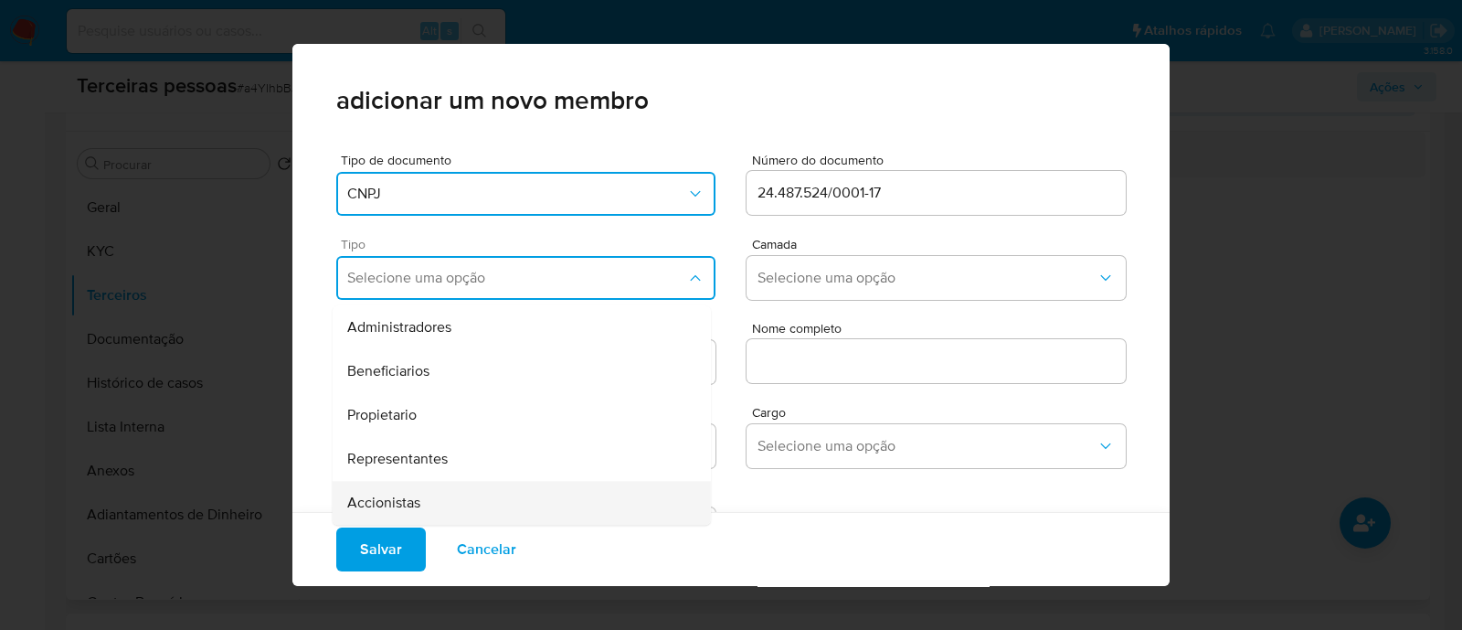
click at [474, 492] on div "Accionistas" at bounding box center [487, 503] width 280 height 44
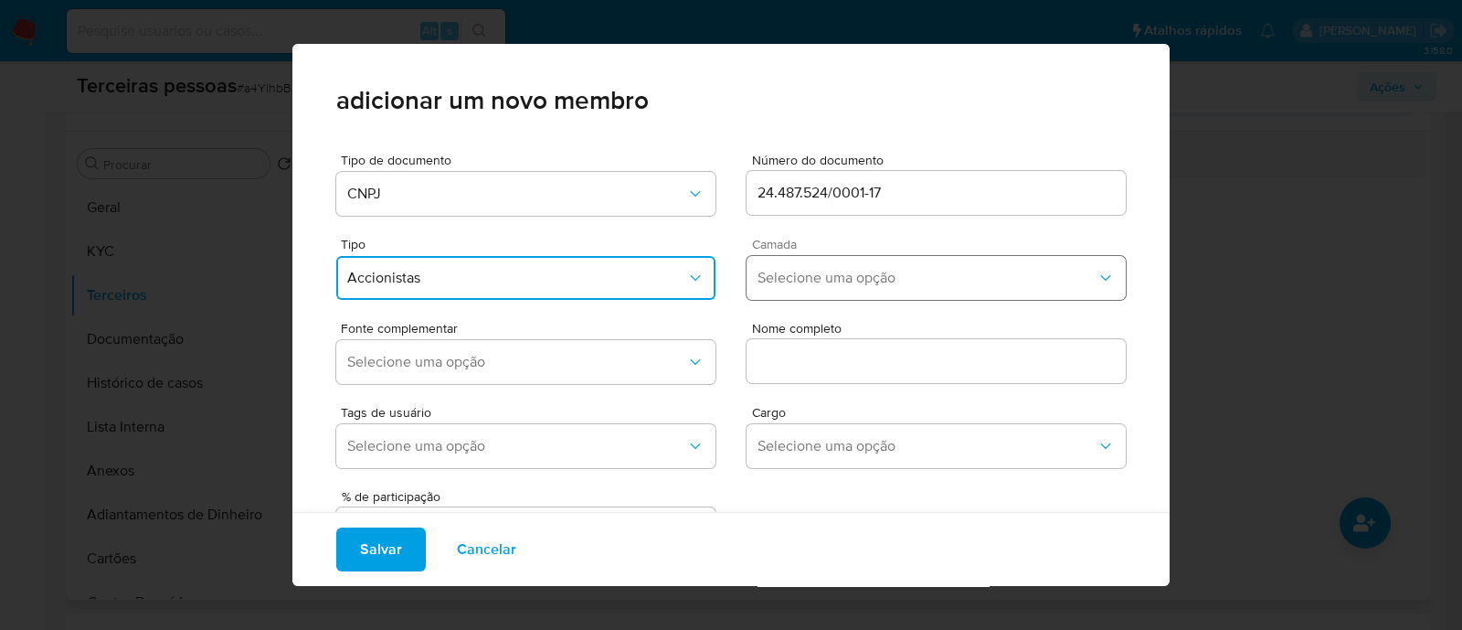
click at [843, 278] on span "Selecione uma opção" at bounding box center [927, 278] width 339 height 18
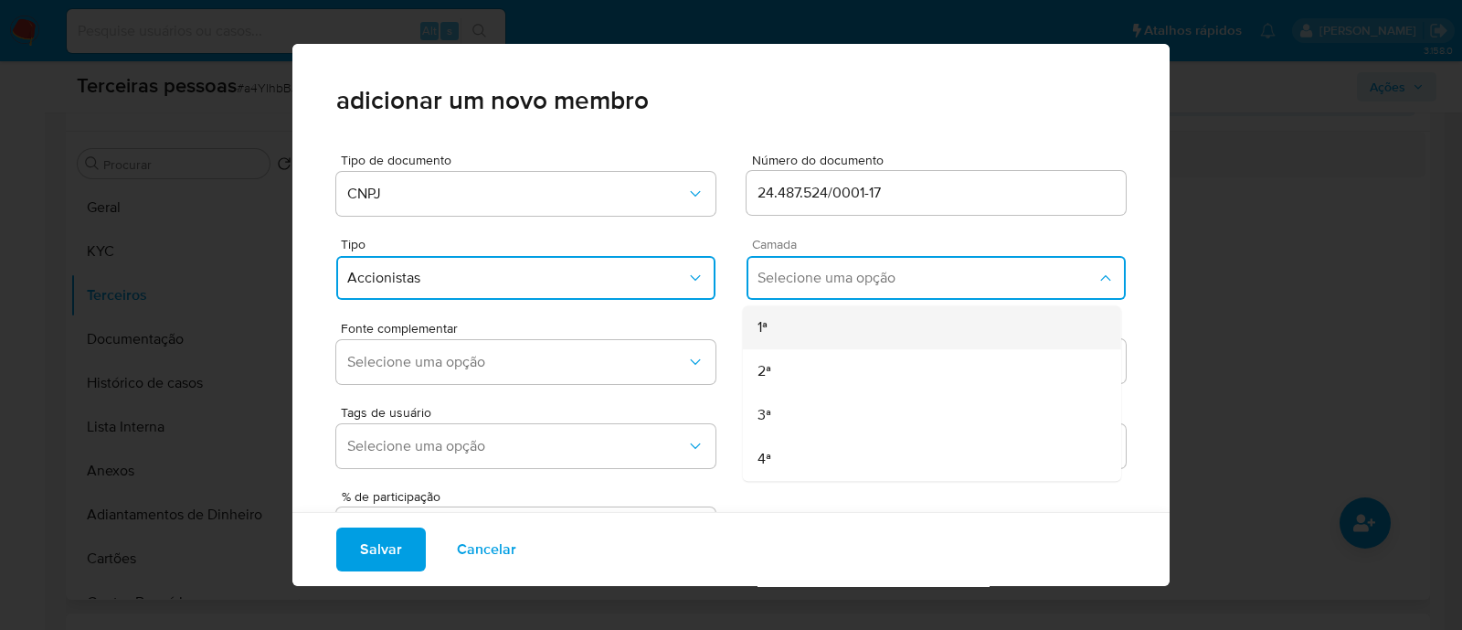
click at [812, 323] on div "1ª" at bounding box center [898, 327] width 280 height 44
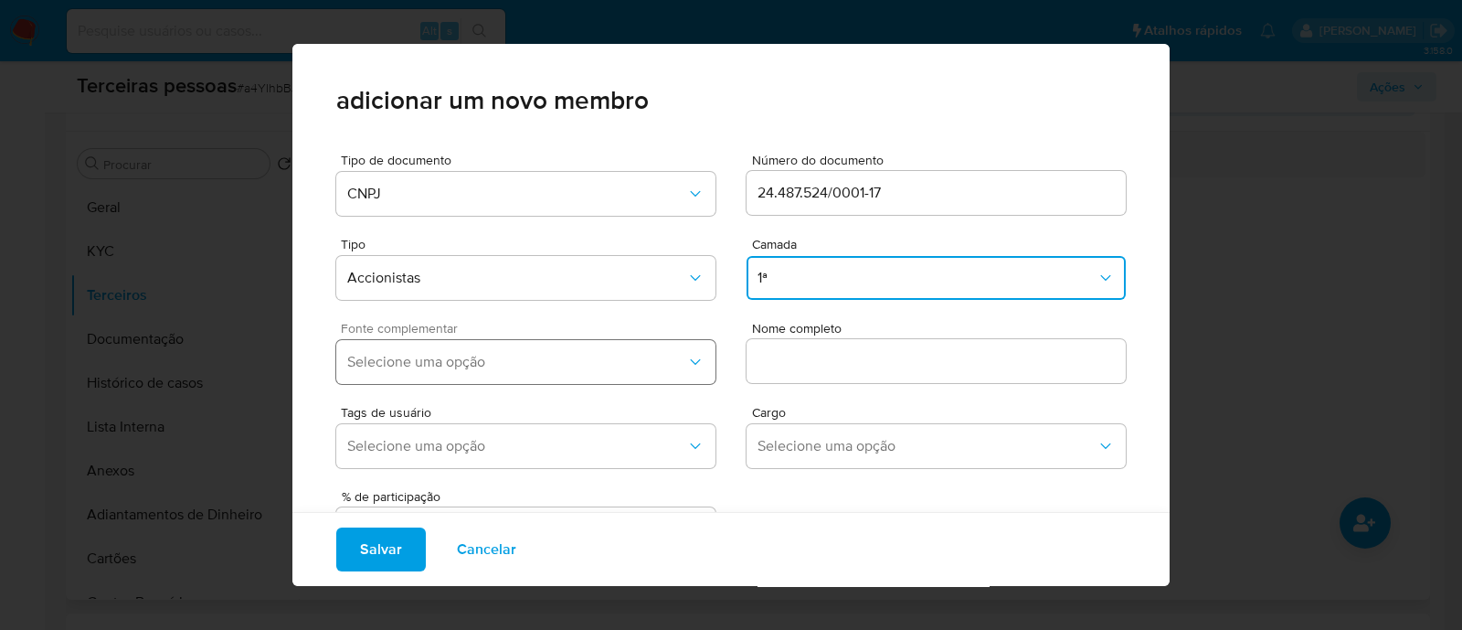
click at [589, 356] on span "Selecione uma opção" at bounding box center [516, 362] width 339 height 18
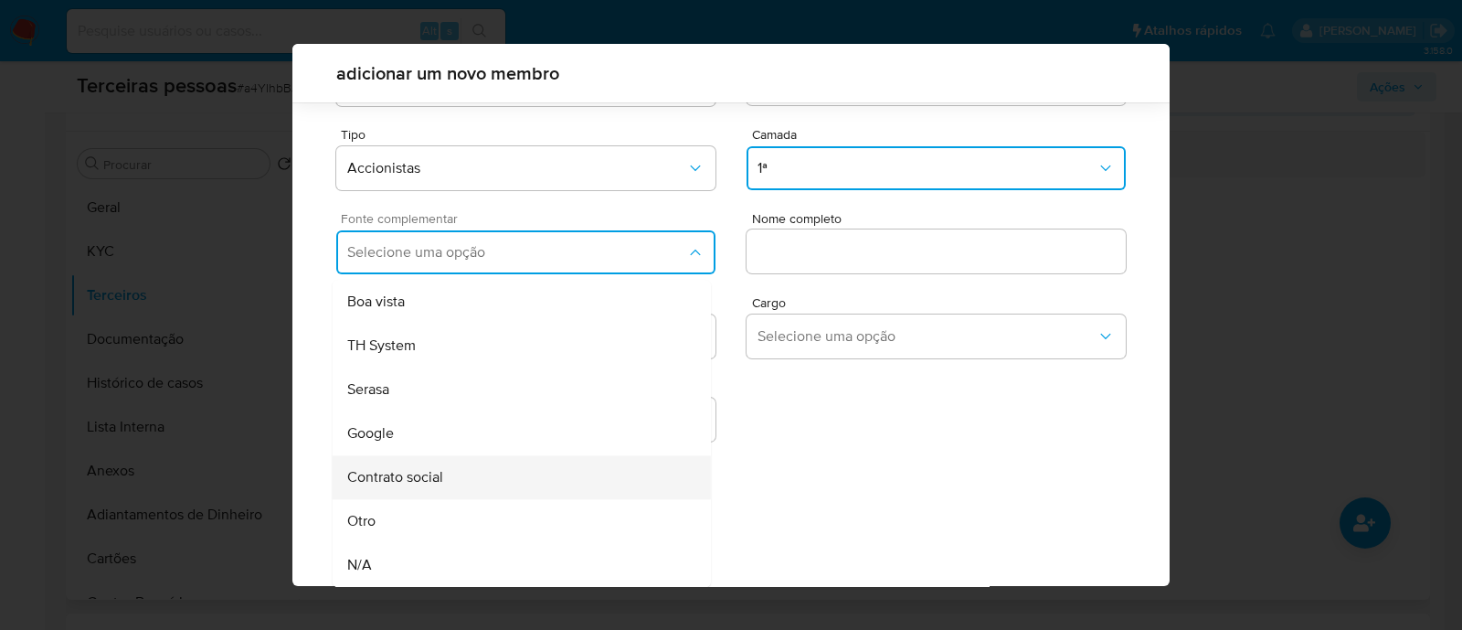
click at [516, 471] on div "Contrato social" at bounding box center [487, 477] width 280 height 44
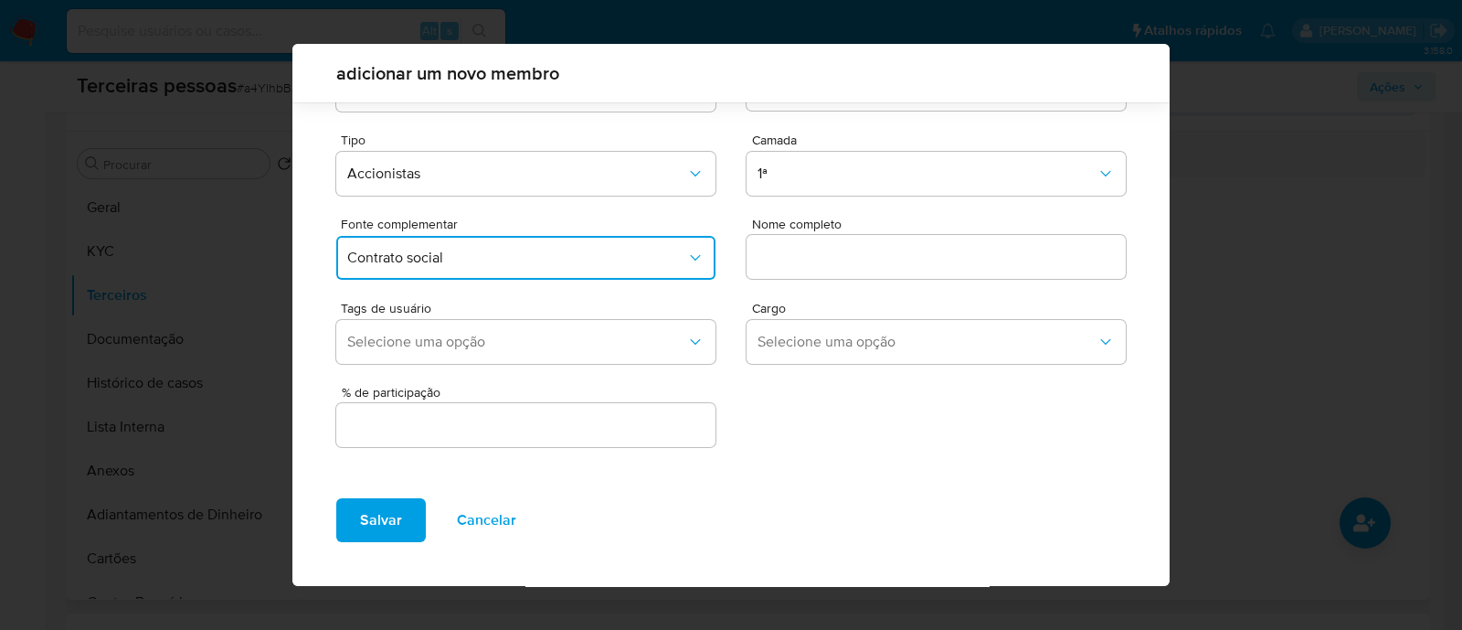
scroll to position [67, 0]
click at [876, 256] on input "text" at bounding box center [936, 258] width 379 height 24
drag, startPoint x: 873, startPoint y: 244, endPoint x: 833, endPoint y: 264, distance: 45.0
click at [833, 264] on input "text" at bounding box center [936, 258] width 379 height 24
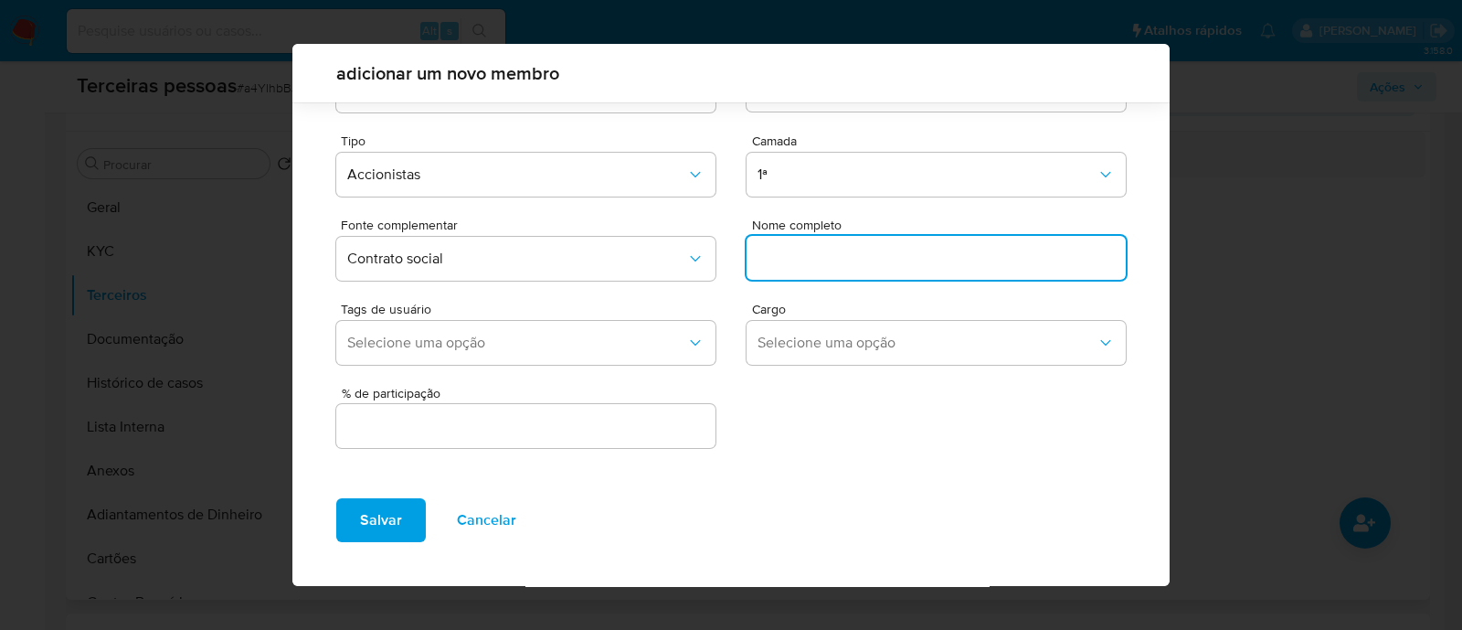
paste input "SM INVESTIMENTOS LTDA,"
type input "SM INVESTIMENTOS LTDA"
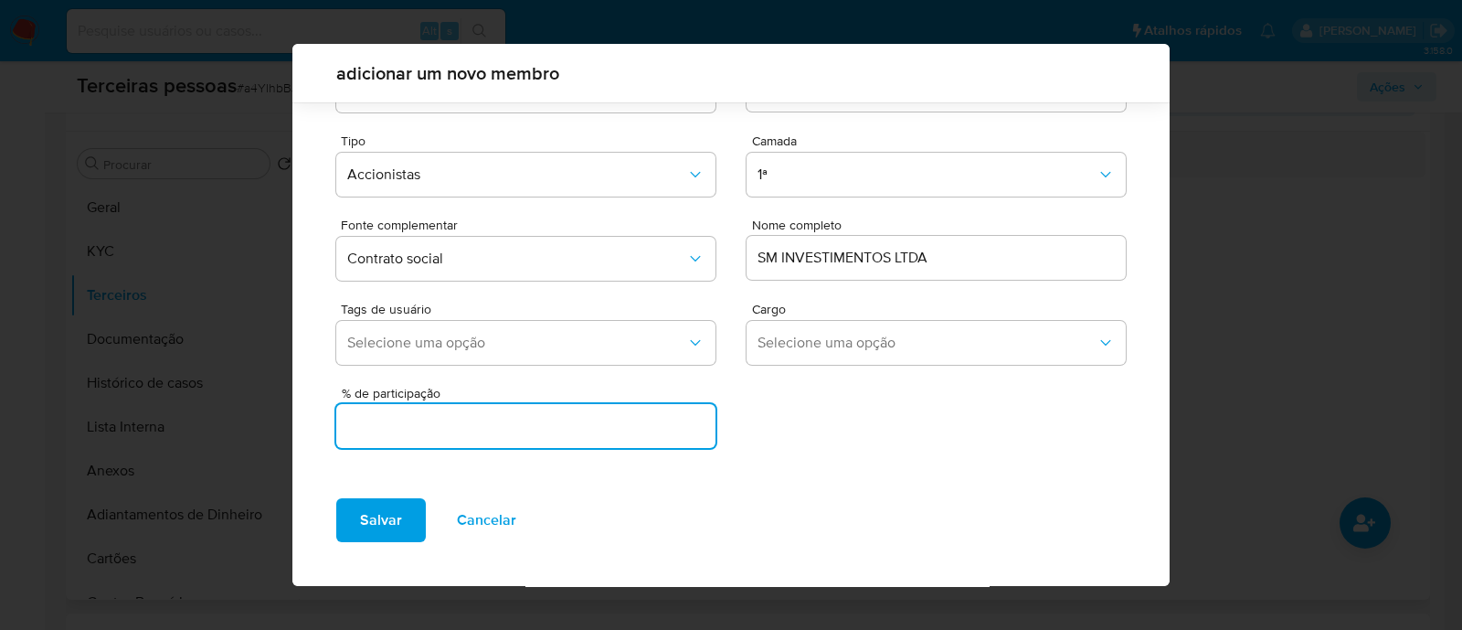
click at [638, 415] on input "text" at bounding box center [525, 426] width 379 height 24
type input "99.999"
click at [351, 504] on button "Salvar" at bounding box center [381, 520] width 90 height 44
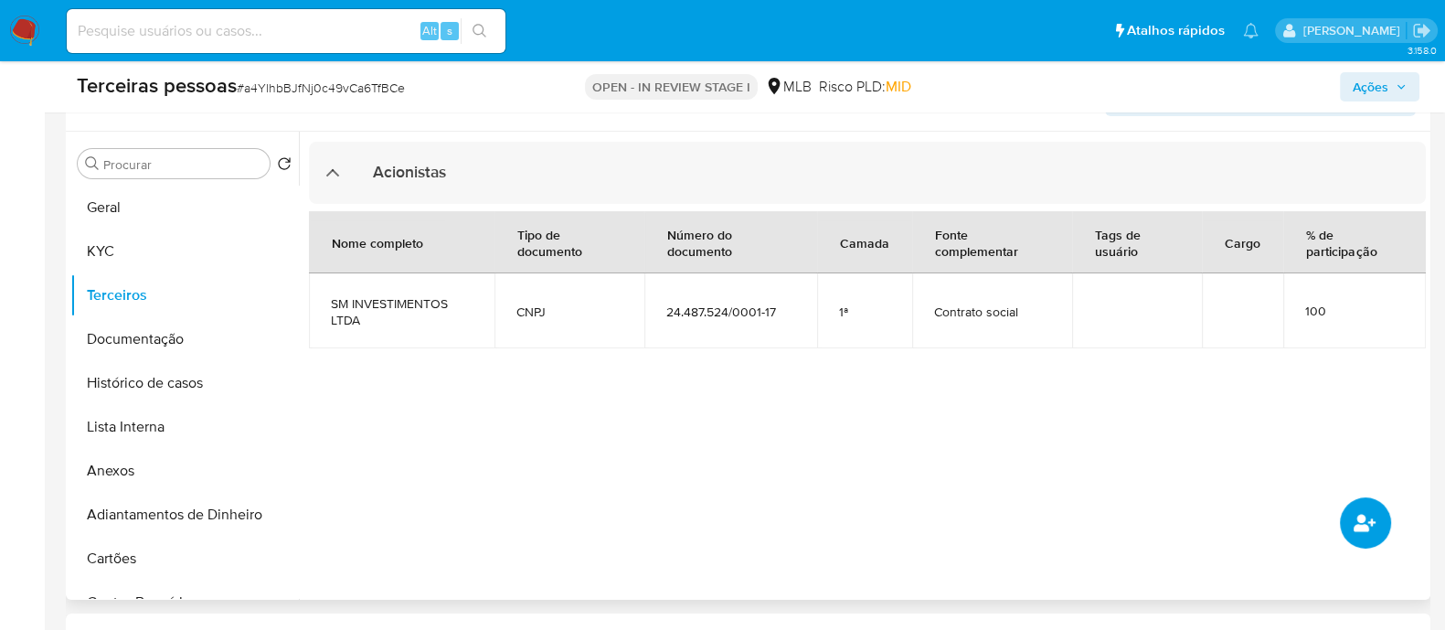
click at [1365, 512] on icon "common.add_complementary_information" at bounding box center [1364, 523] width 22 height 22
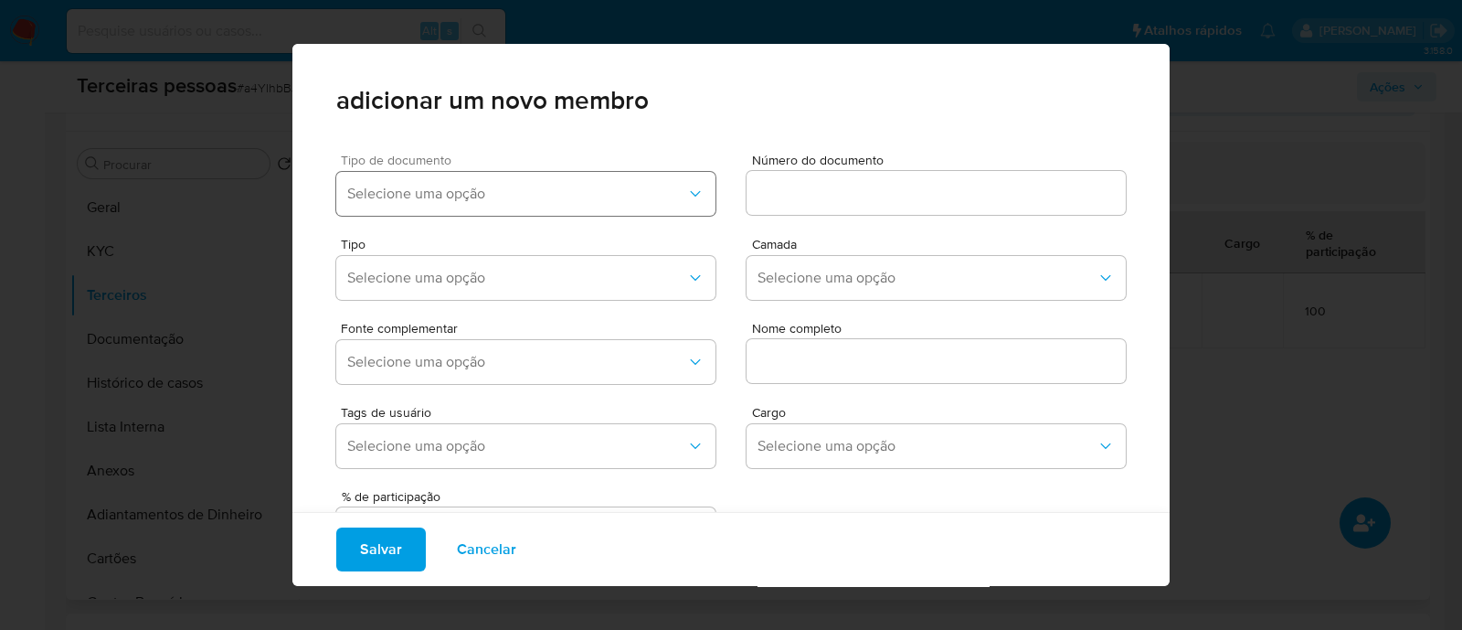
click at [439, 189] on span "Selecione uma opção" at bounding box center [516, 194] width 339 height 18
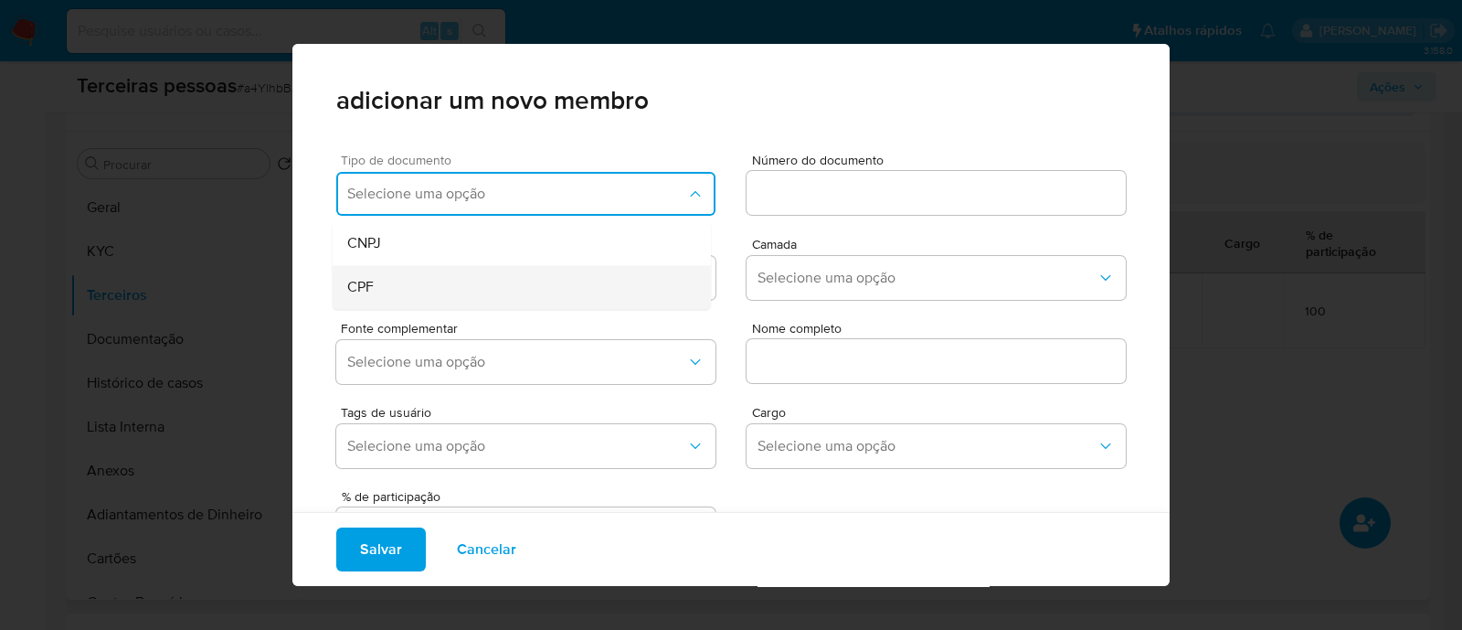
click at [452, 289] on div "CPF" at bounding box center [487, 287] width 280 height 44
click at [853, 202] on input at bounding box center [936, 193] width 379 height 24
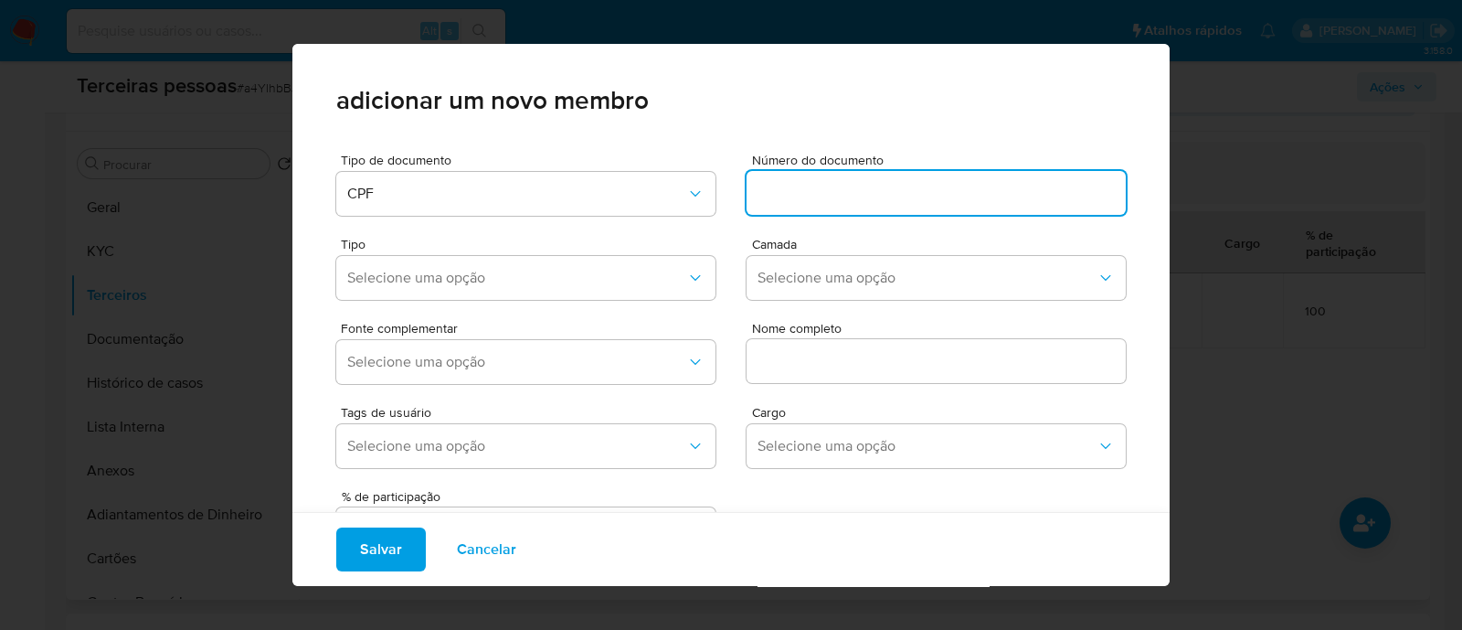
click at [883, 199] on input at bounding box center [936, 193] width 379 height 24
paste input "006.903.741-86"
type input "006.903.741-86"
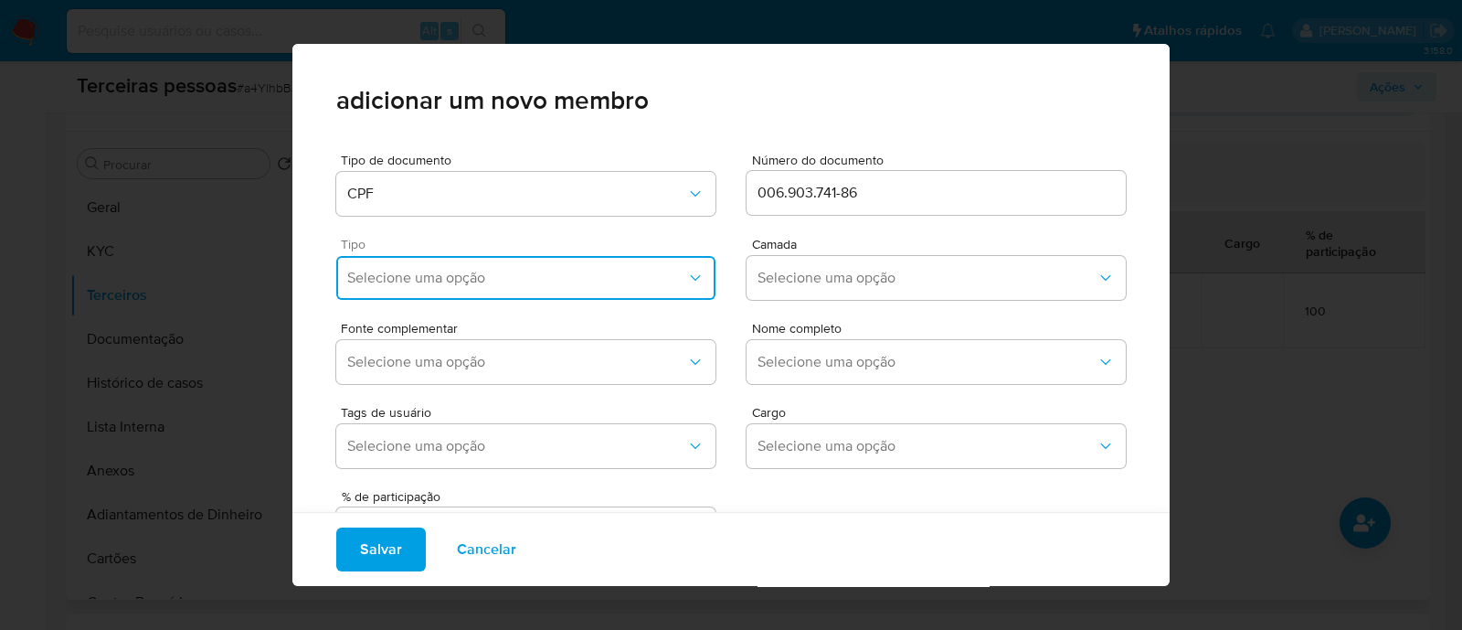
click at [623, 277] on span "Selecione uma opção" at bounding box center [516, 278] width 339 height 18
click at [528, 514] on div "Accionistas" at bounding box center [487, 503] width 280 height 44
click at [776, 299] on button "Selecione uma opção" at bounding box center [936, 278] width 379 height 44
click at [795, 354] on div "2ª" at bounding box center [898, 371] width 280 height 44
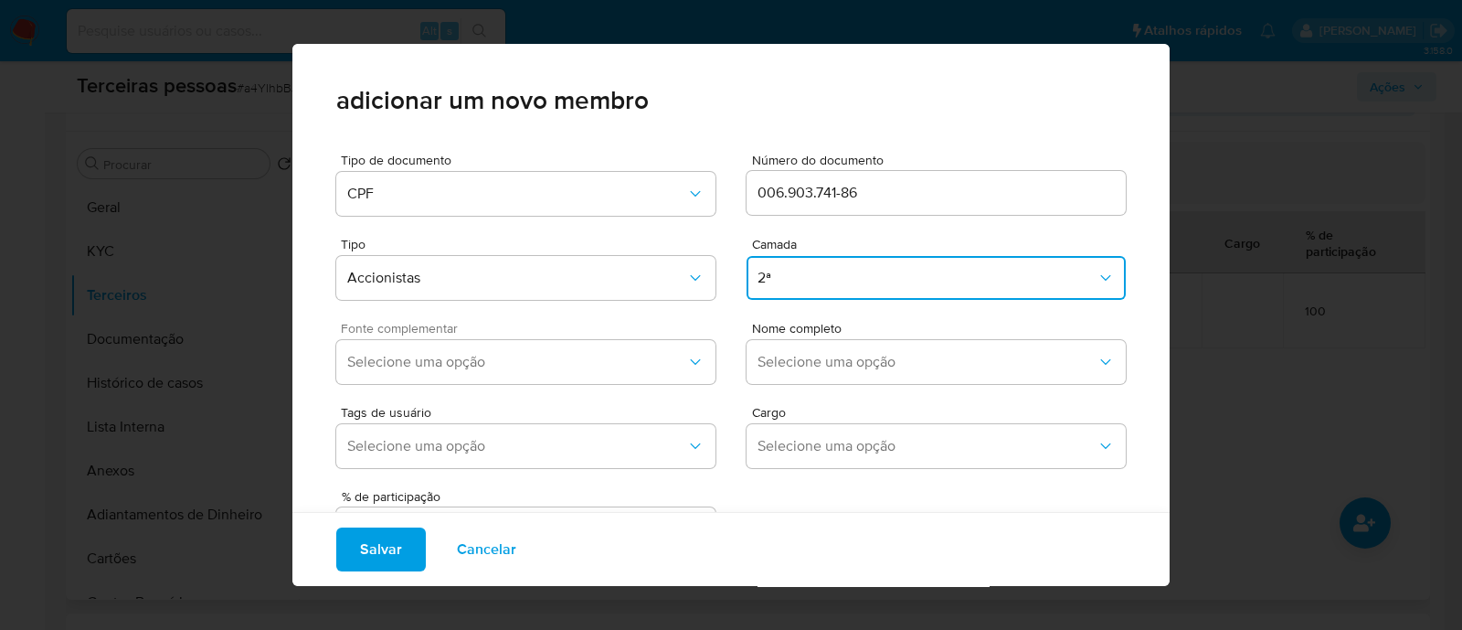
click at [593, 338] on div "Fonte complementar Selecione uma opção" at bounding box center [525, 356] width 379 height 69
click at [624, 345] on button "Selecione uma opção" at bounding box center [525, 362] width 379 height 44
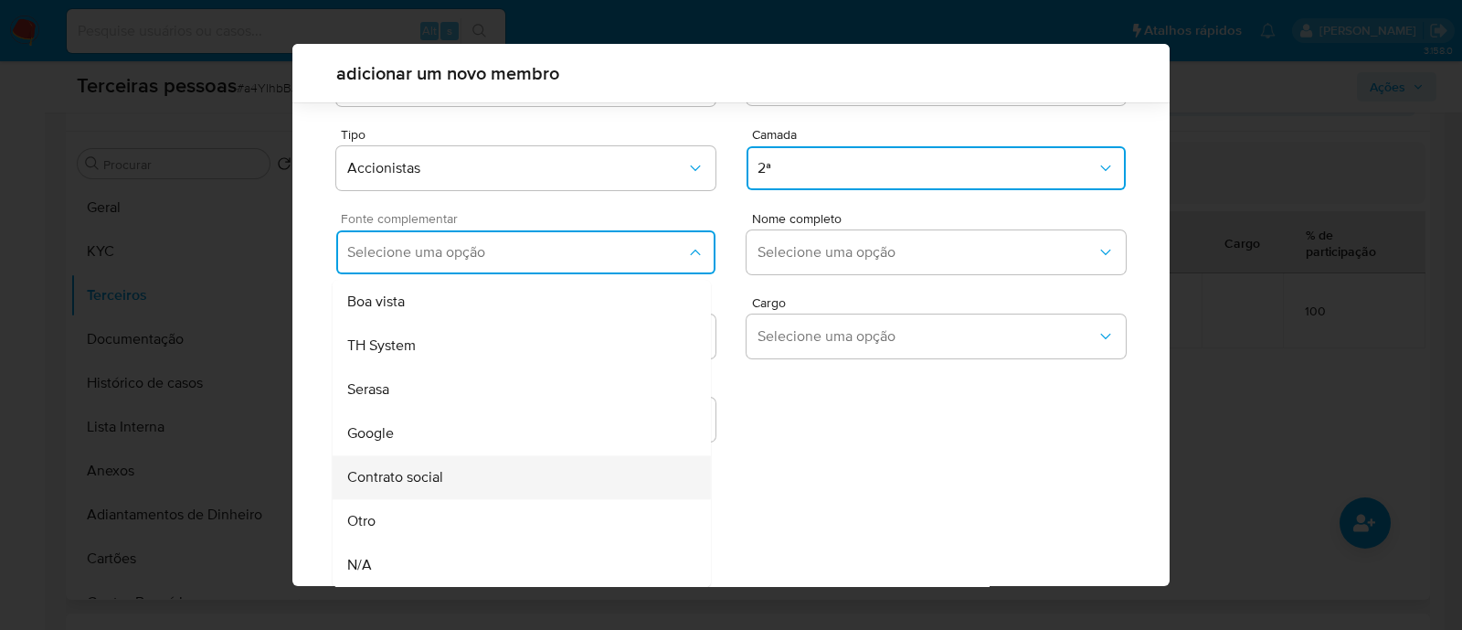
click at [536, 463] on div "Contrato social" at bounding box center [487, 477] width 280 height 44
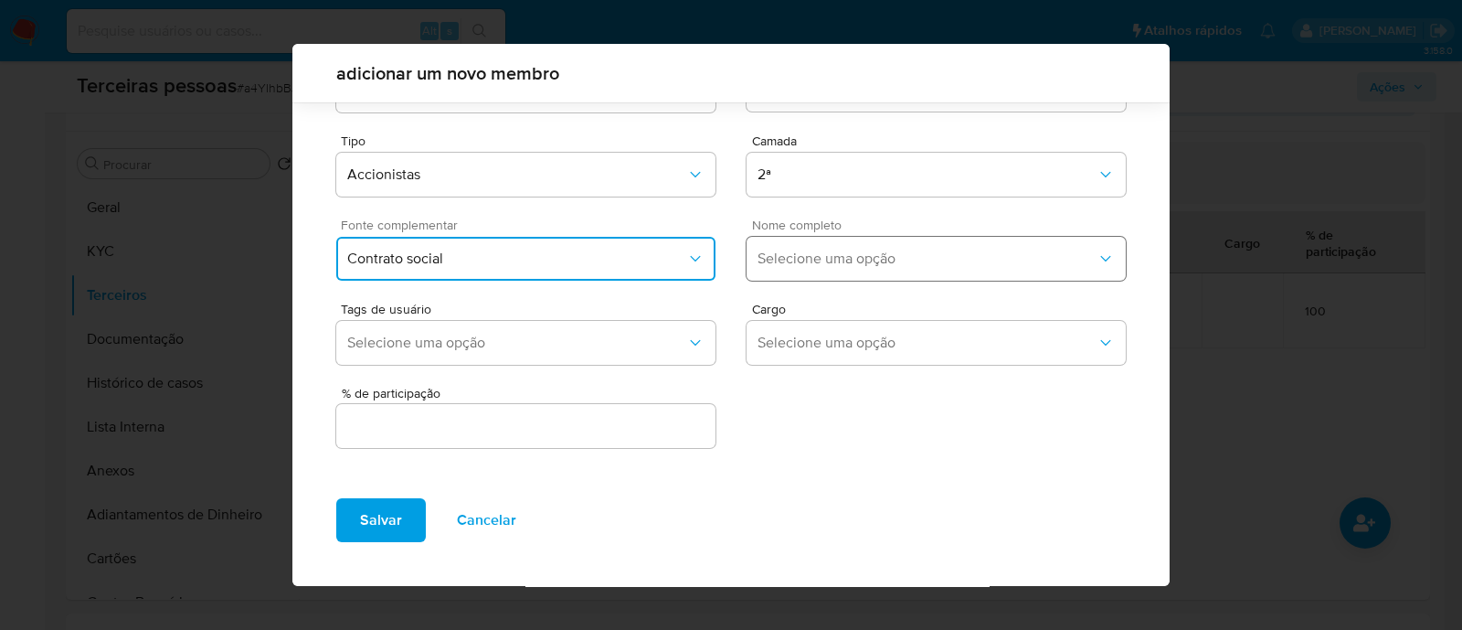
click at [844, 279] on button "Selecione uma opção" at bounding box center [936, 259] width 379 height 44
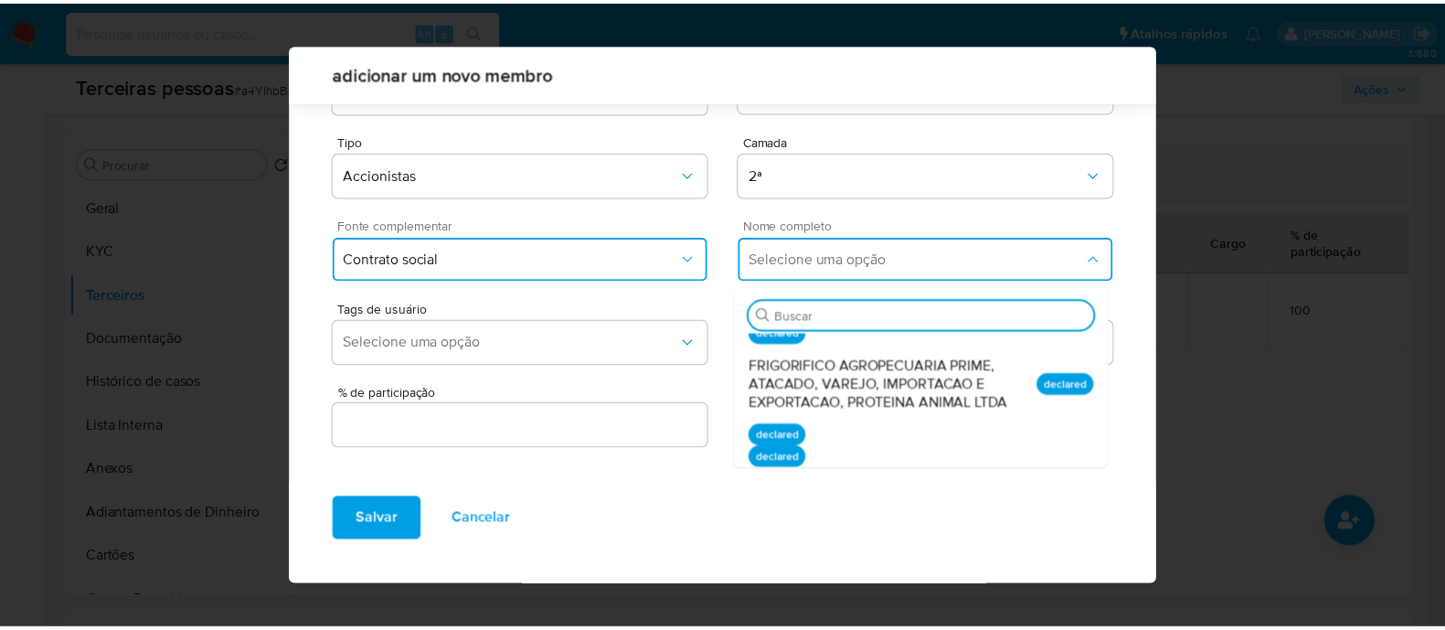
scroll to position [456, 0]
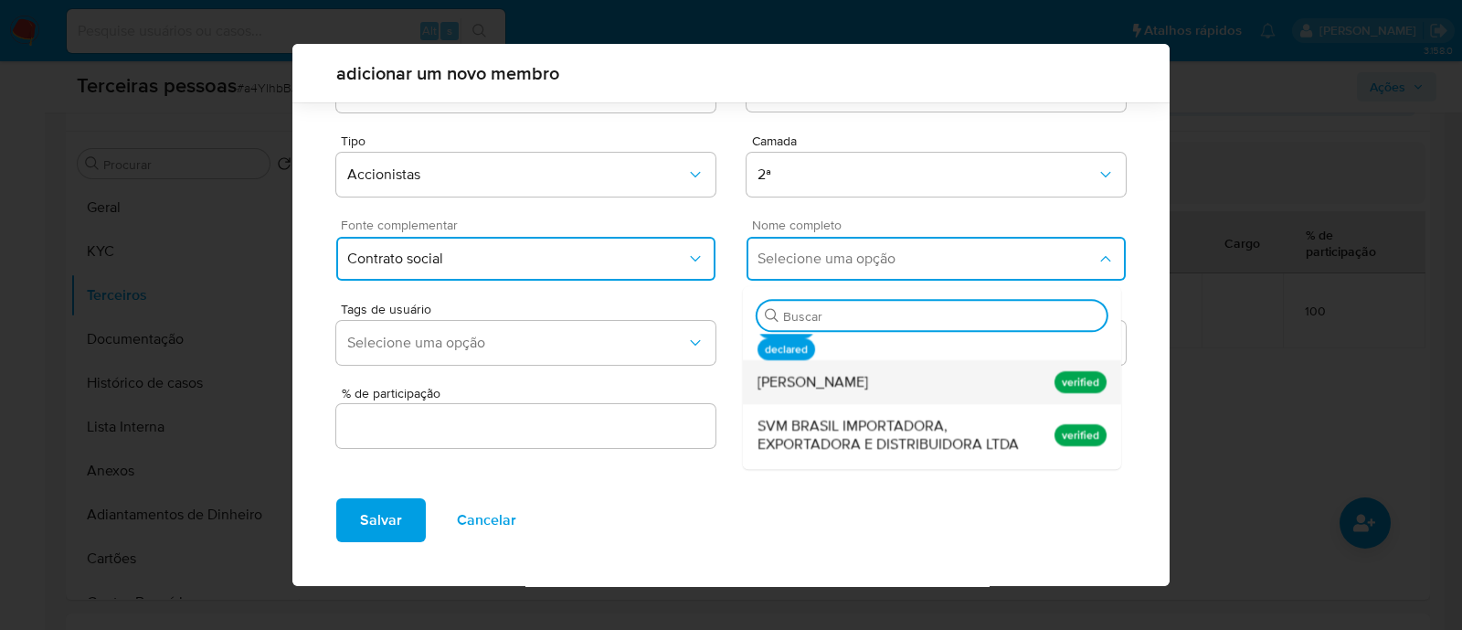
click at [918, 371] on div "Sallen Viegas de Moraes" at bounding box center [898, 382] width 280 height 44
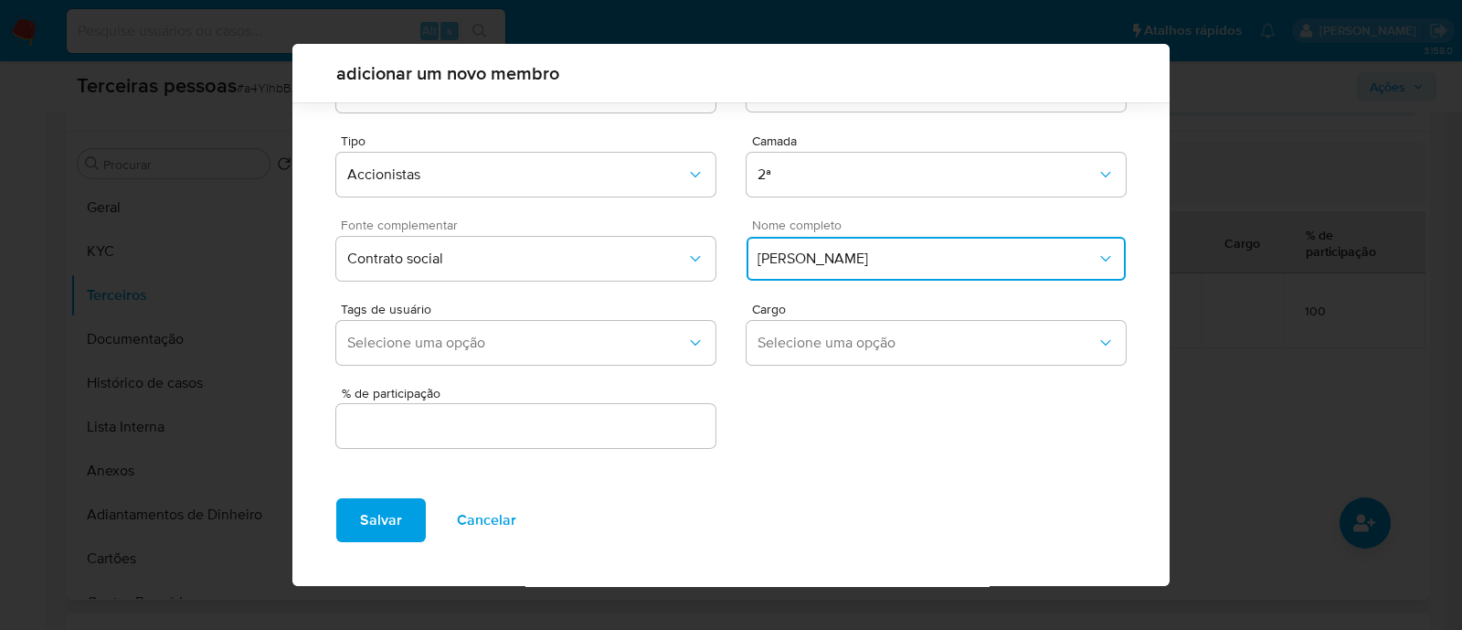
click at [617, 411] on div at bounding box center [525, 426] width 379 height 44
click at [623, 427] on input "text" at bounding box center [525, 426] width 379 height 24
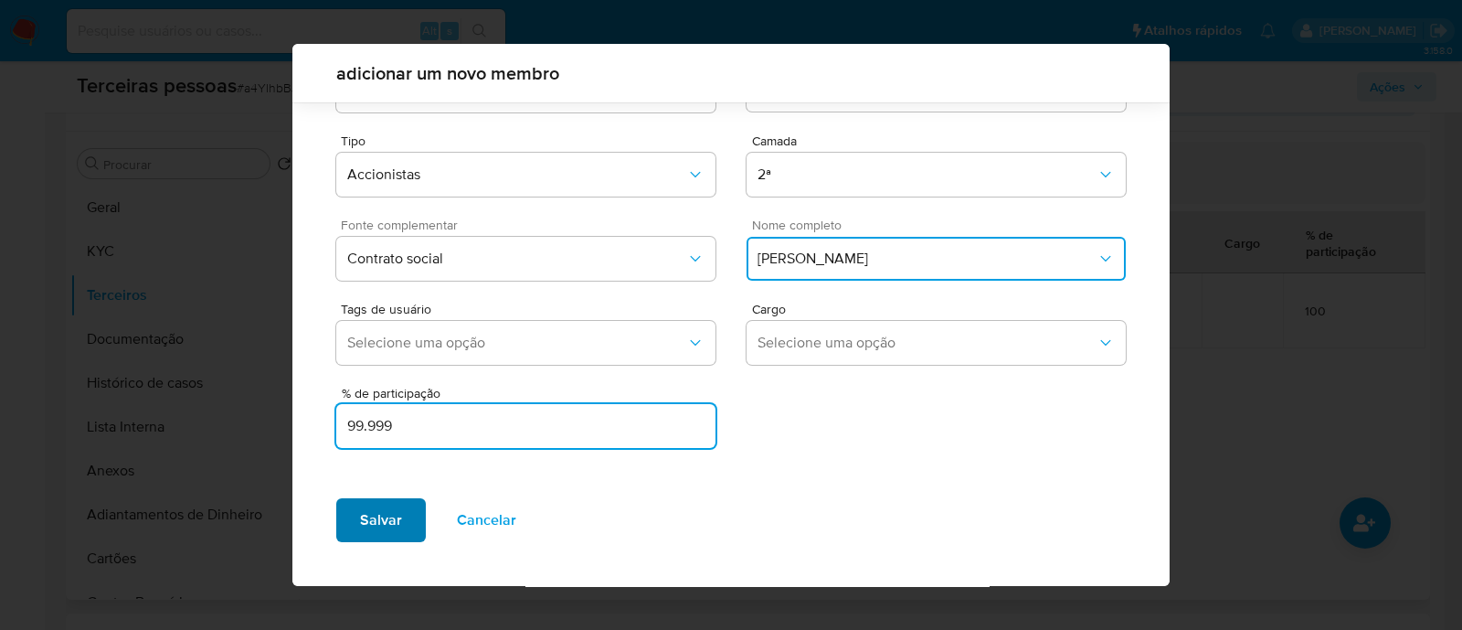
type input "99.999"
click at [381, 519] on span "Salvar" at bounding box center [381, 520] width 42 height 40
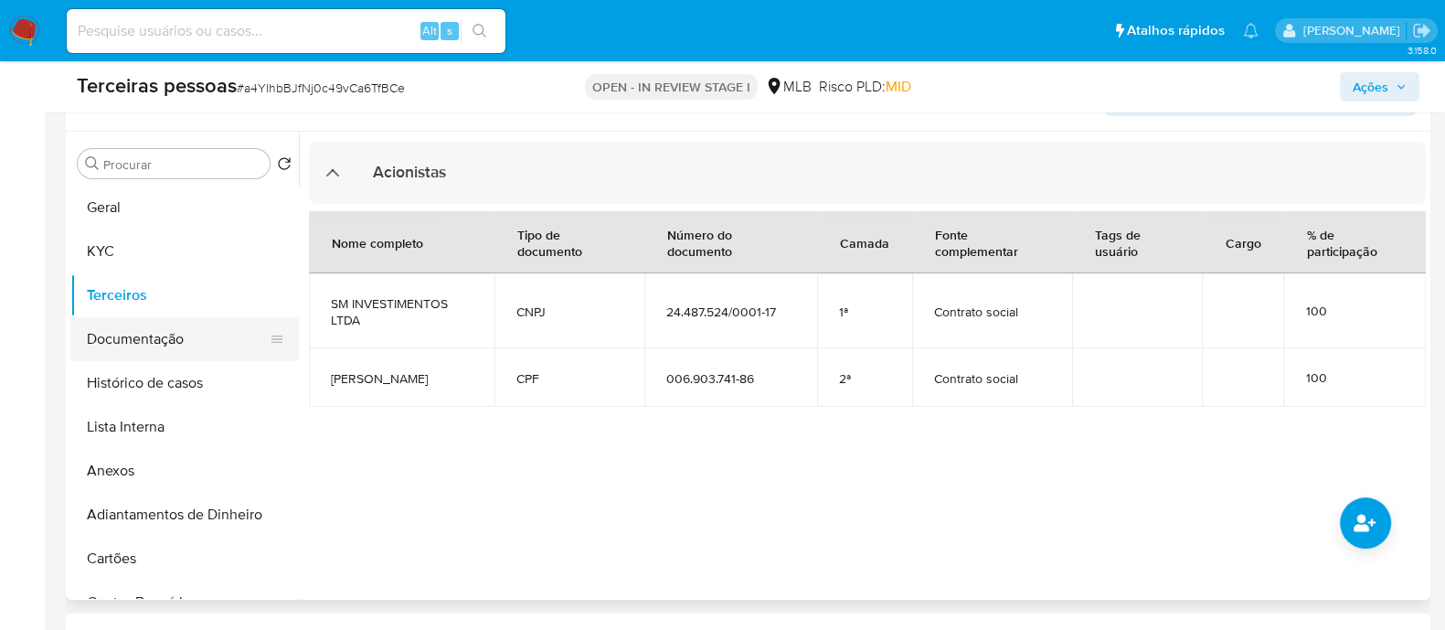
click at [135, 336] on button "Documentação" at bounding box center [177, 339] width 214 height 44
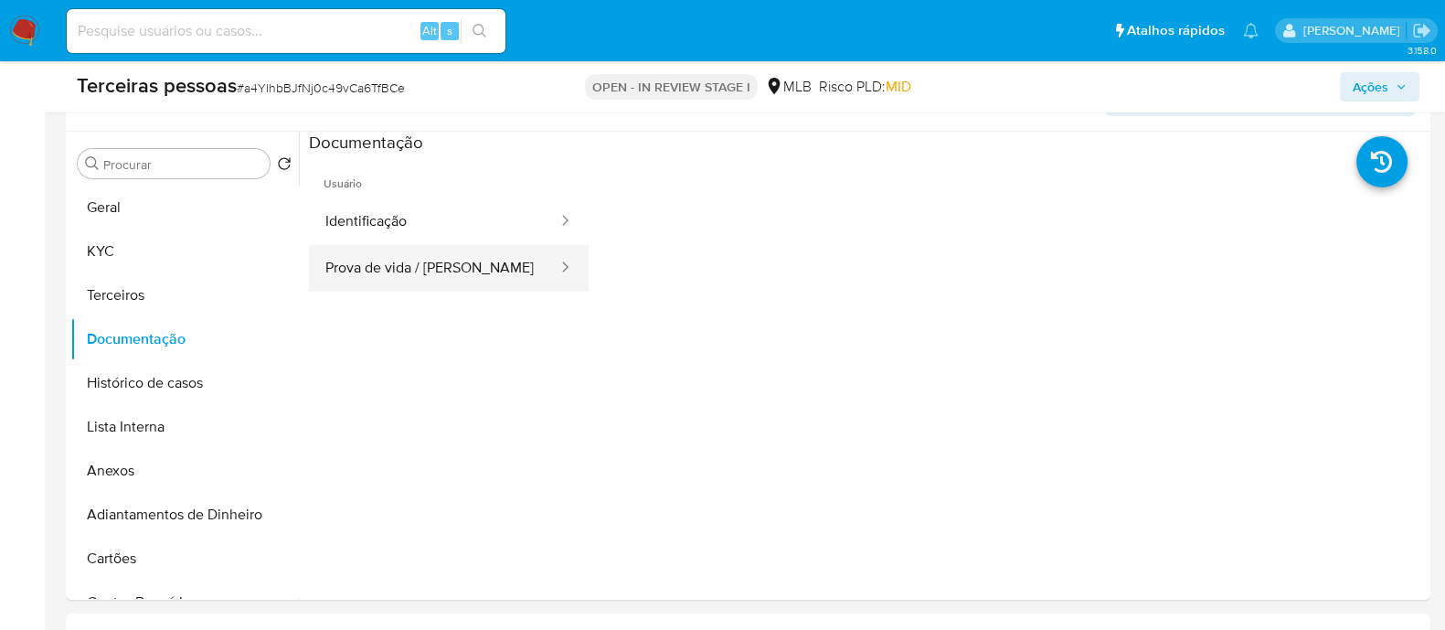
click at [472, 267] on button "Prova de vida / Selfie" at bounding box center [434, 268] width 250 height 47
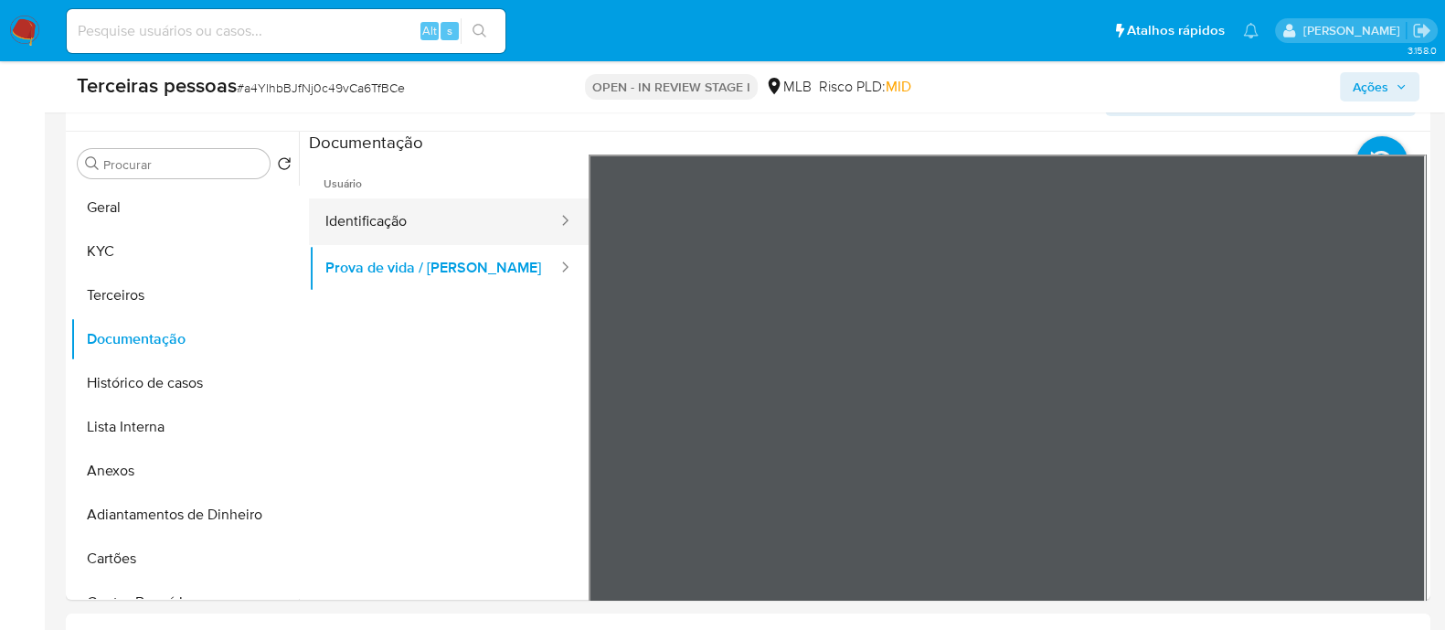
click at [425, 207] on button "Identificação" at bounding box center [434, 221] width 250 height 47
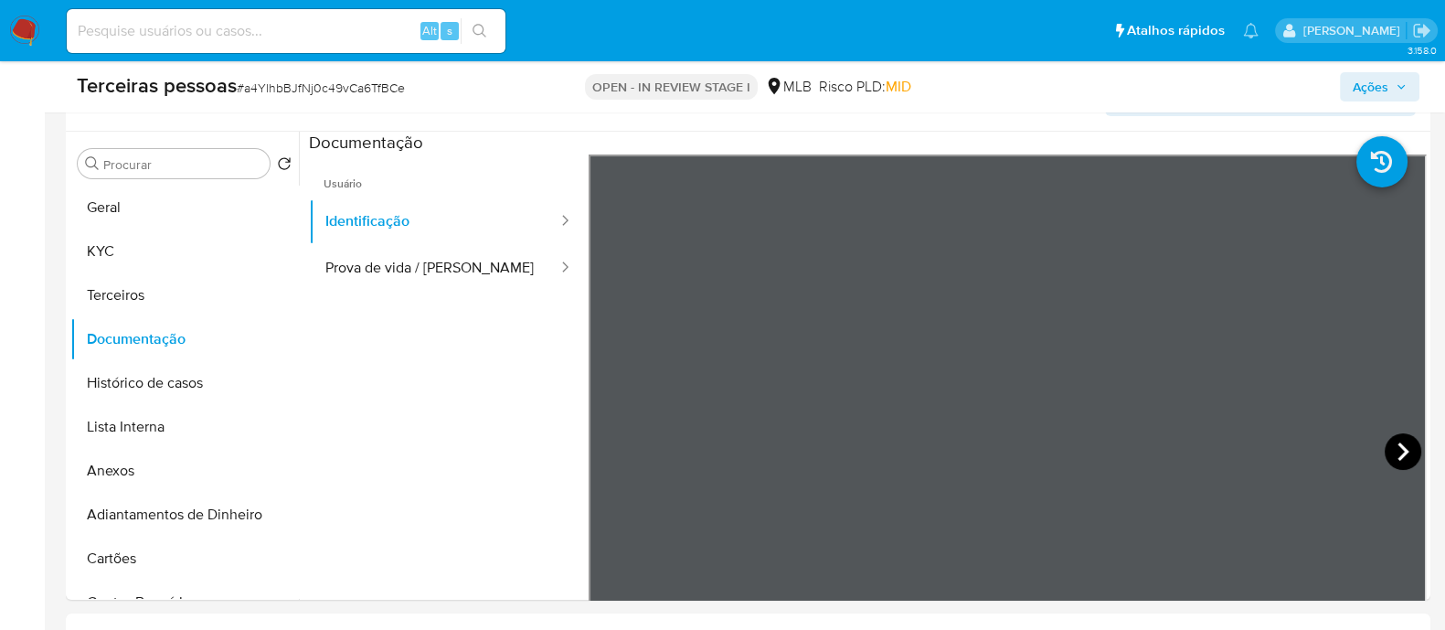
click at [1386, 448] on icon at bounding box center [1403, 451] width 37 height 37
click at [439, 322] on ul "Usuário Identificação Prova de vida / Selfie" at bounding box center [449, 417] width 280 height 526
click at [75, 202] on button "Geral" at bounding box center [177, 208] width 214 height 44
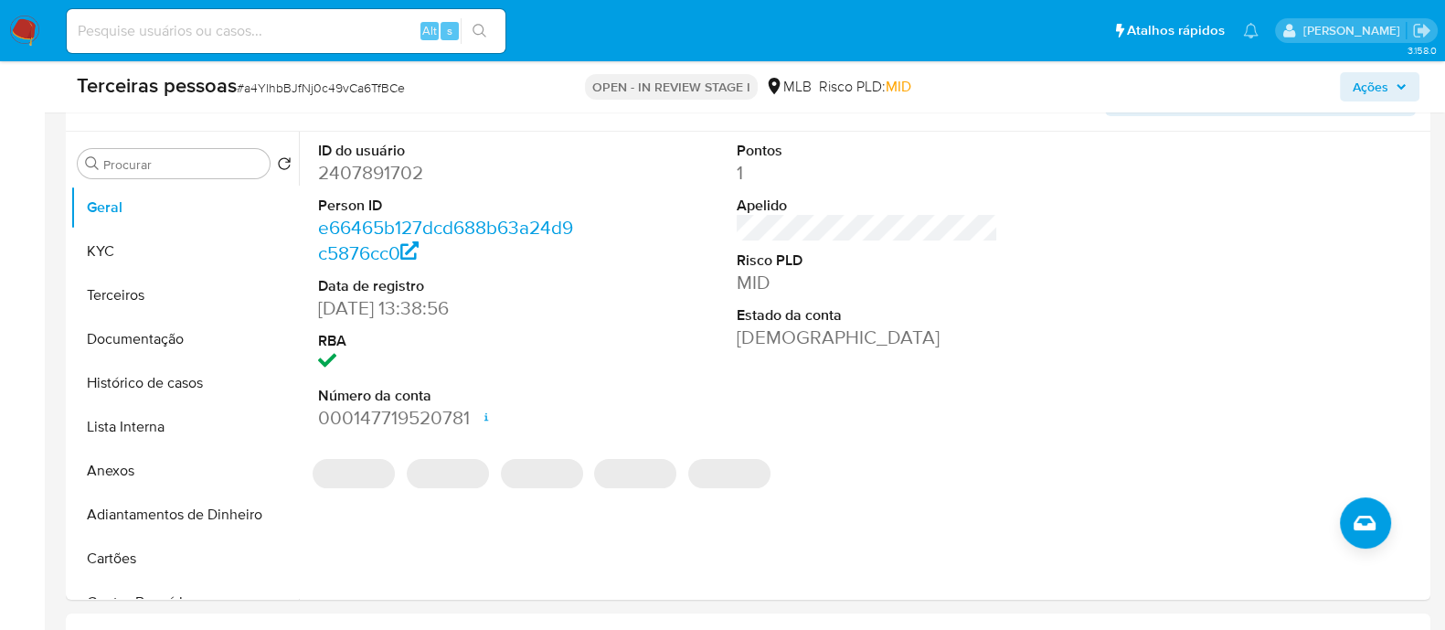
click at [1010, 345] on div "ID do usuário 2407891702 Person ID e66465b127dcd688b63a24d9c5876cc0 Data de reg…" at bounding box center [867, 286] width 1117 height 309
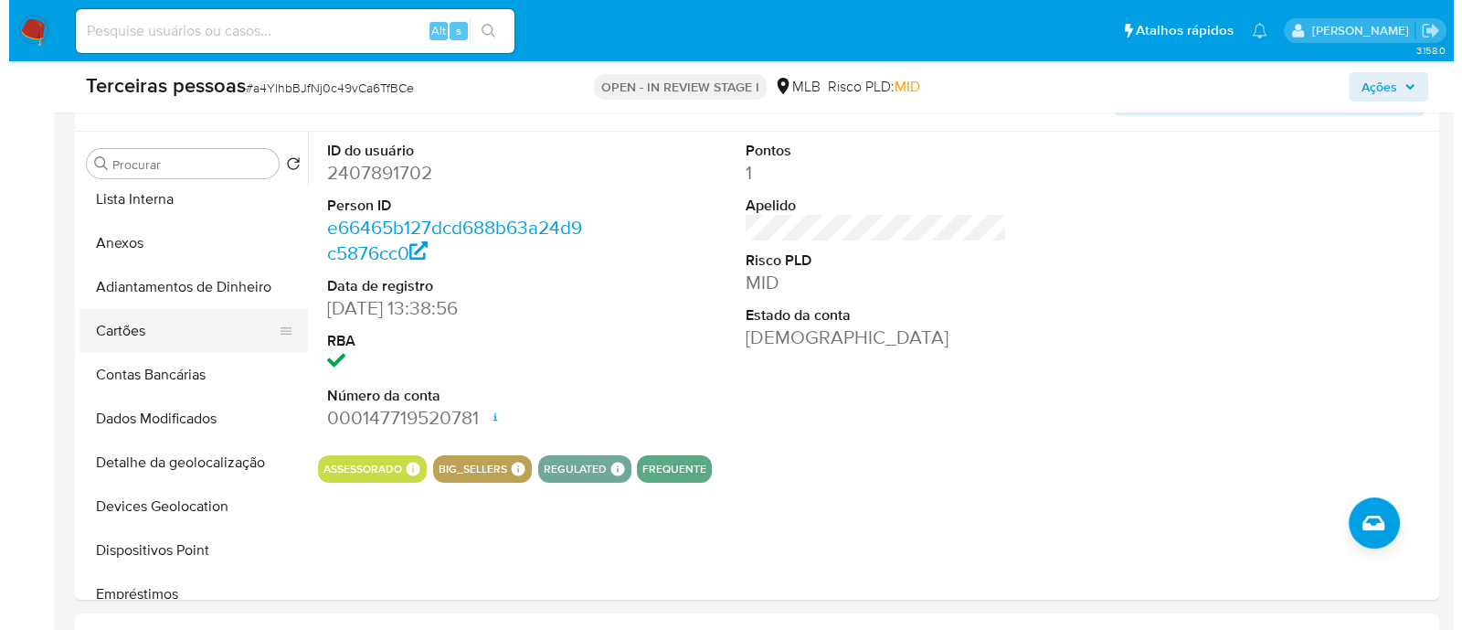
scroll to position [113, 0]
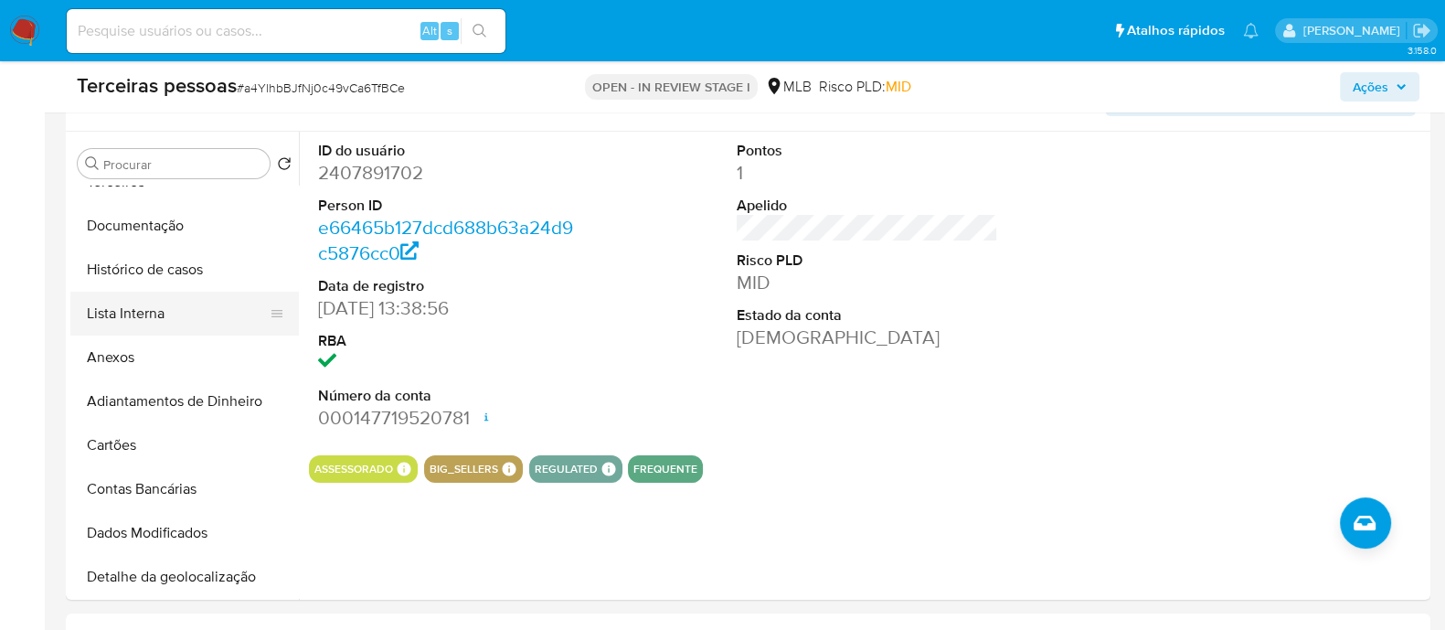
click at [174, 295] on button "Lista Interna" at bounding box center [177, 314] width 214 height 44
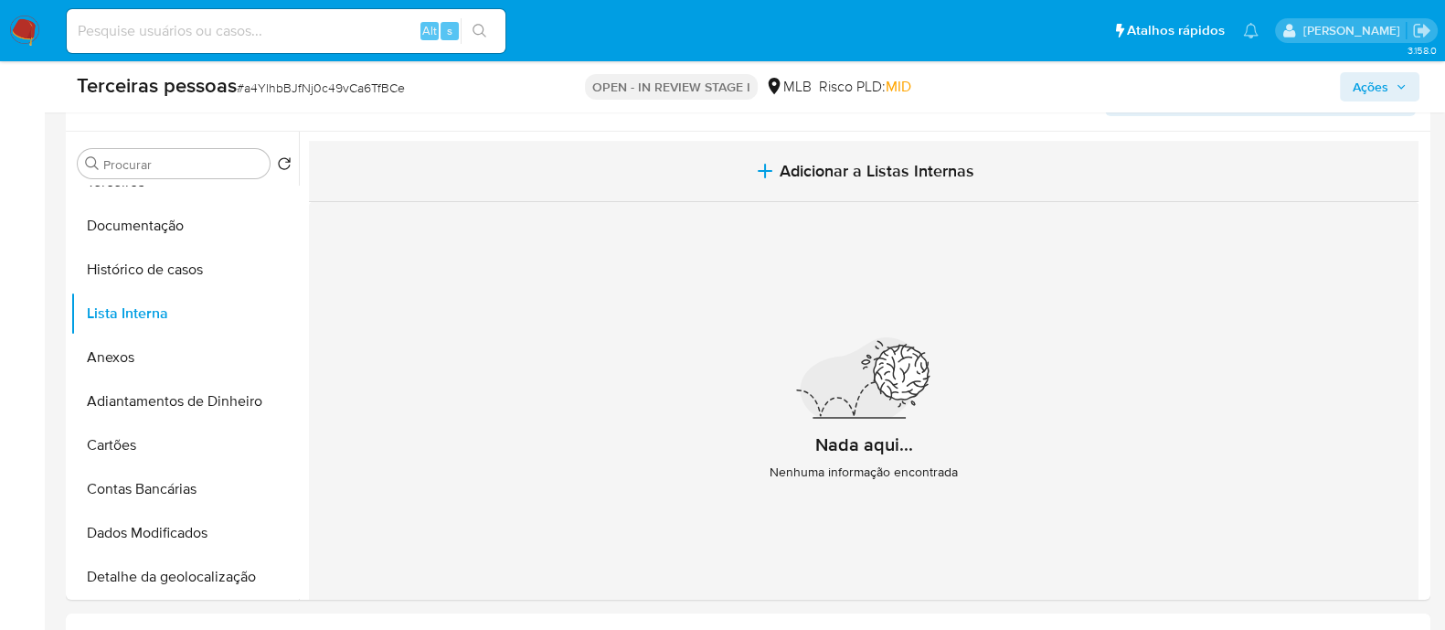
click at [1141, 180] on button "Adicionar a Listas Internas" at bounding box center [863, 171] width 1109 height 61
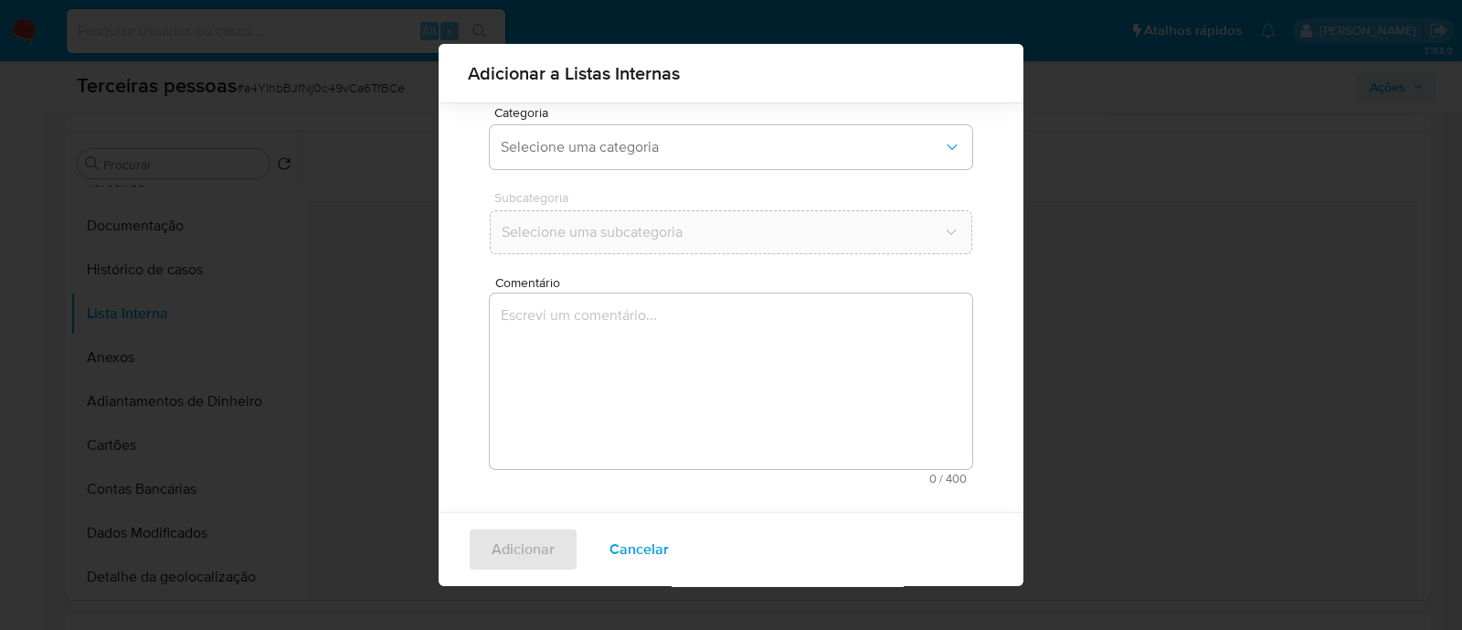
scroll to position [149, 0]
click at [621, 139] on span "Selecione uma categoria" at bounding box center [722, 146] width 442 height 18
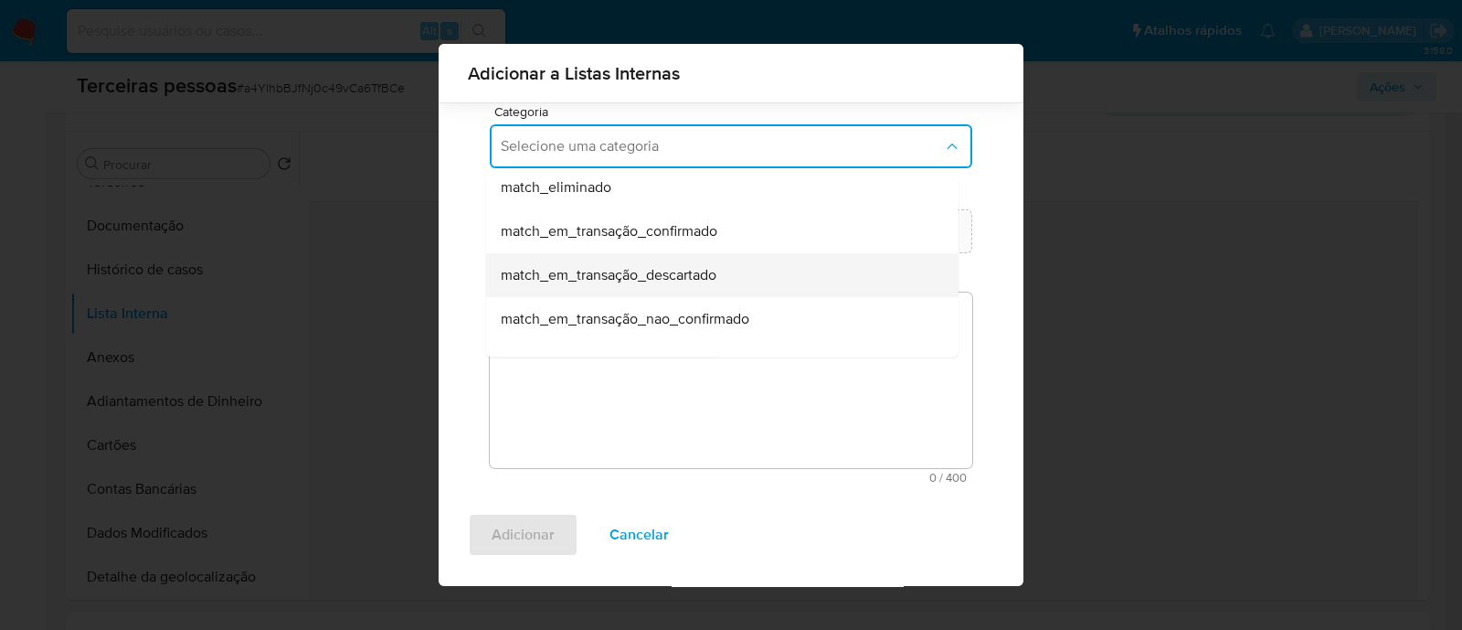
scroll to position [456, 0]
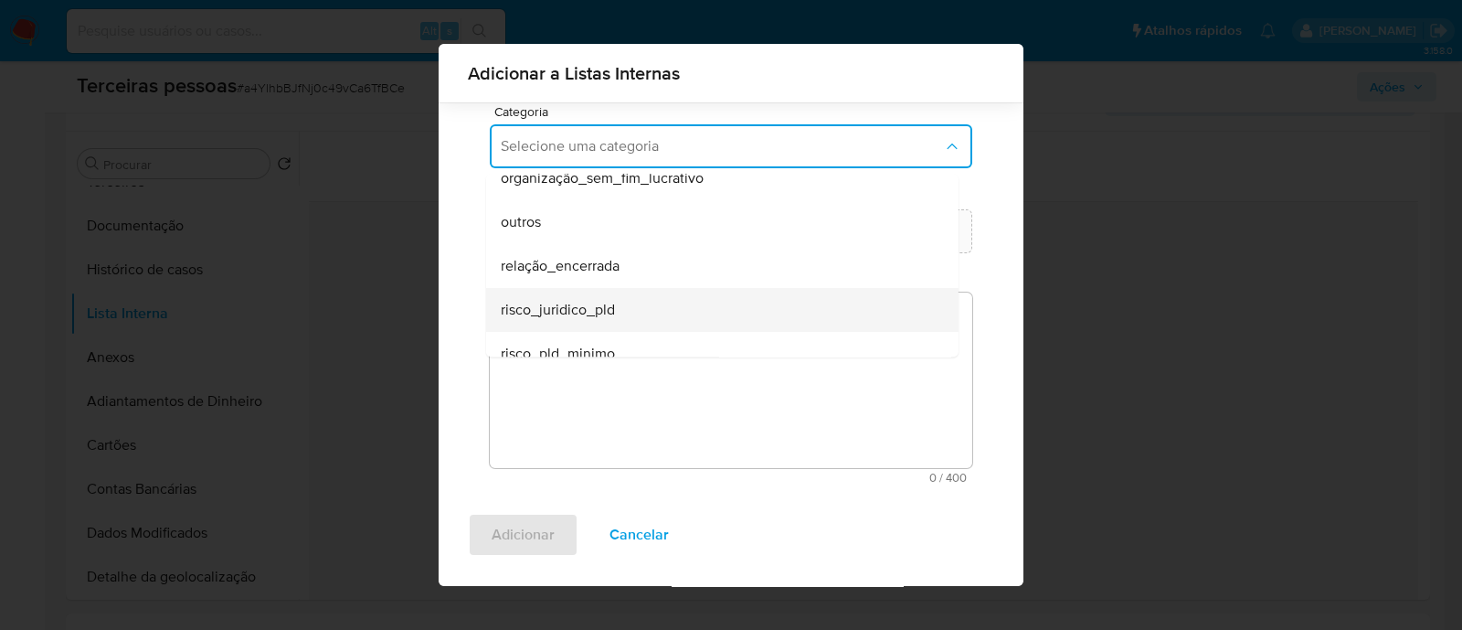
click at [672, 302] on div "risco_juridico_pld" at bounding box center [717, 310] width 432 height 44
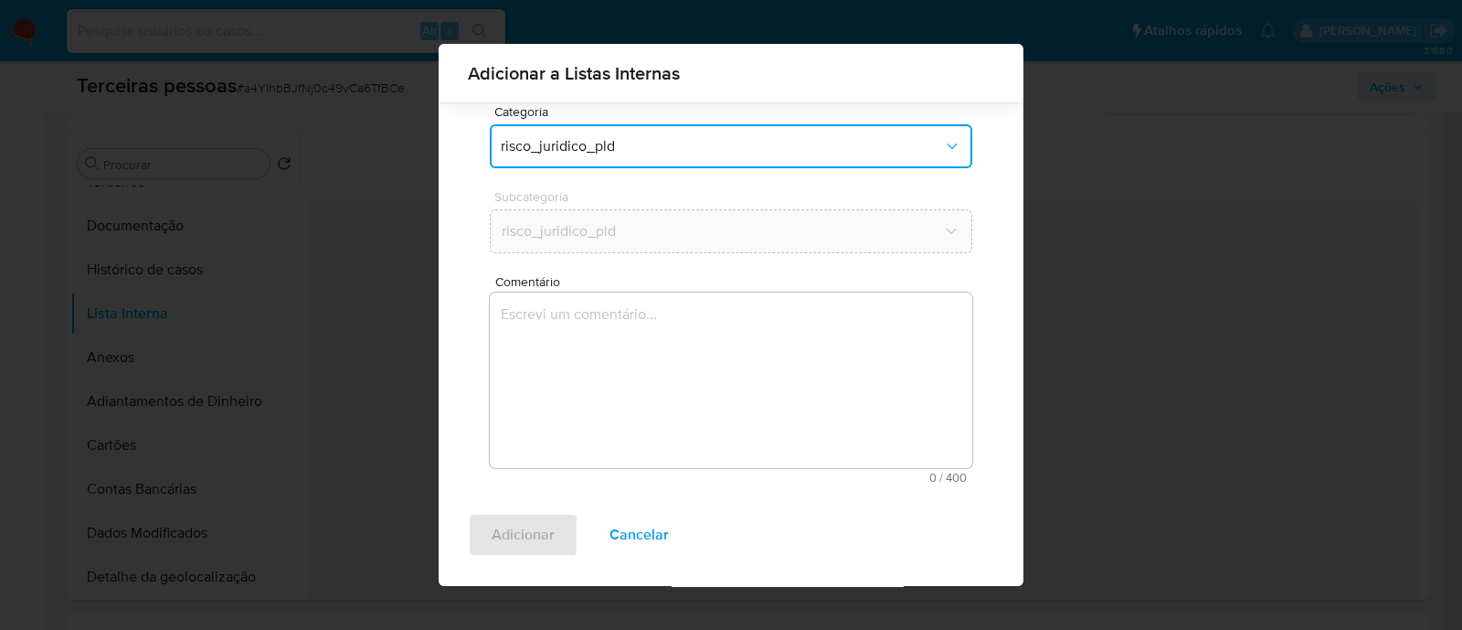
click at [646, 131] on button "risco_juridico_pld" at bounding box center [731, 146] width 483 height 44
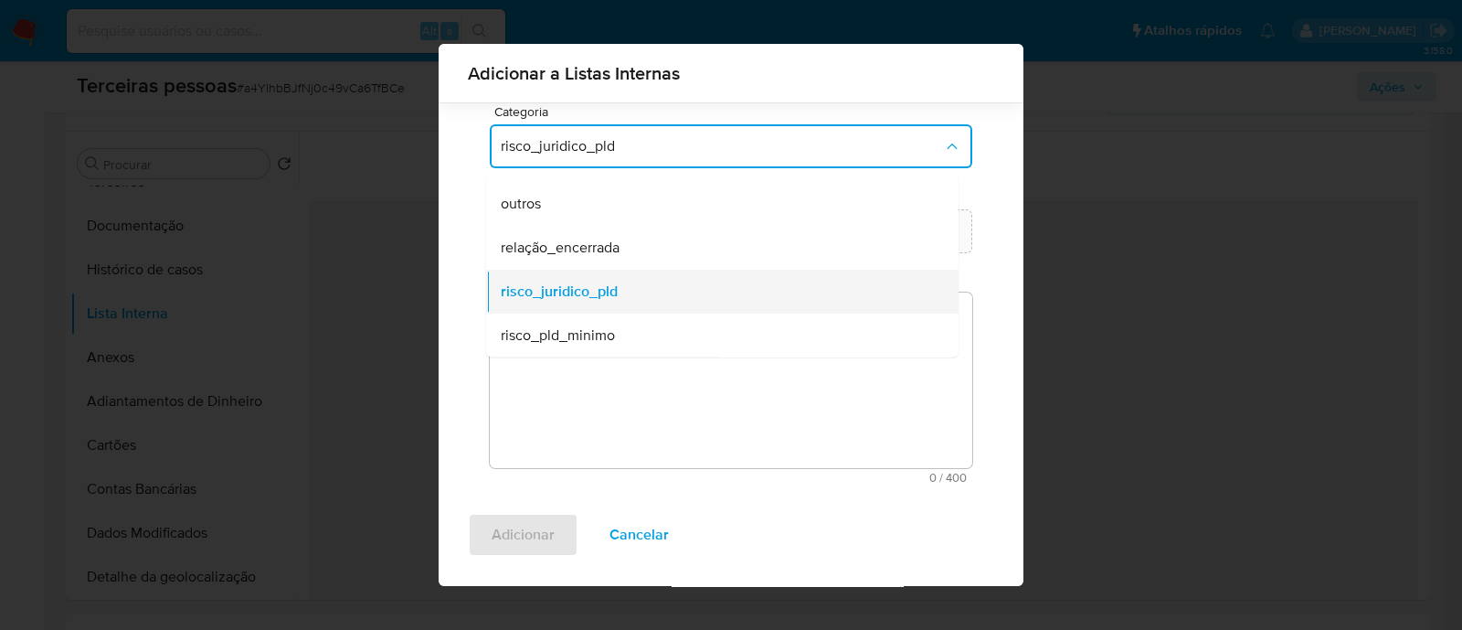
scroll to position [475, 0]
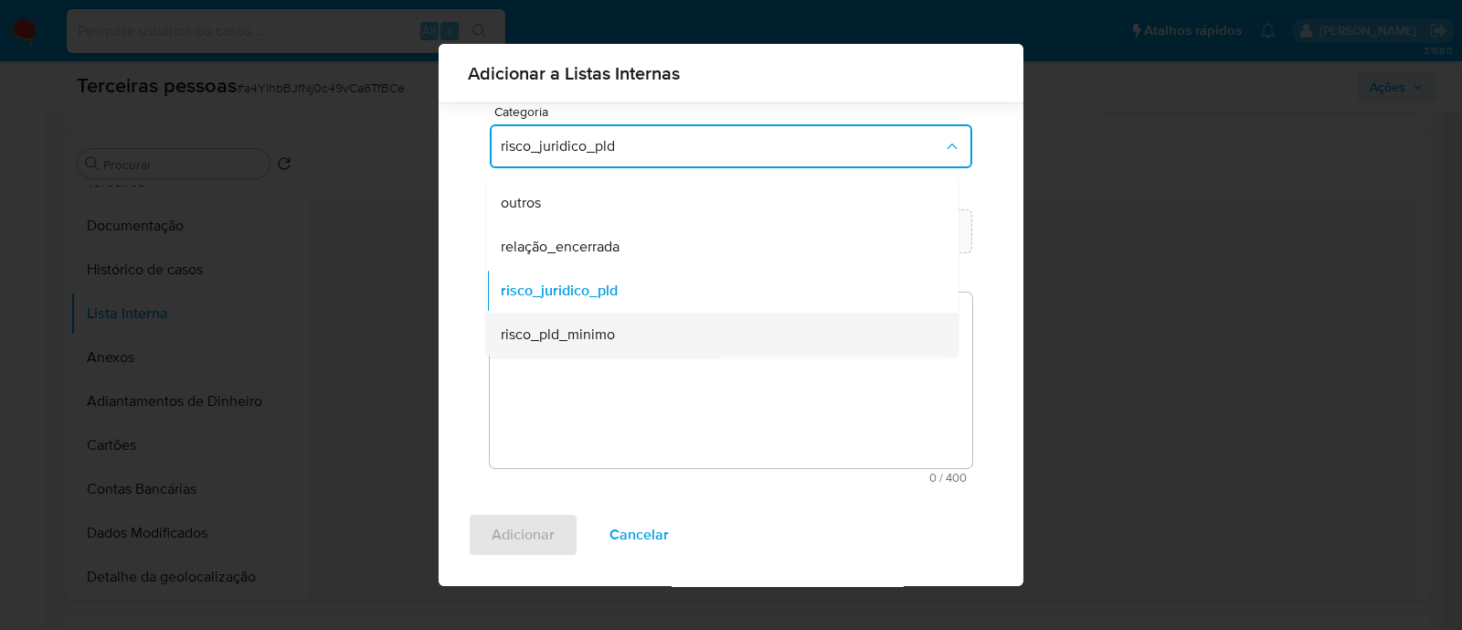
click at [631, 331] on div "risco_pld_minimo" at bounding box center [717, 335] width 432 height 44
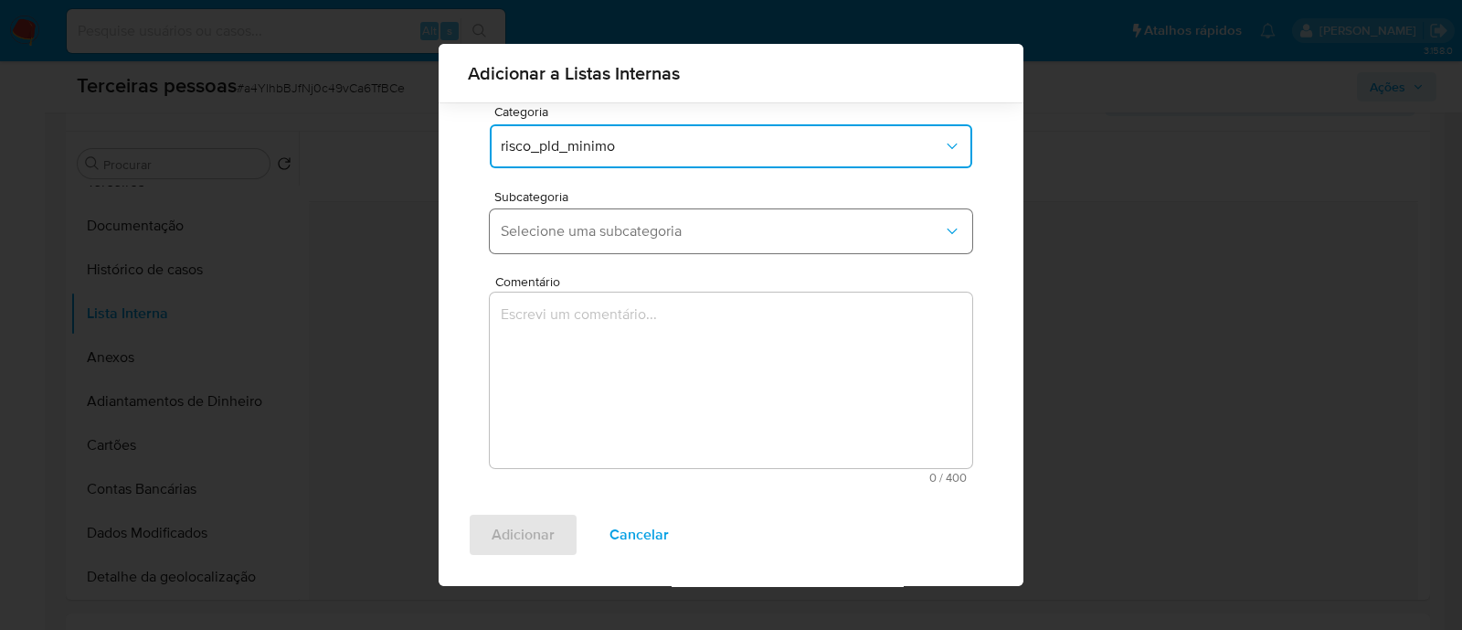
click at [620, 250] on div "Subcategoria Selecione uma subcategoria" at bounding box center [731, 225] width 483 height 70
click at [637, 225] on span "Selecione uma subcategoria" at bounding box center [722, 231] width 442 height 18
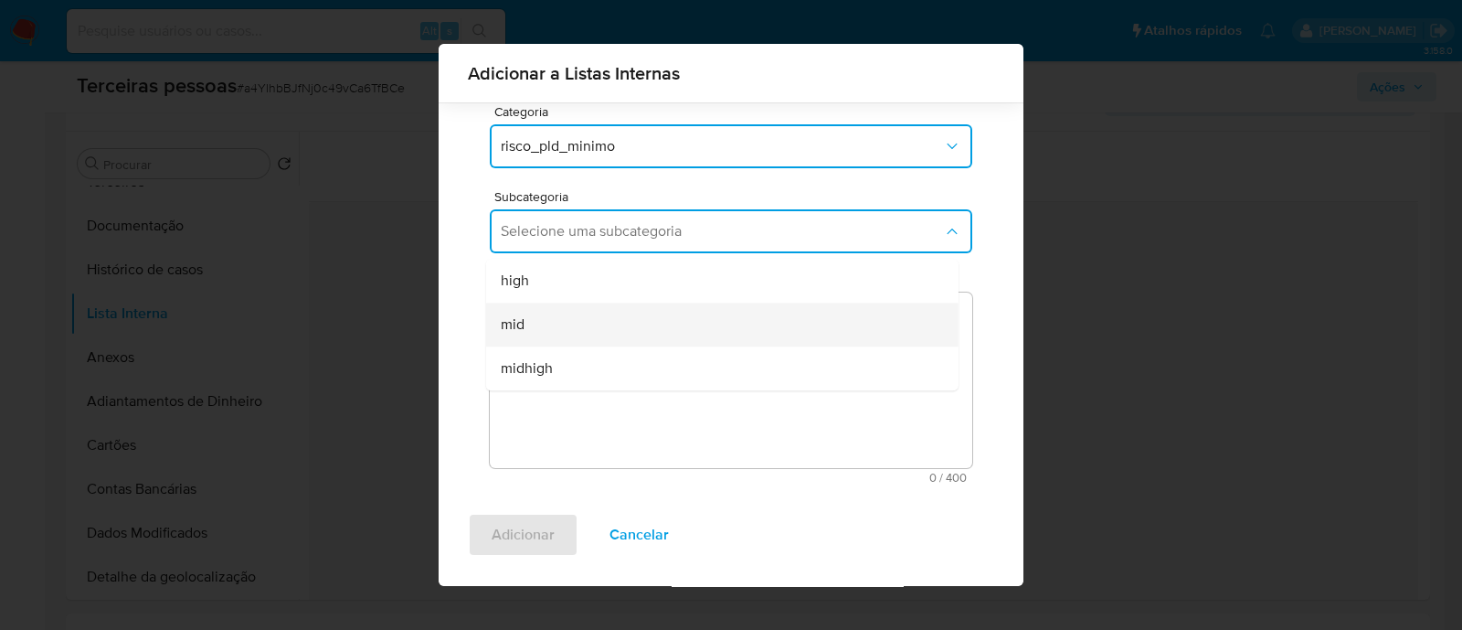
click at [629, 322] on div "mid" at bounding box center [717, 324] width 432 height 44
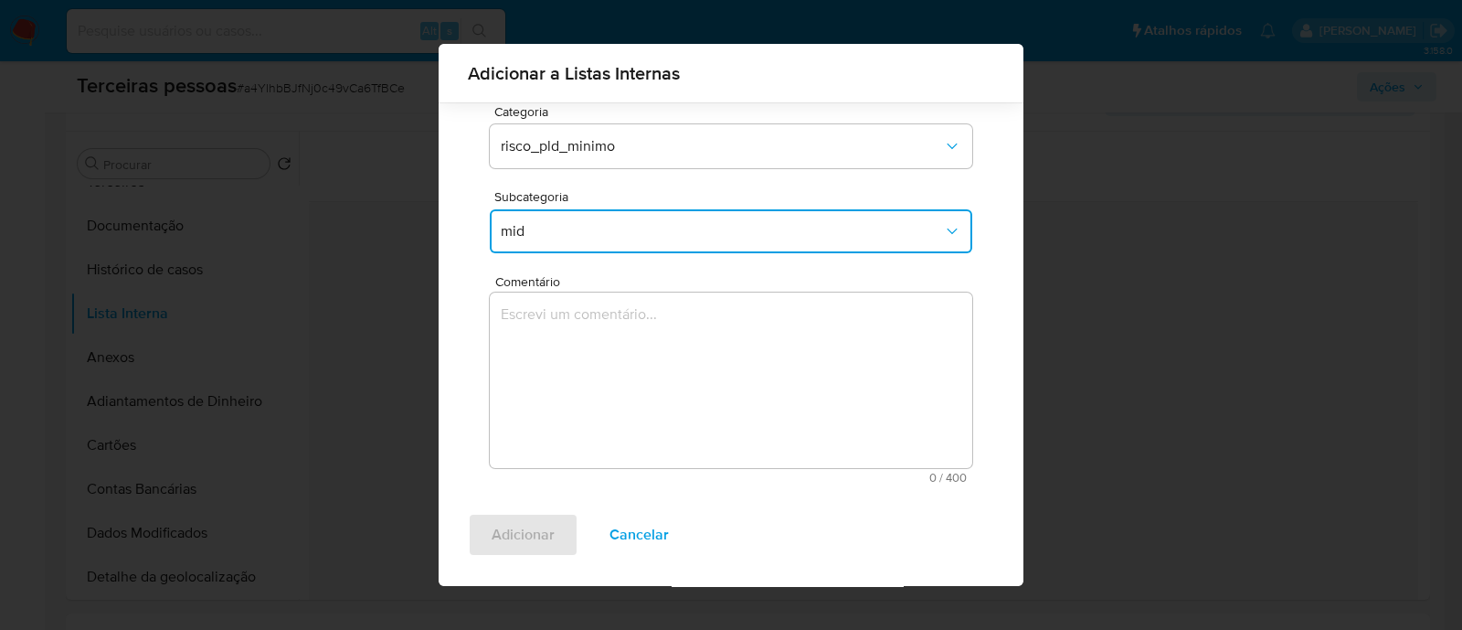
click at [737, 369] on textarea "Comentário" at bounding box center [731, 379] width 483 height 175
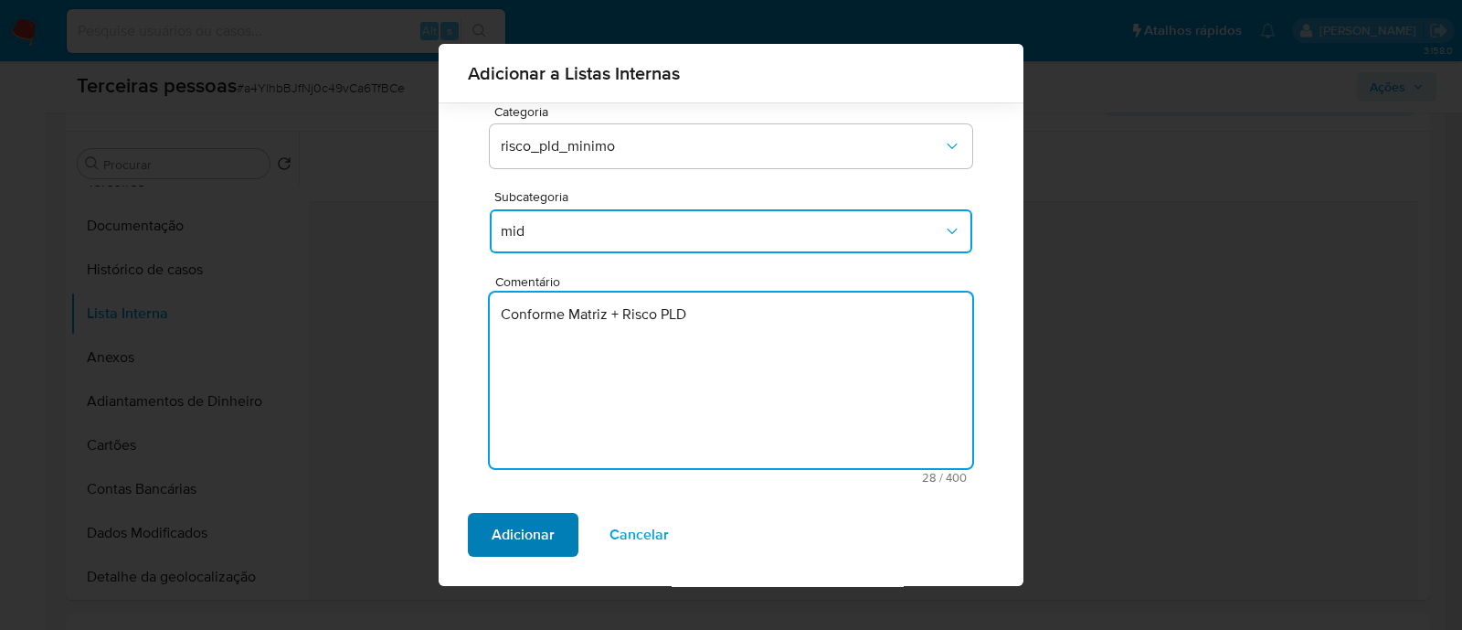
type textarea "Conforme Matriz + Risco PLD"
click at [533, 520] on span "Adicionar" at bounding box center [523, 535] width 63 height 40
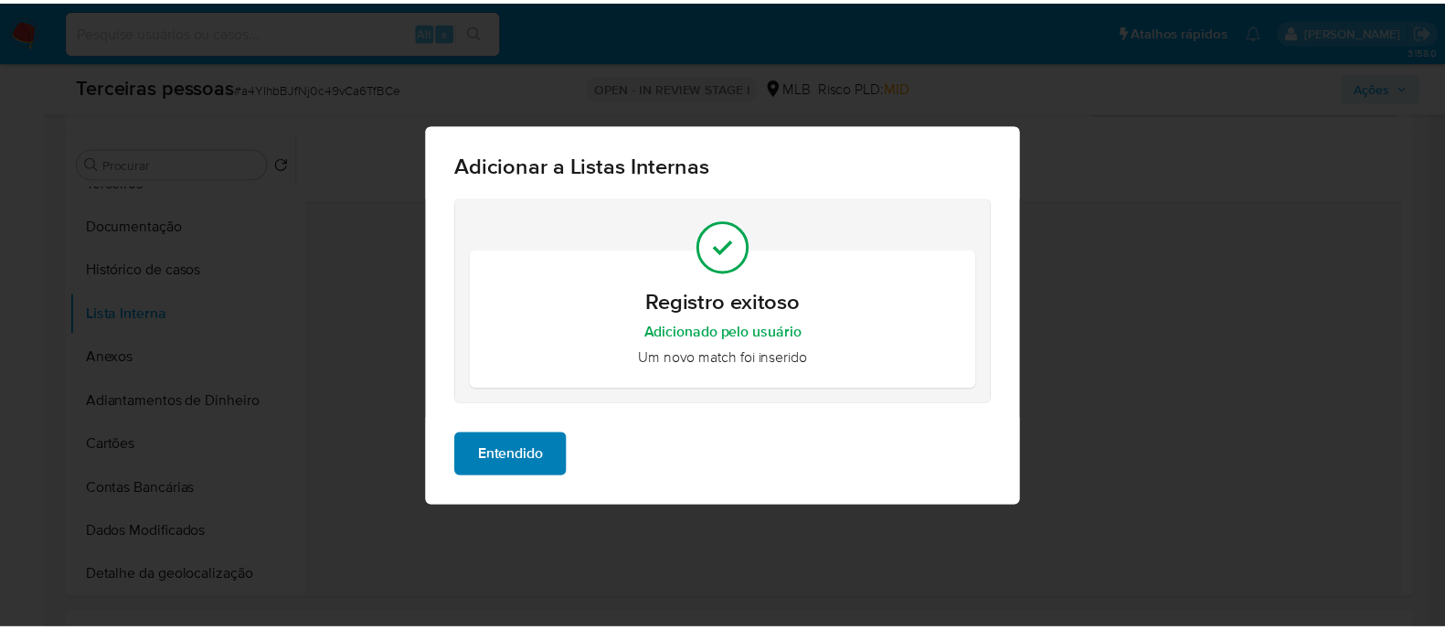
scroll to position [0, 0]
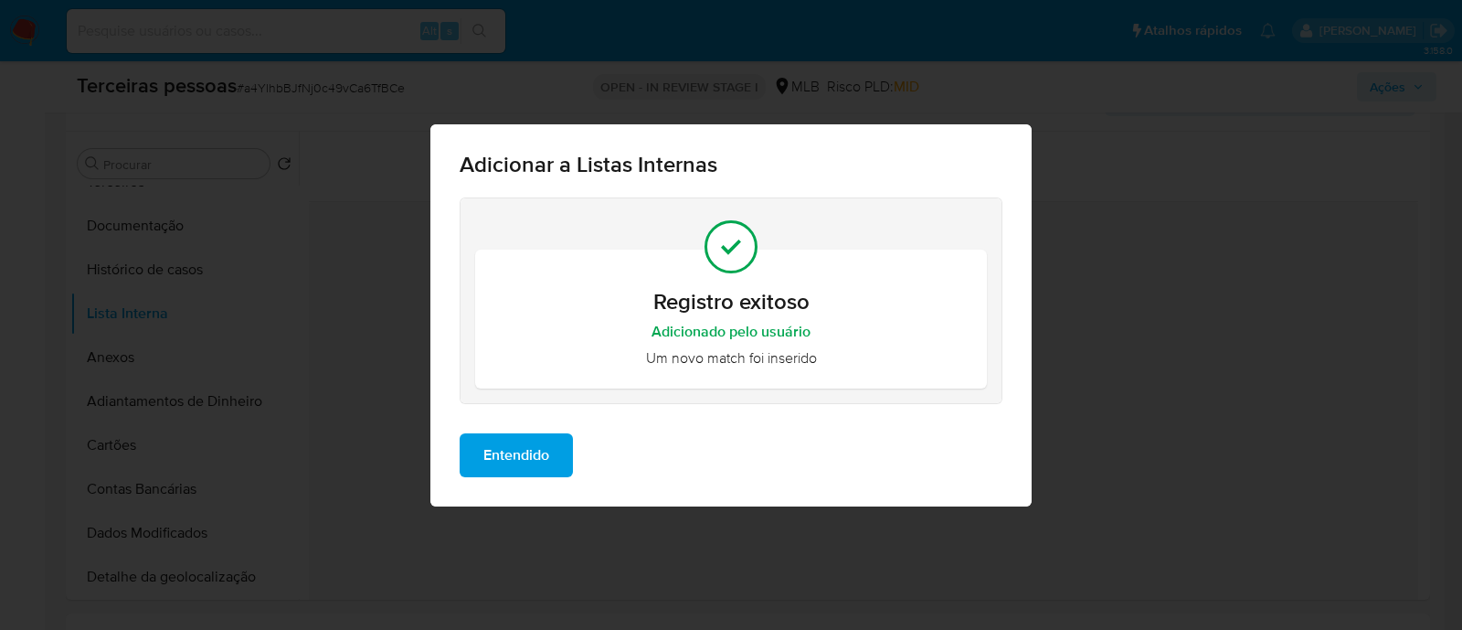
click at [530, 466] on span "Entendido" at bounding box center [516, 455] width 66 height 40
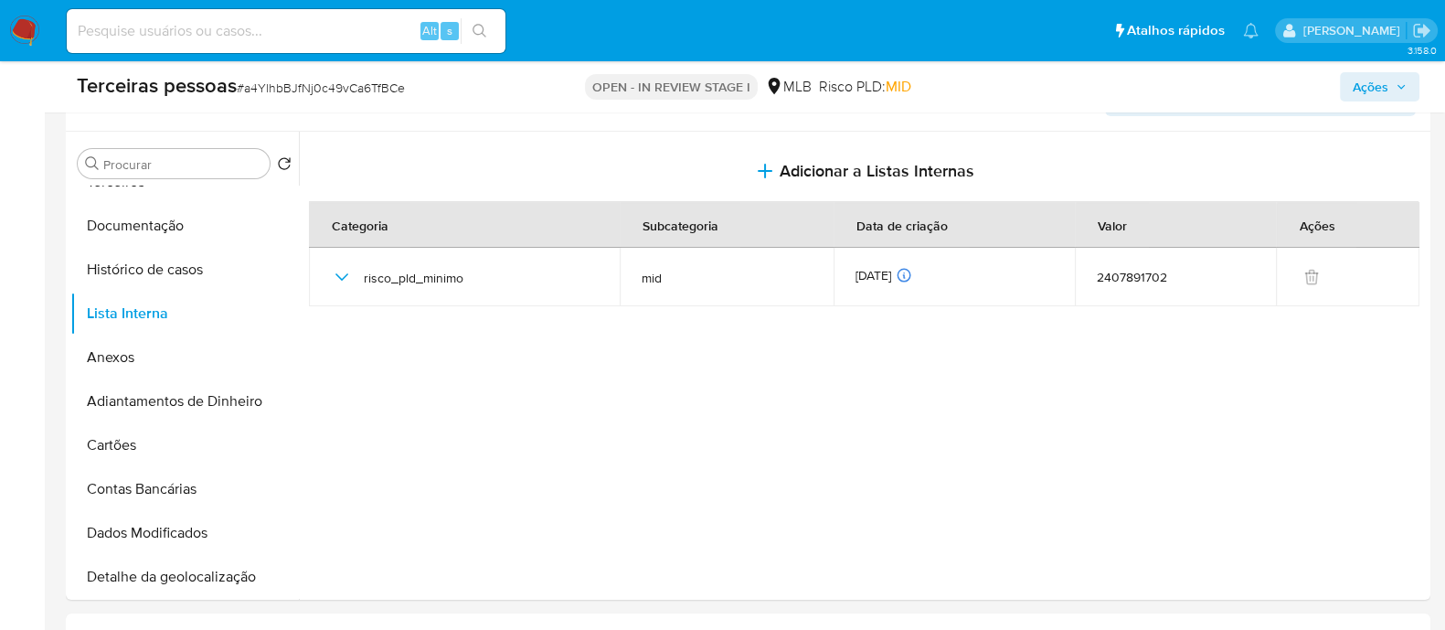
click at [1412, 98] on button "Ações" at bounding box center [1380, 86] width 80 height 29
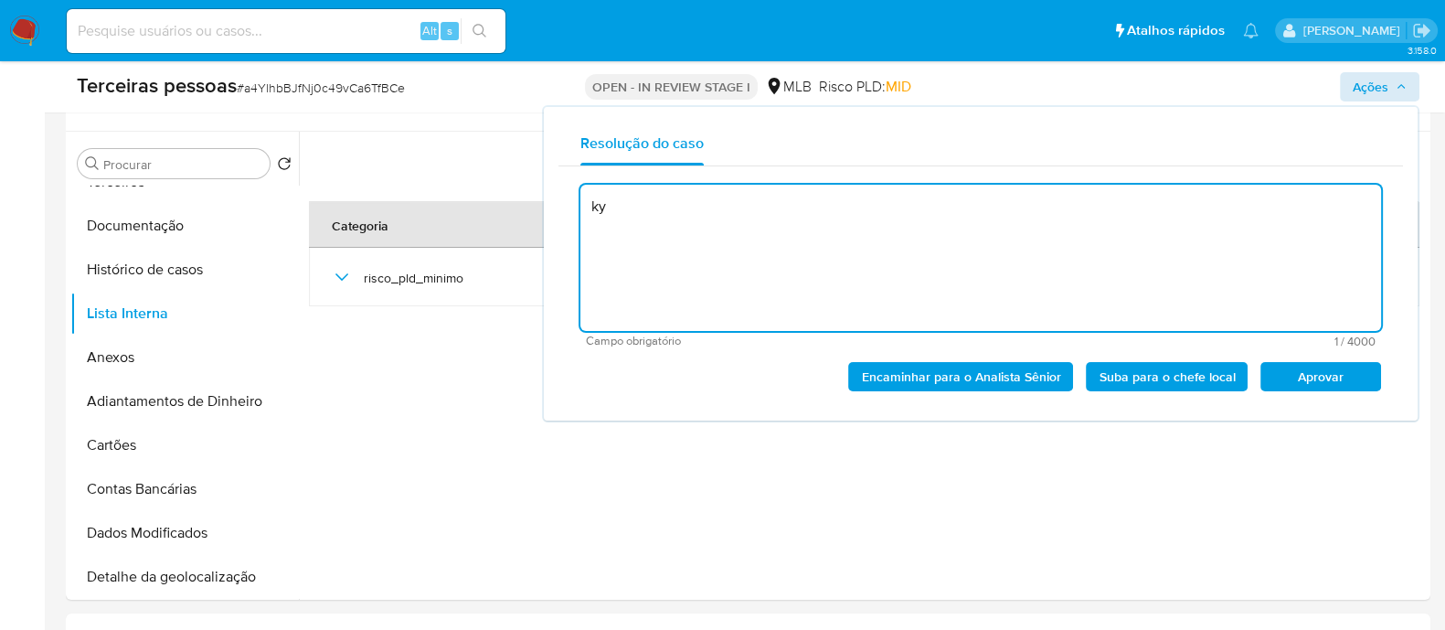
type textarea "k"
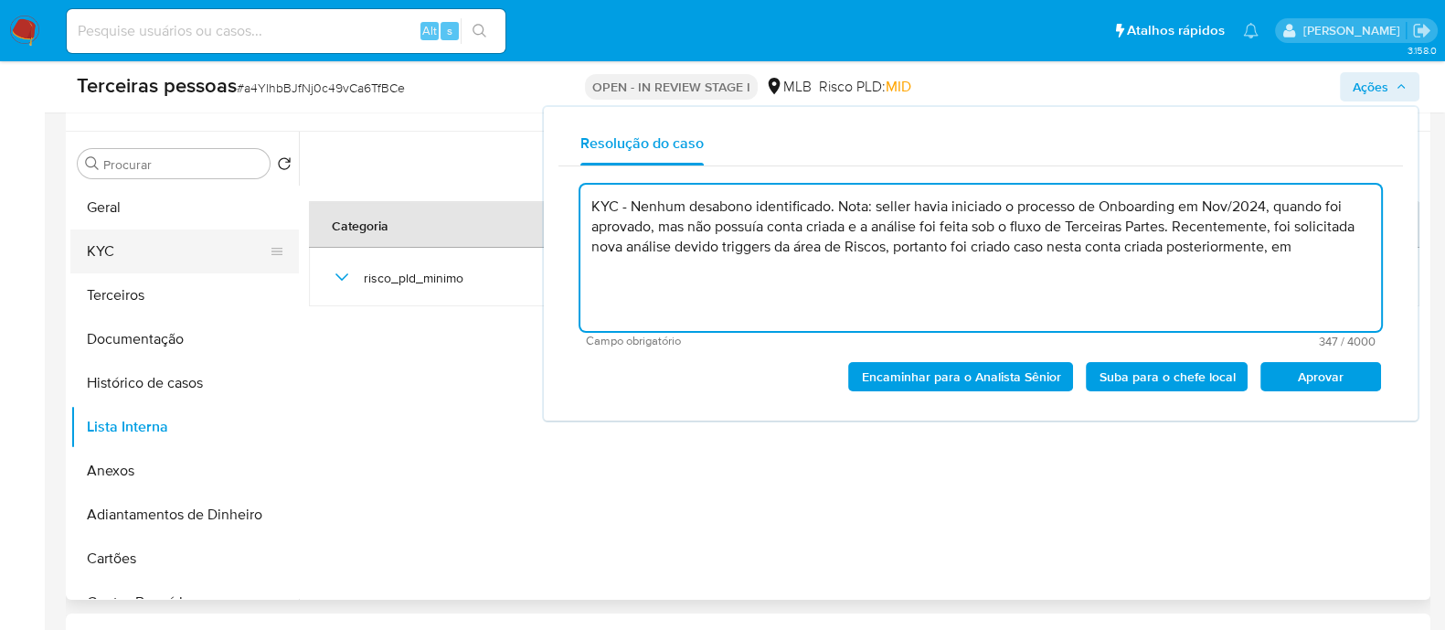
type textarea "KYC - Nenhum desabono identificado. Nota: seller havia iniciado o processo de O…"
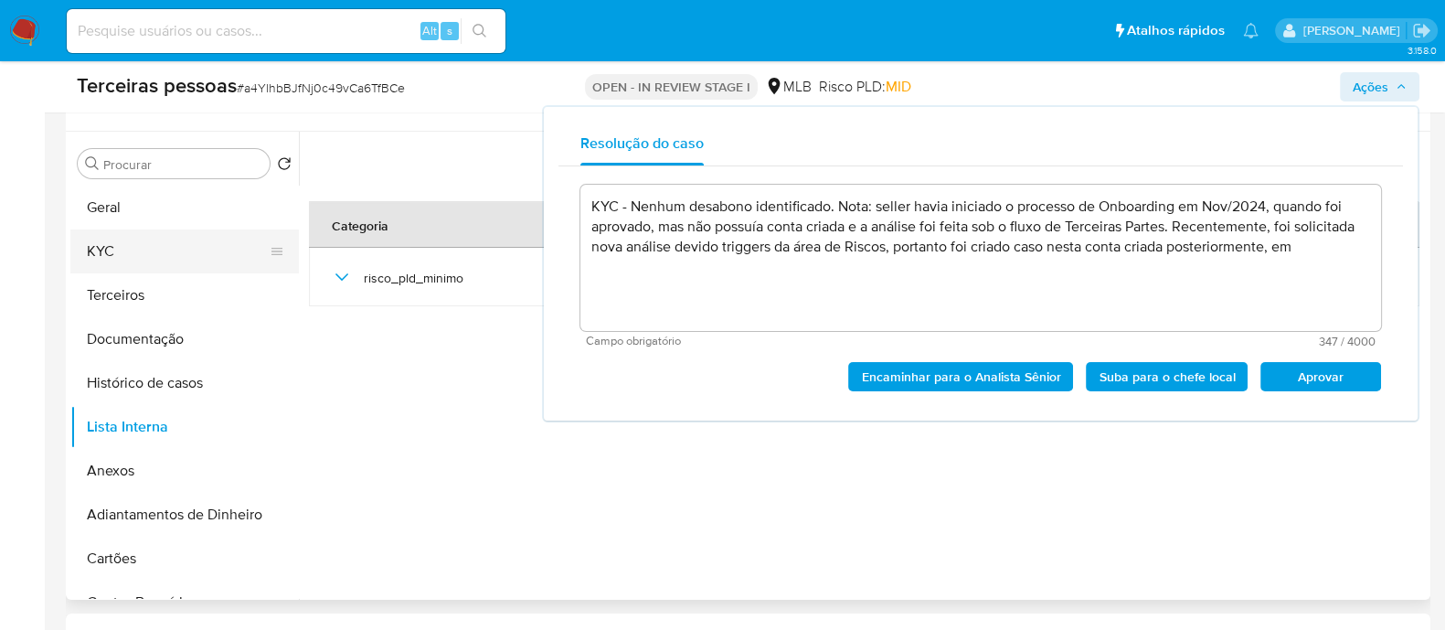
click at [164, 255] on button "KYC" at bounding box center [177, 251] width 214 height 44
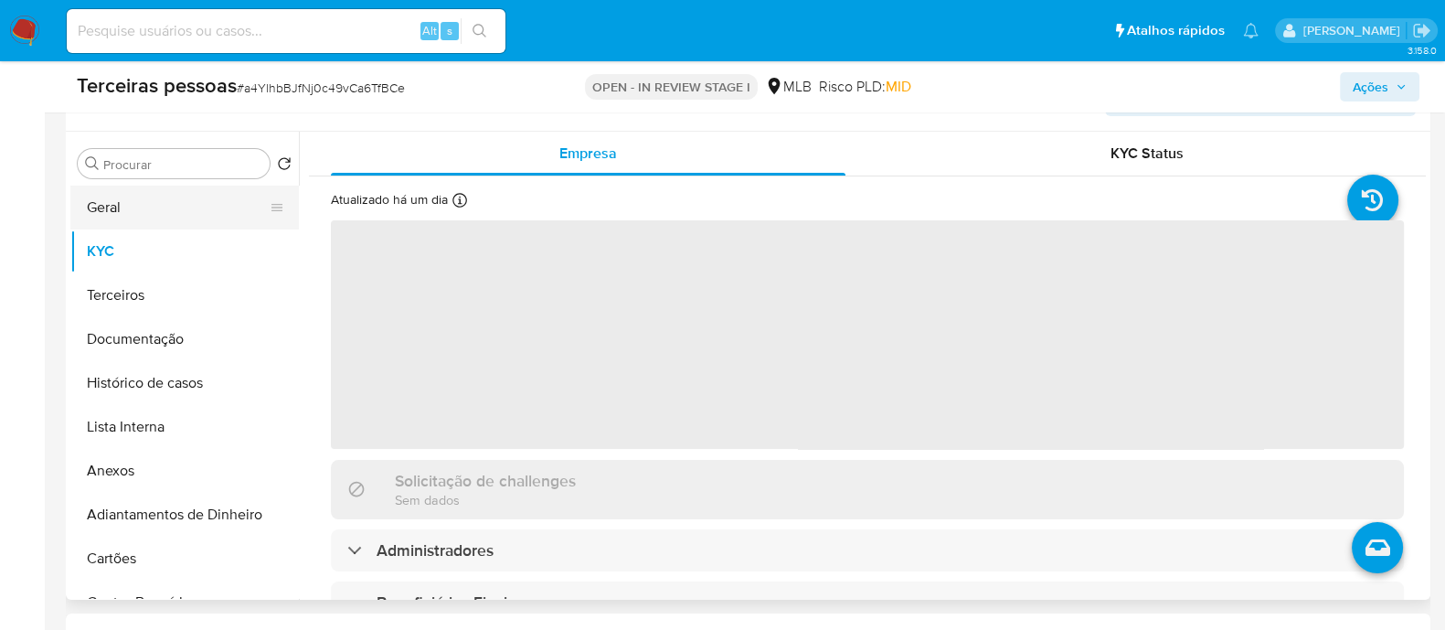
click at [101, 200] on button "Geral" at bounding box center [177, 208] width 214 height 44
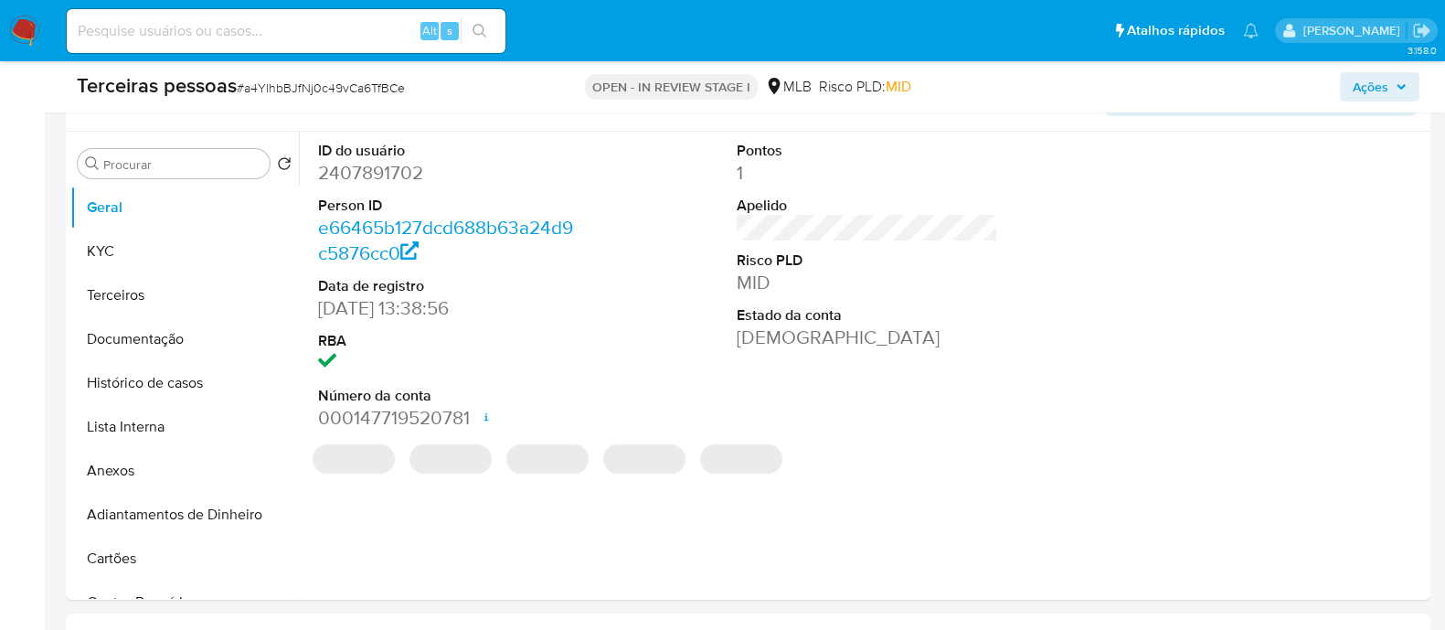
click at [1396, 89] on icon "button" at bounding box center [1401, 86] width 11 height 11
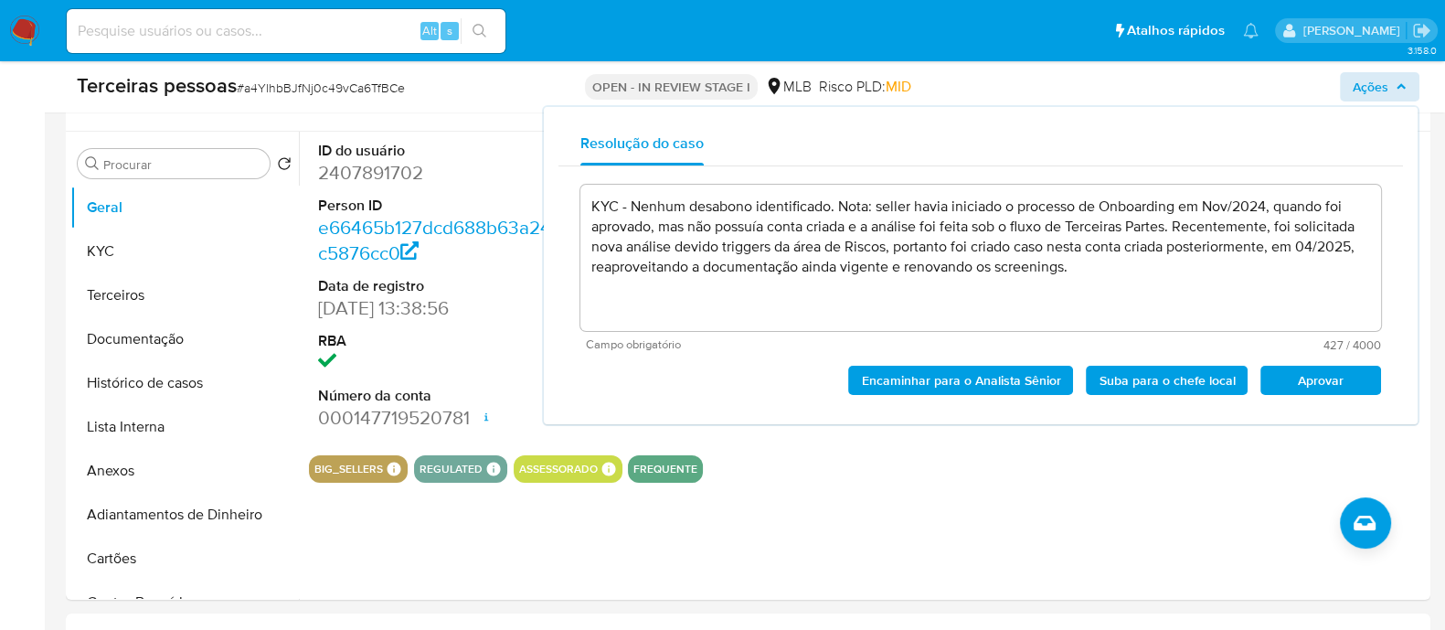
click at [1326, 374] on span "Aprovar" at bounding box center [1320, 380] width 95 height 26
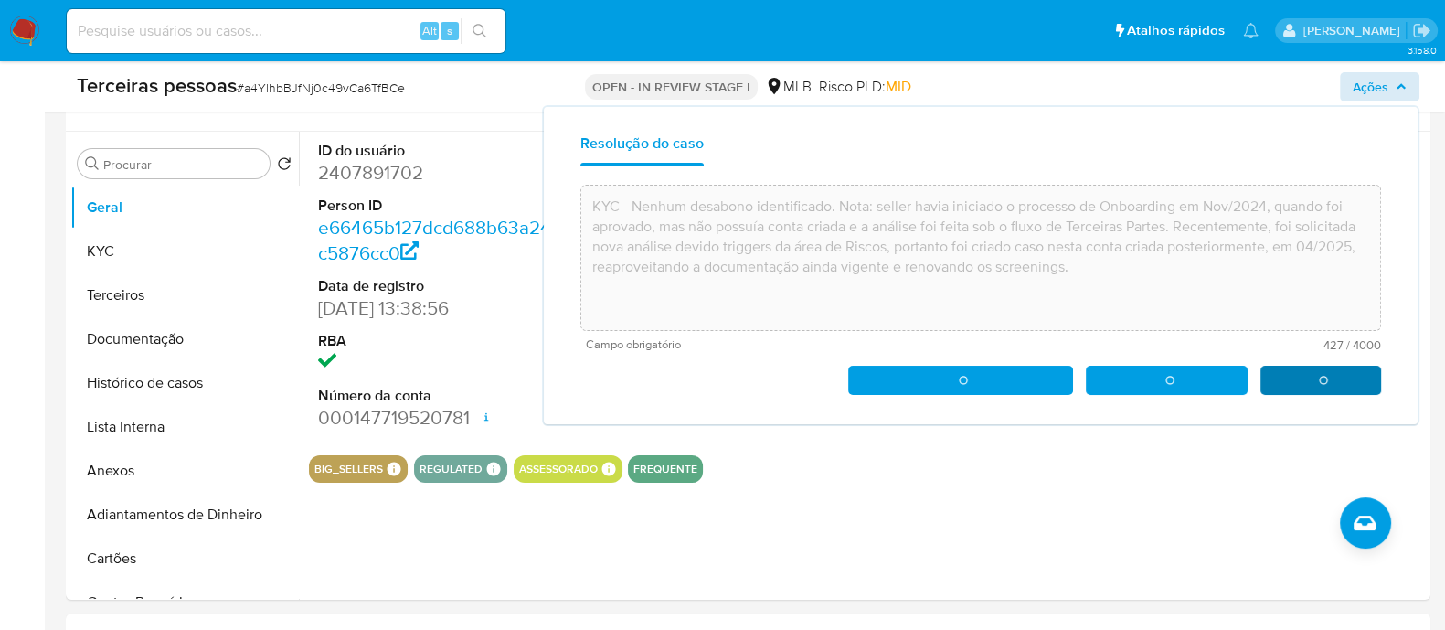
type textarea "KYC - Nenhum desabono identificado. Nota: seller havia iniciado o processo de O…"
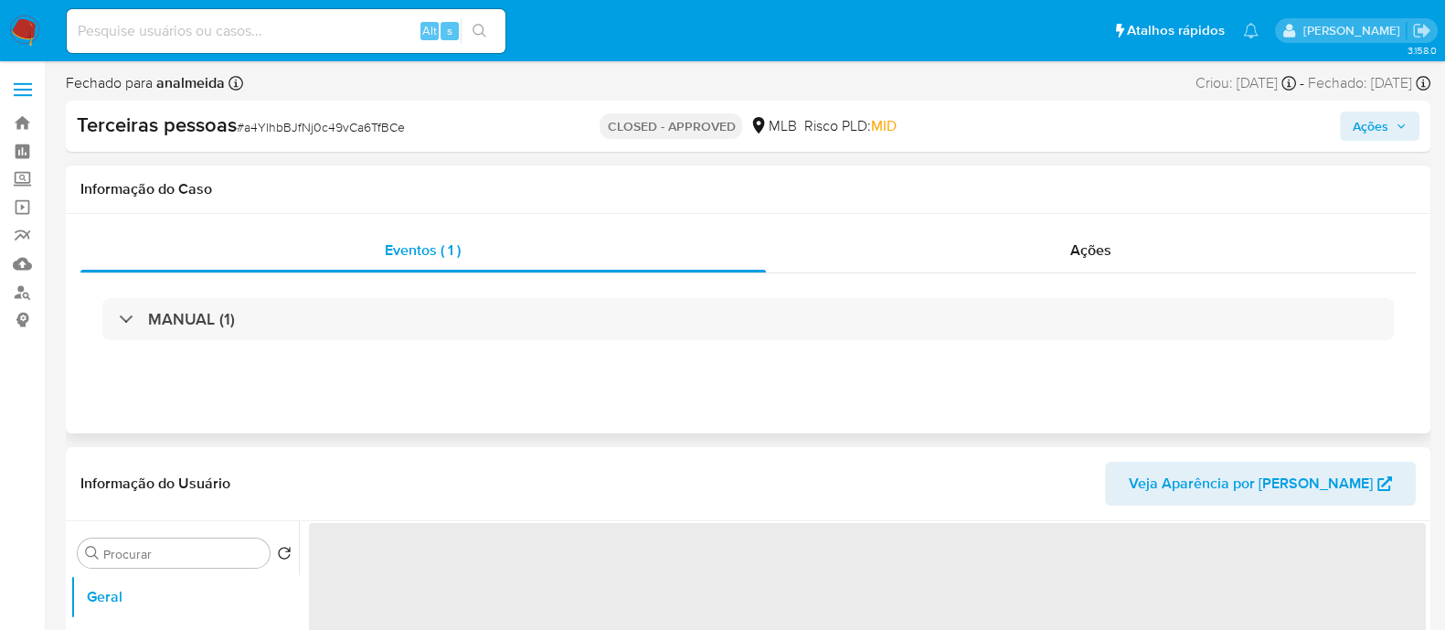
scroll to position [228, 0]
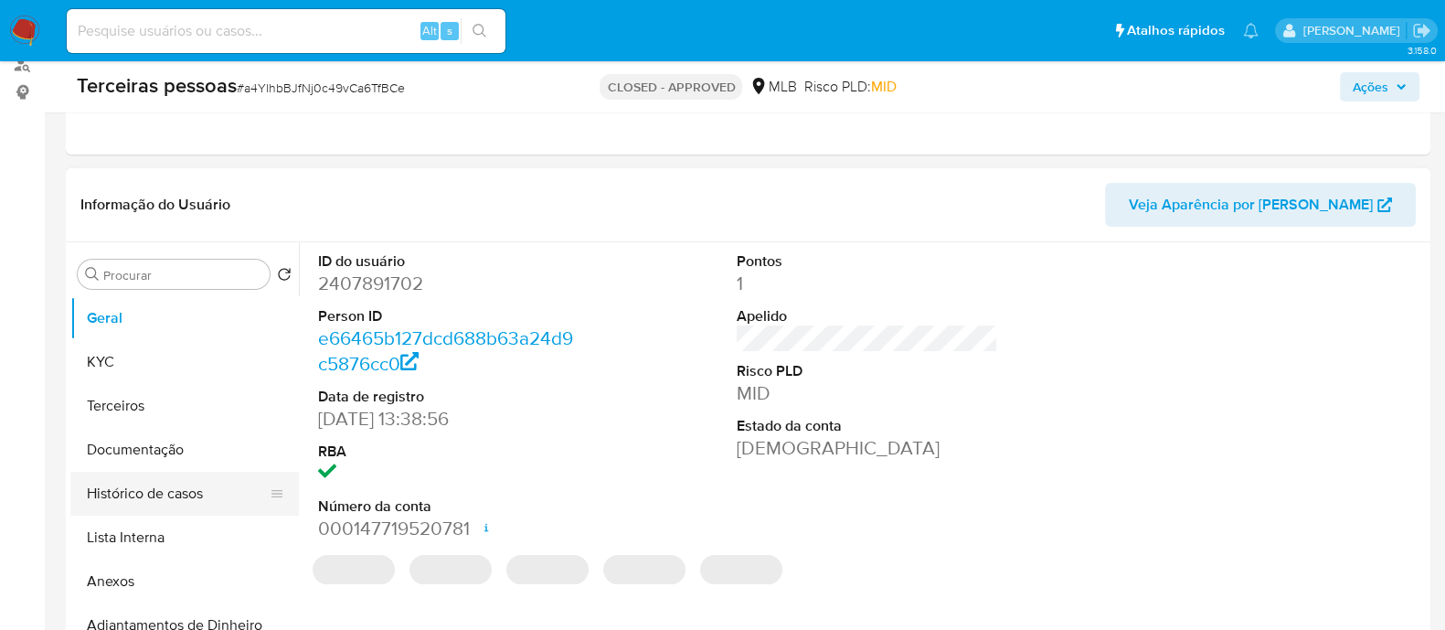
click at [165, 482] on button "Histórico de casos" at bounding box center [177, 494] width 214 height 44
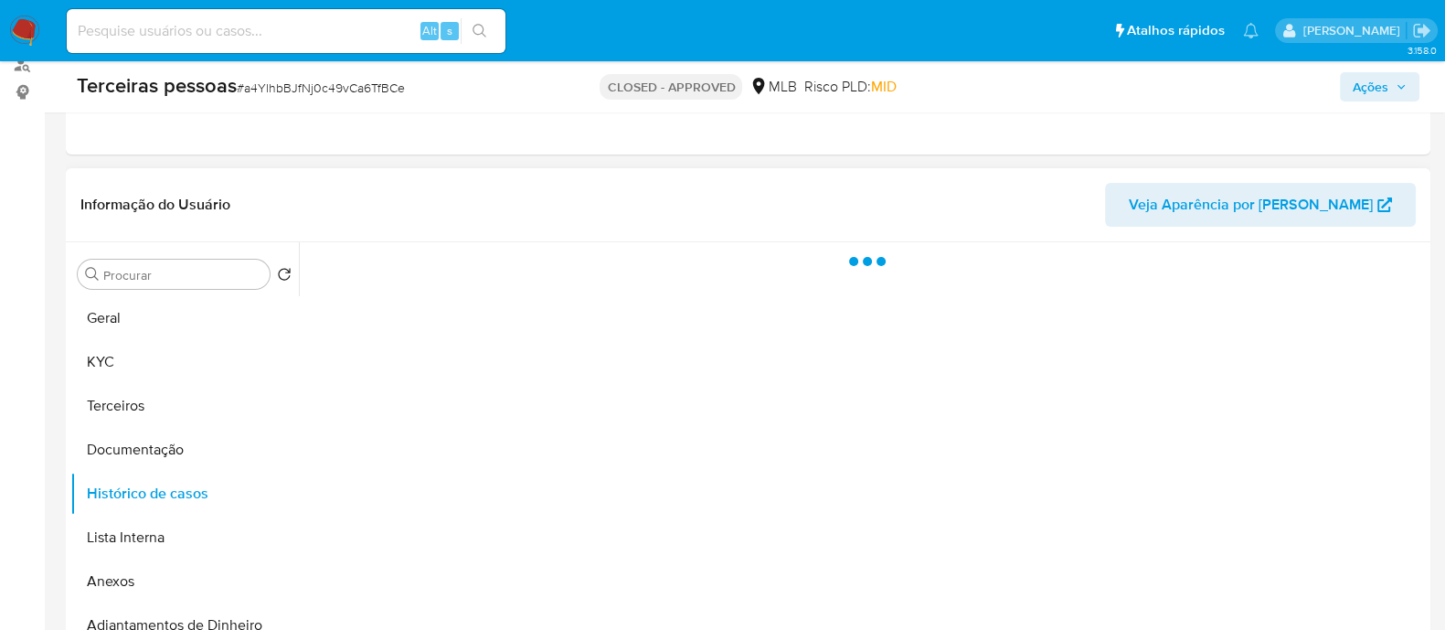
select select "10"
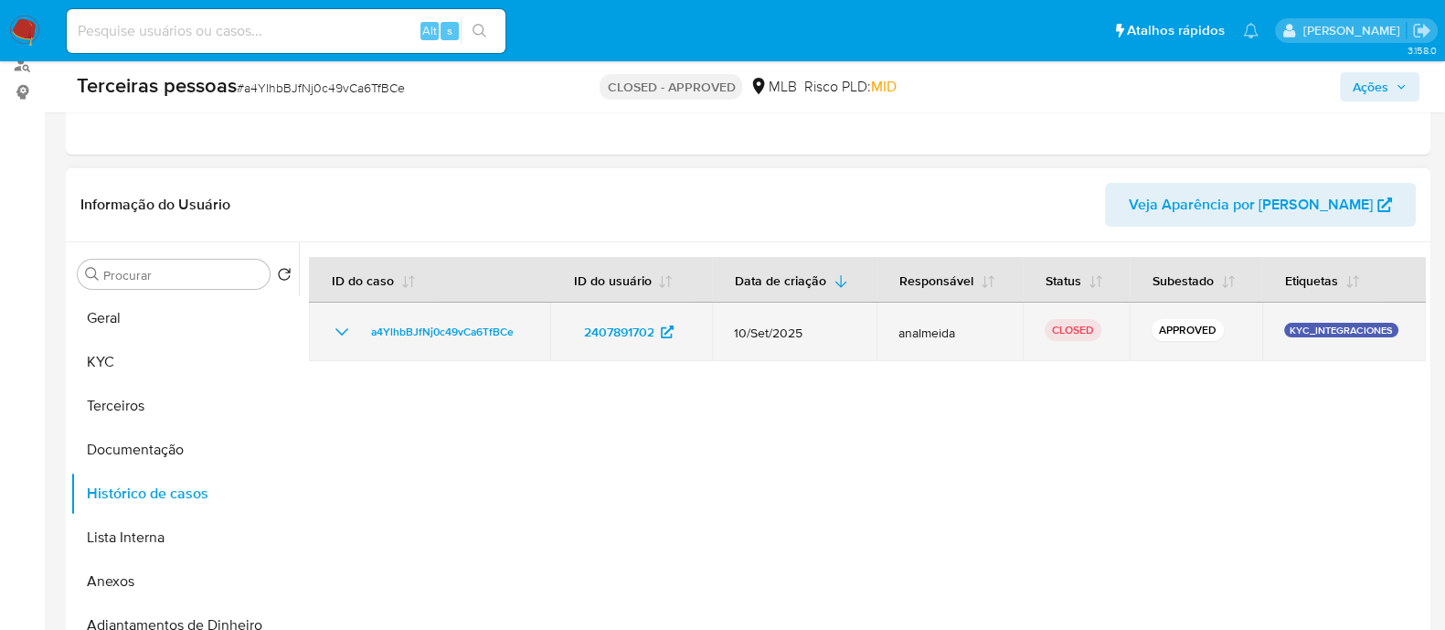
click at [341, 331] on icon "Mostrar/Ocultar" at bounding box center [342, 332] width 22 height 22
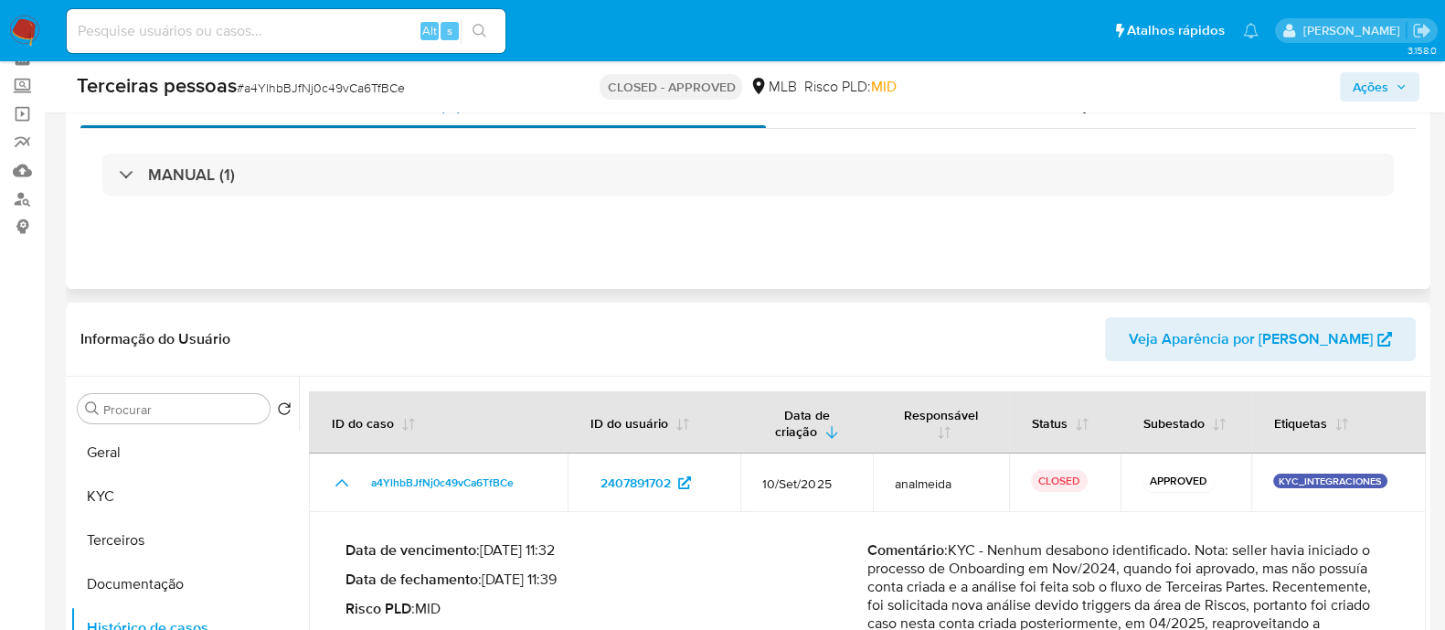
scroll to position [0, 0]
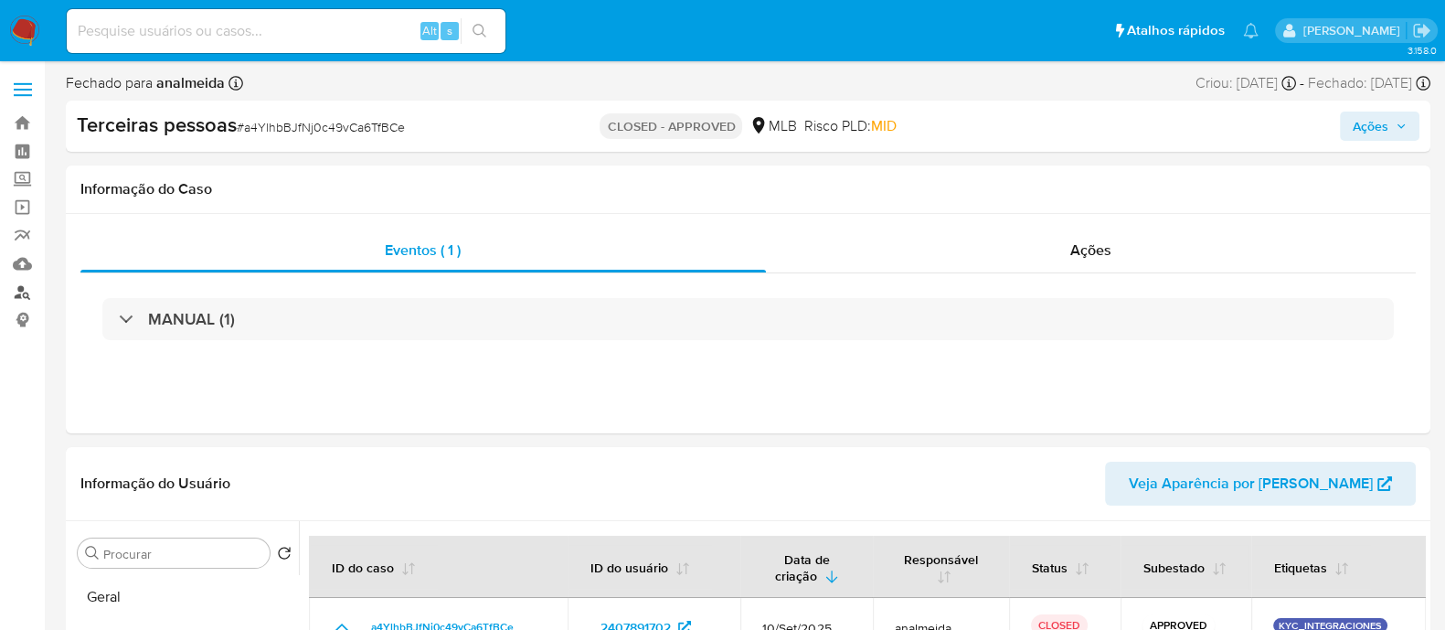
click at [13, 288] on link "Localizador de pessoas" at bounding box center [109, 292] width 218 height 28
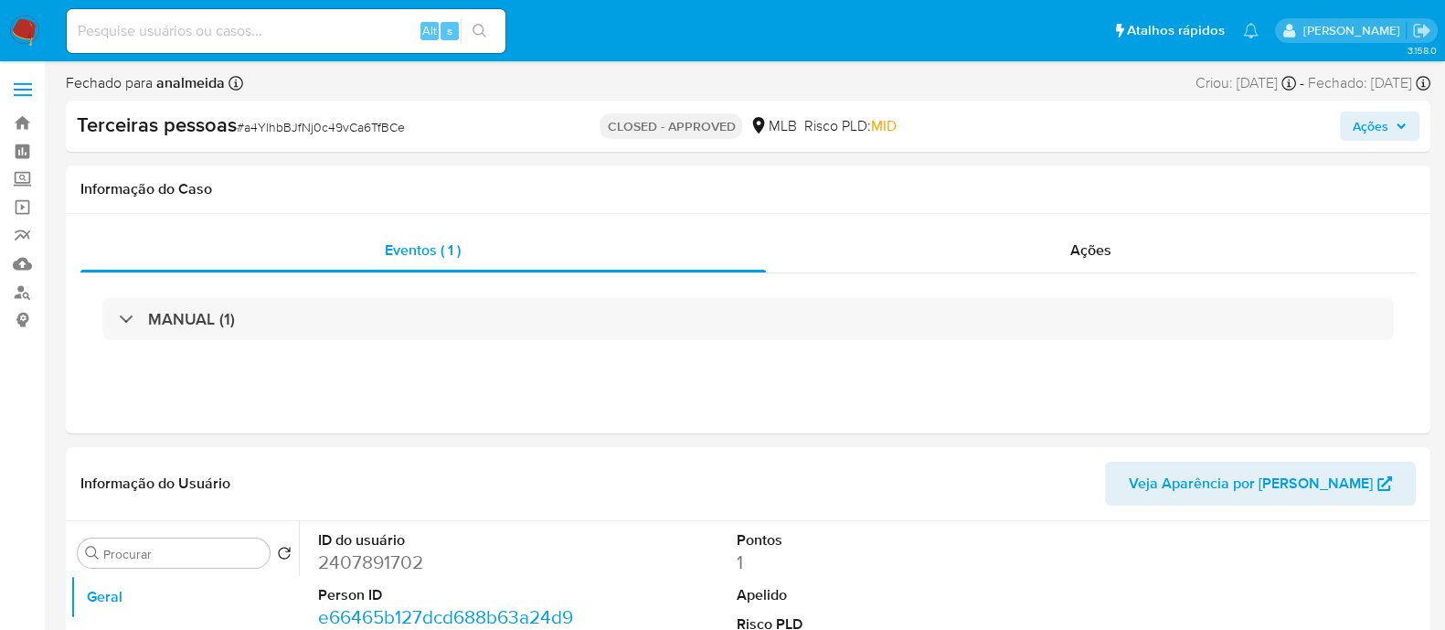
select select "10"
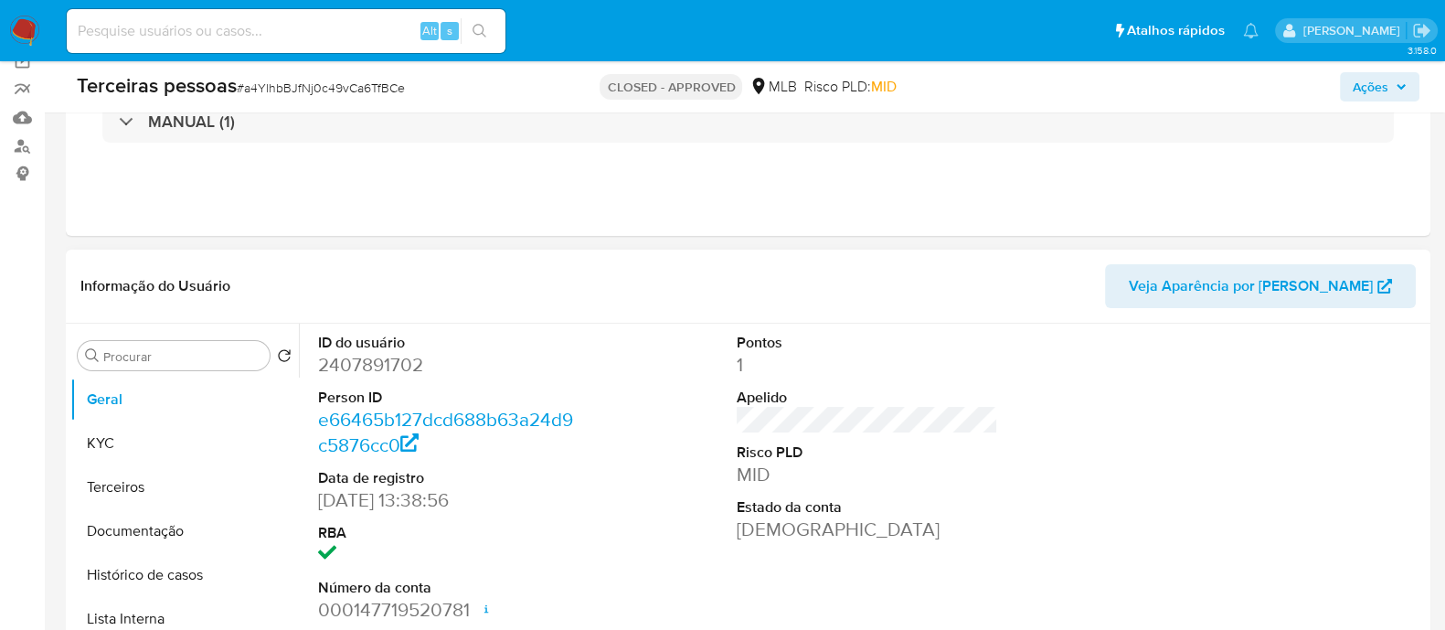
scroll to position [228, 0]
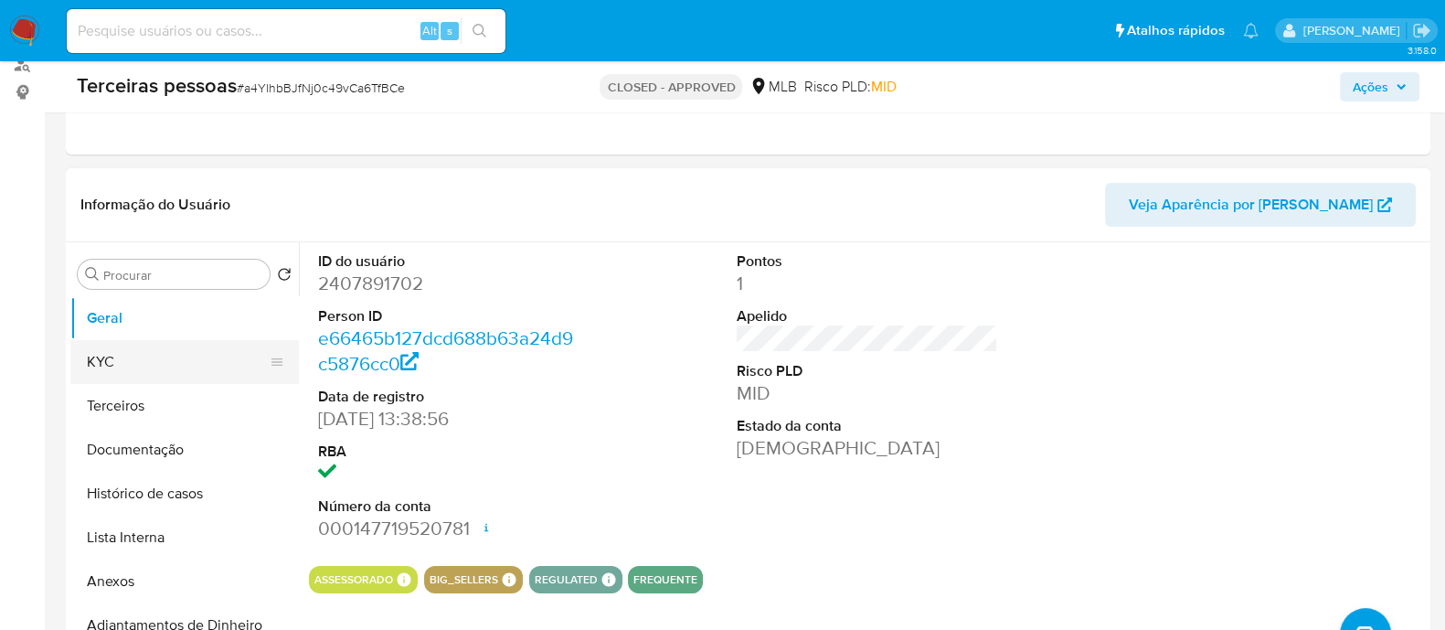
click at [165, 377] on button "KYC" at bounding box center [177, 362] width 214 height 44
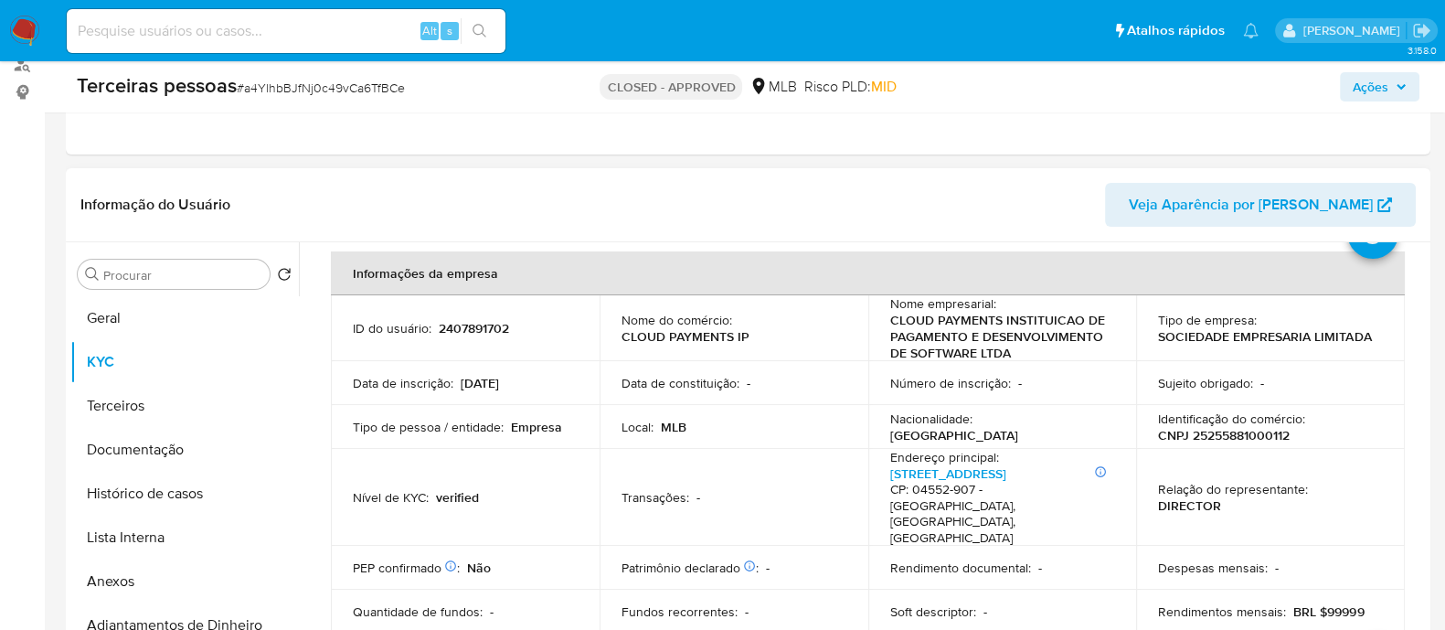
scroll to position [113, 0]
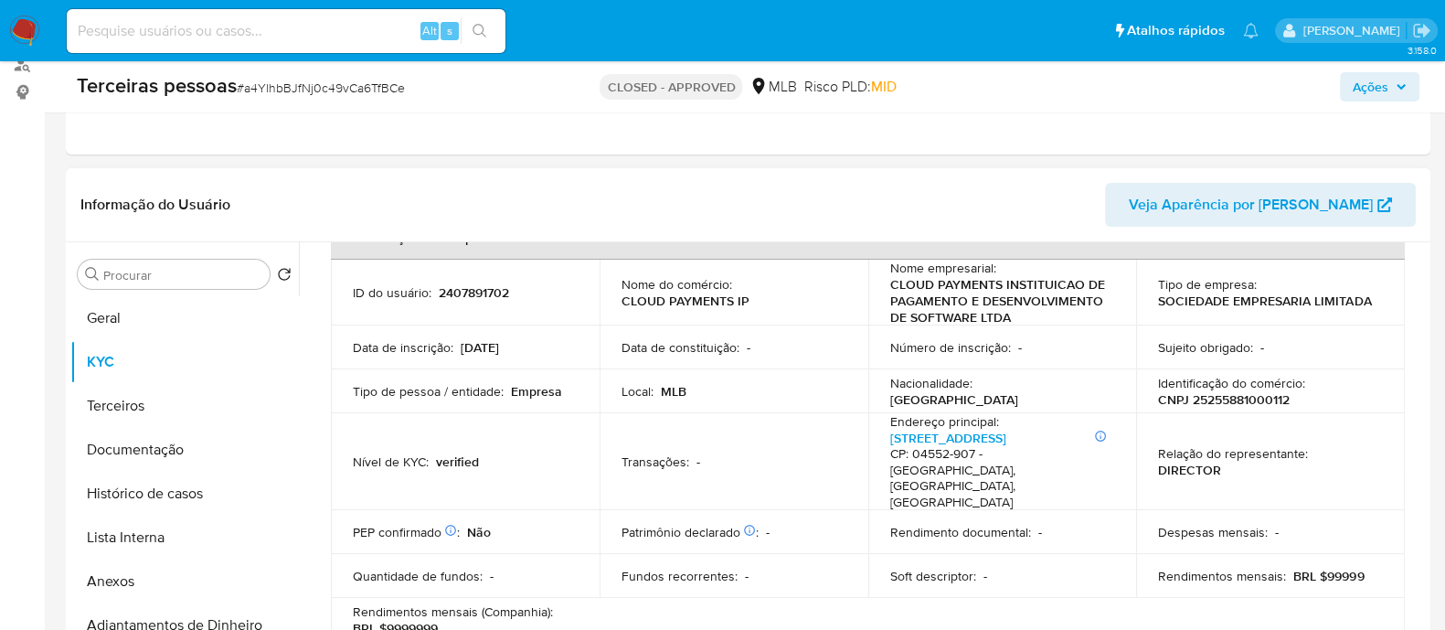
click at [1209, 402] on p "CNPJ 25255881000112" at bounding box center [1224, 399] width 132 height 16
click at [1209, 403] on p "CNPJ 25255881000112" at bounding box center [1224, 399] width 132 height 16
copy p "25255881000112"
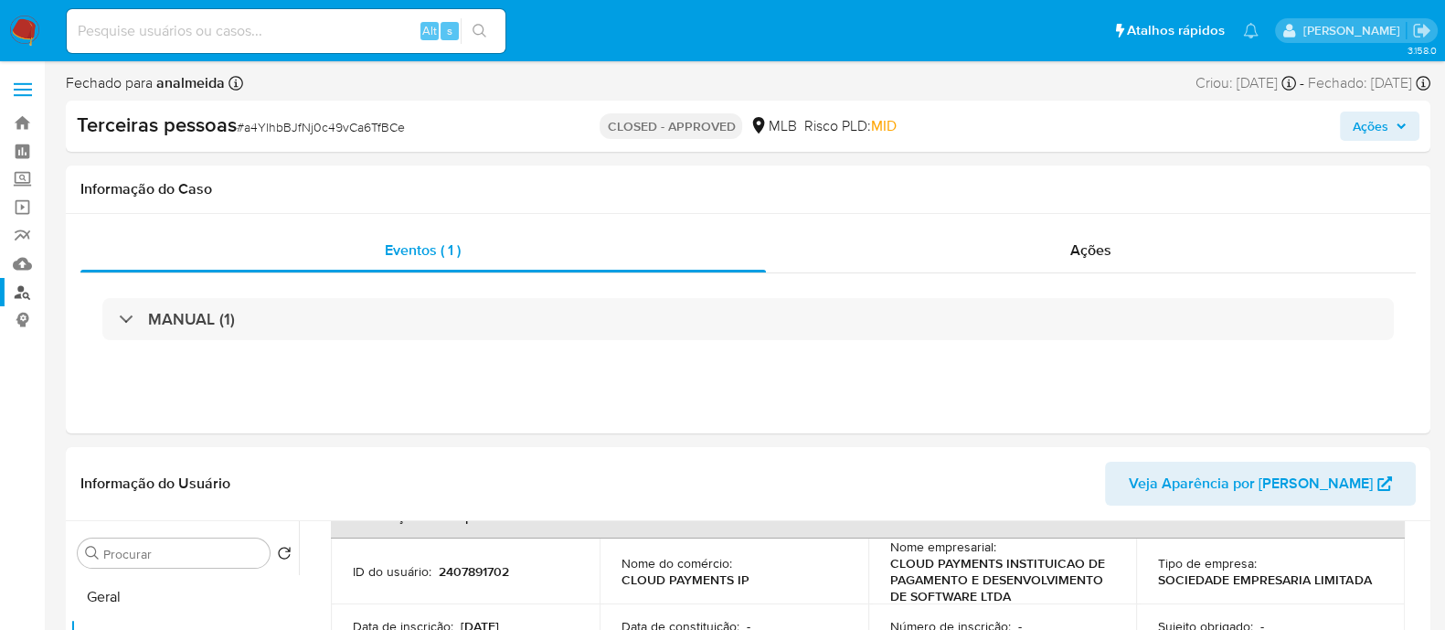
click at [16, 296] on link "Localizador de pessoas" at bounding box center [109, 292] width 218 height 28
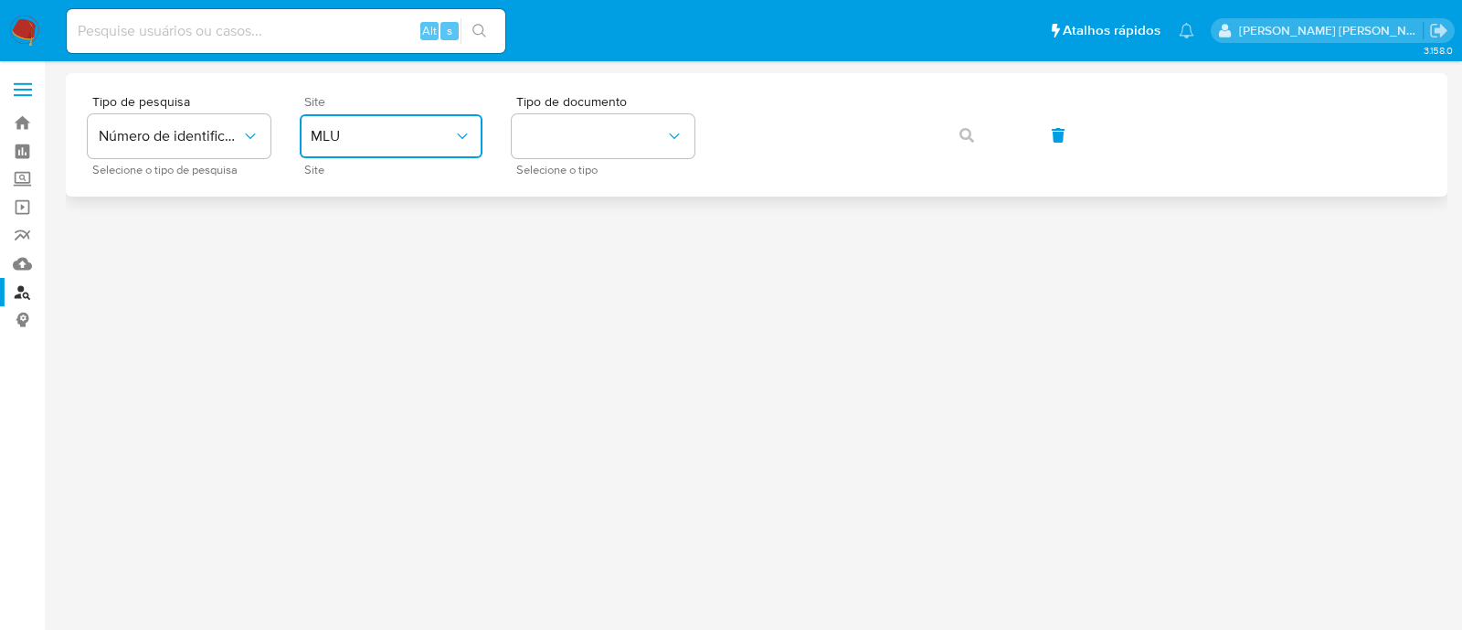
click at [436, 142] on span "MLU" at bounding box center [382, 136] width 143 height 18
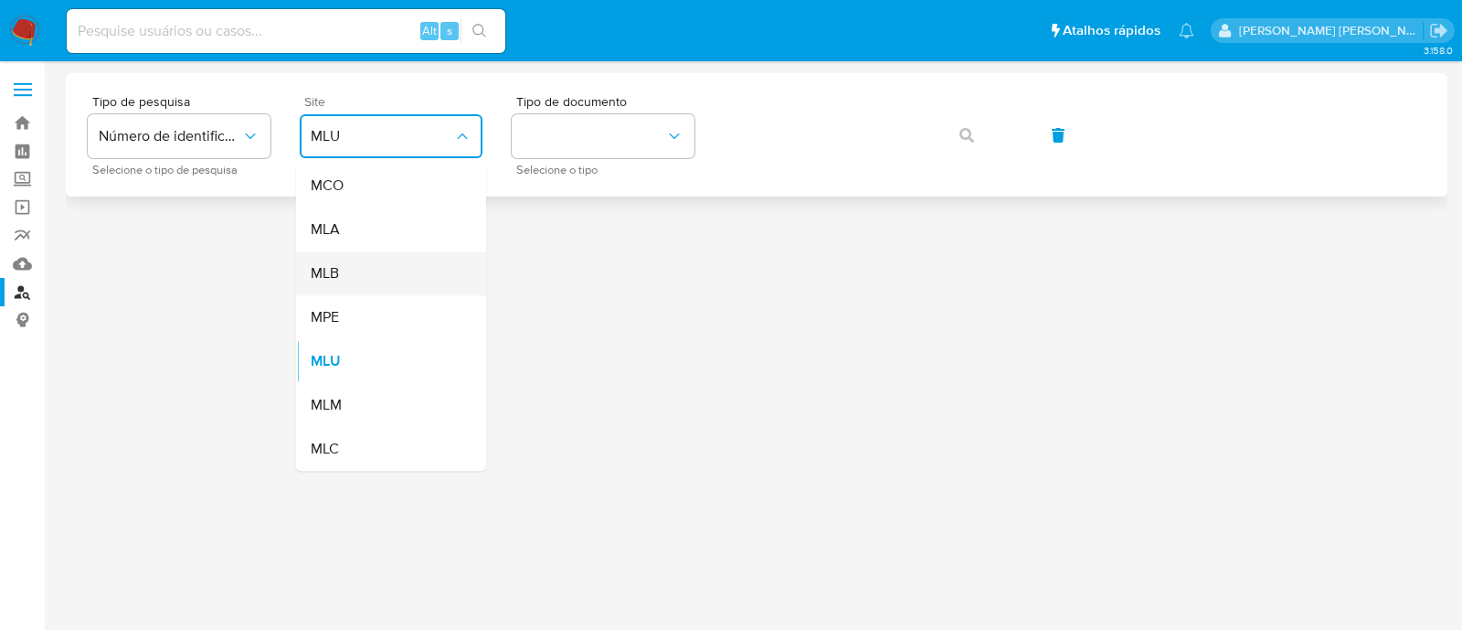
click at [414, 276] on div "MLB" at bounding box center [386, 273] width 150 height 44
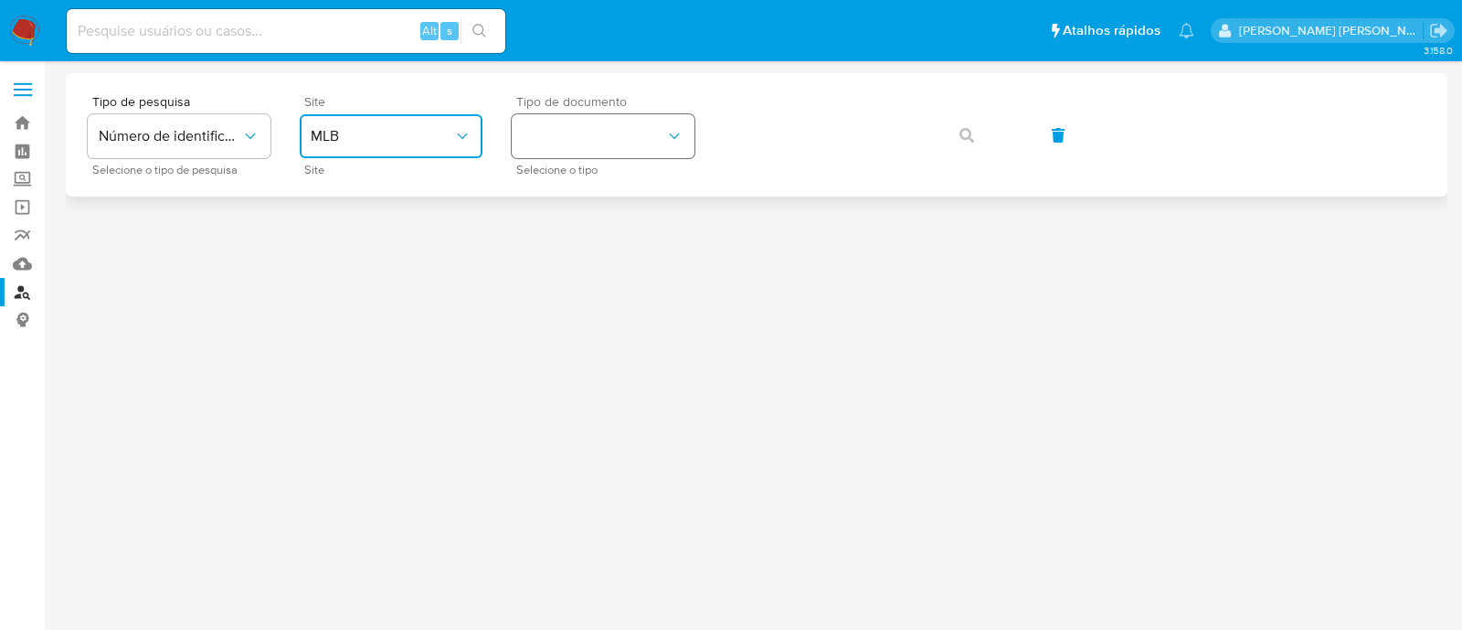
click at [563, 143] on button "identificationType" at bounding box center [603, 136] width 183 height 44
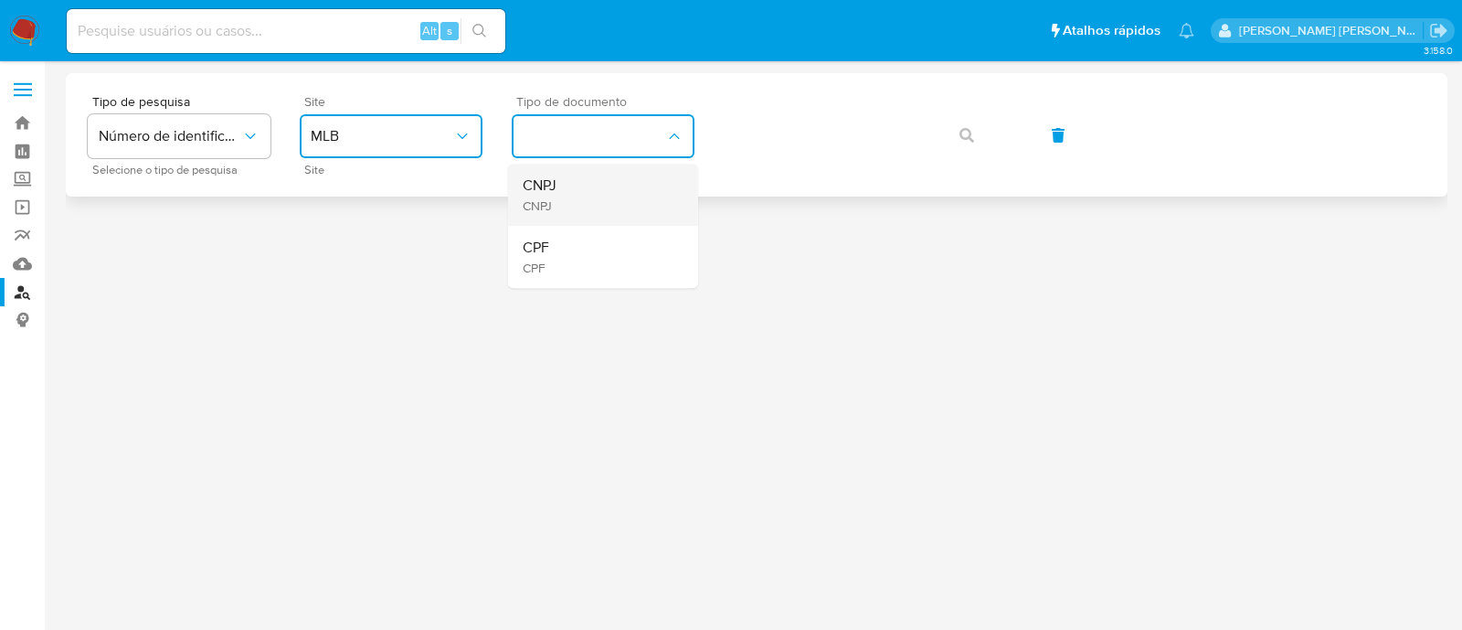
click at [568, 186] on div "CNPJ CNPJ" at bounding box center [598, 195] width 150 height 62
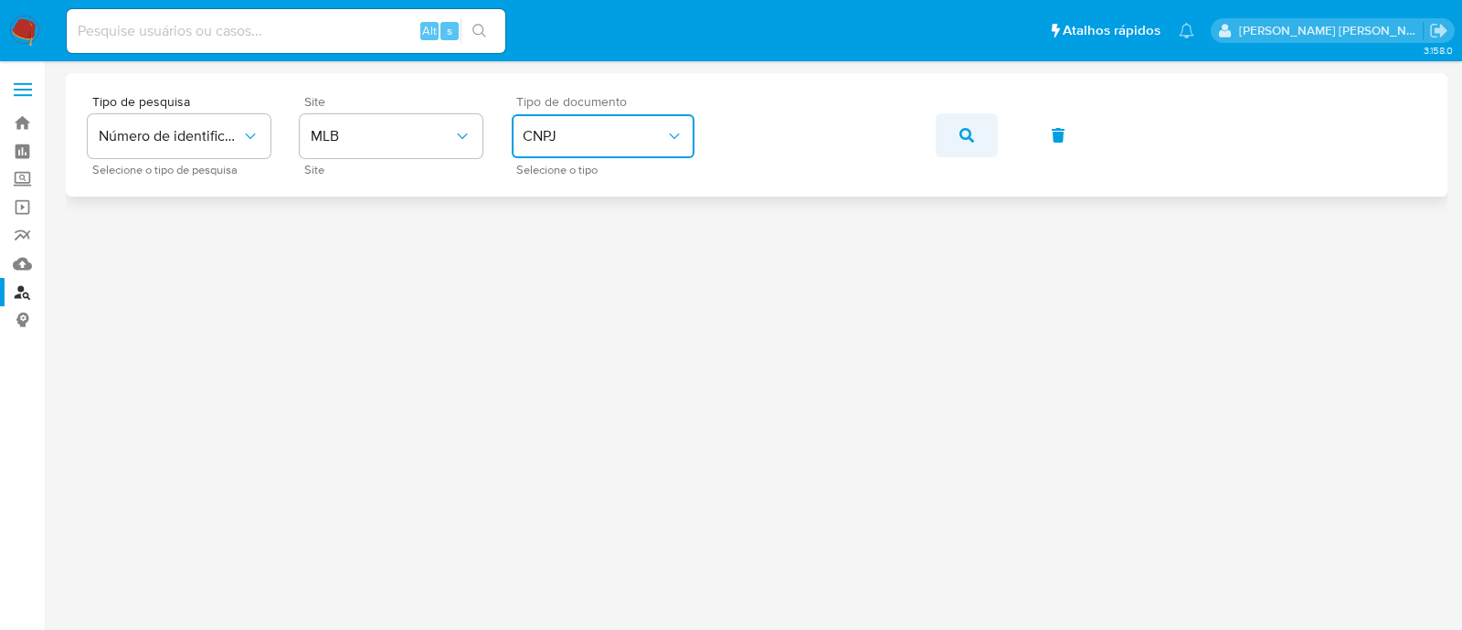
click at [989, 144] on button "button" at bounding box center [967, 135] width 62 height 44
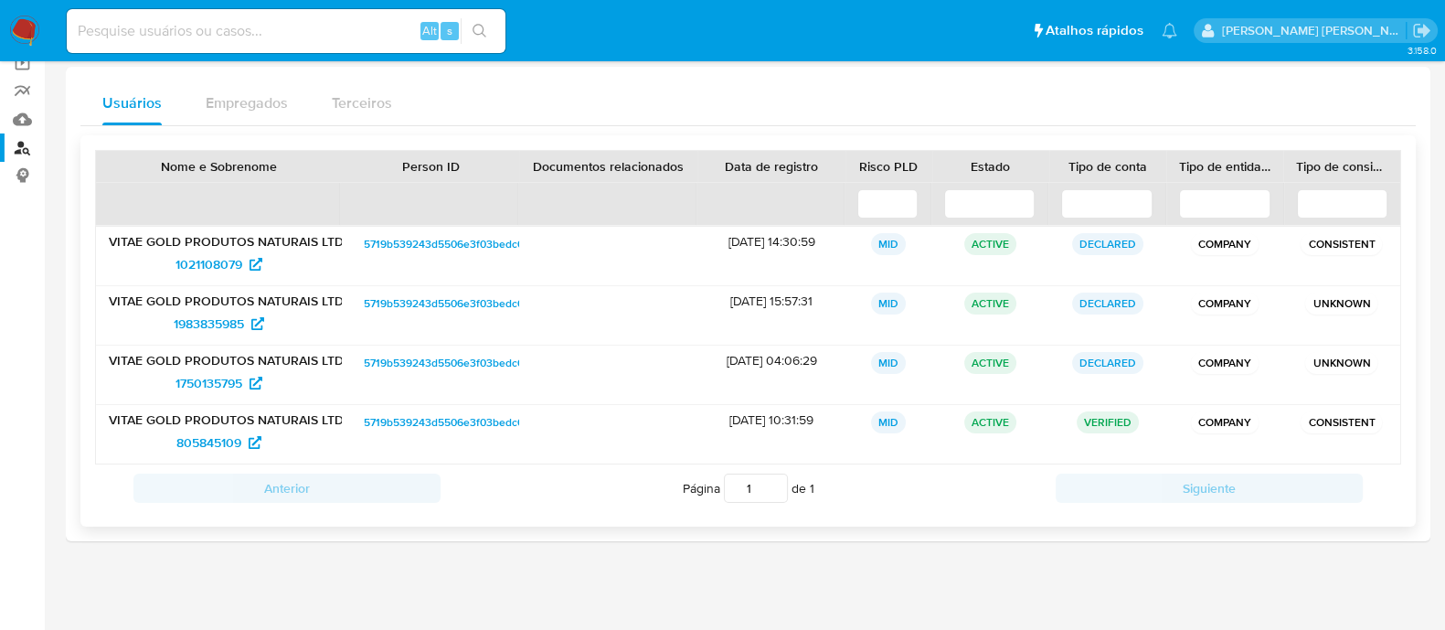
scroll to position [145, 0]
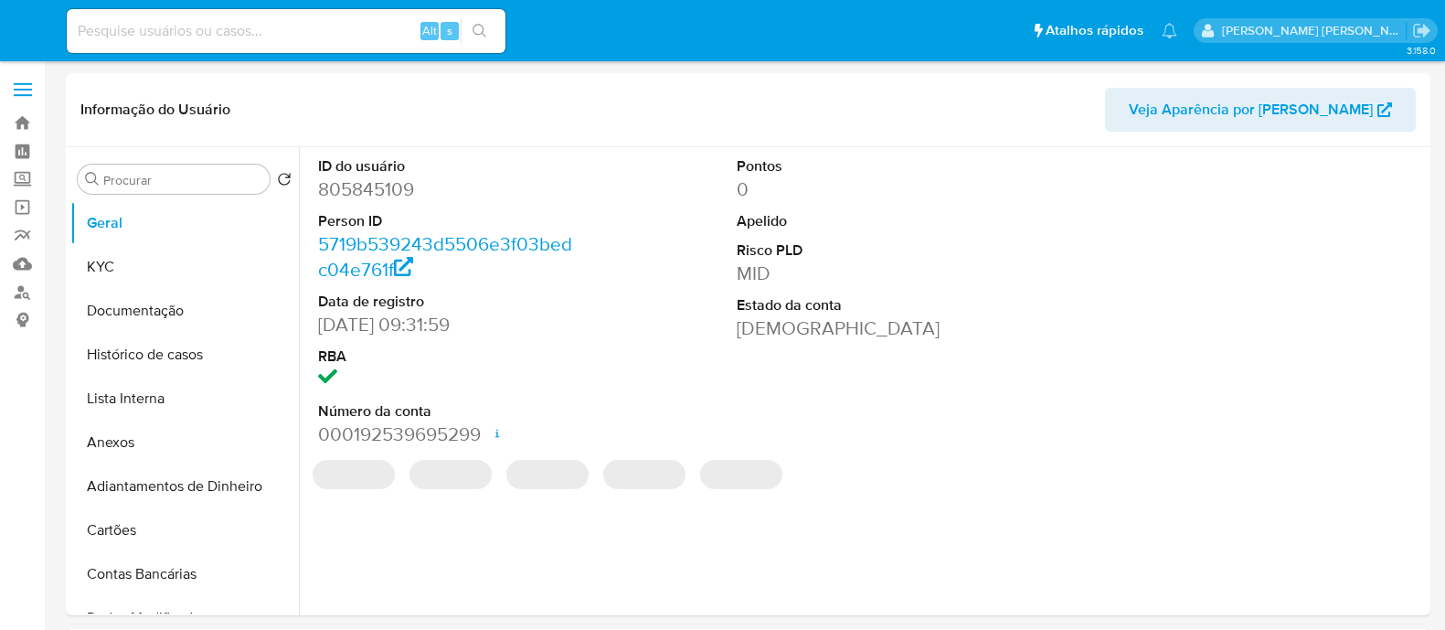
select select "10"
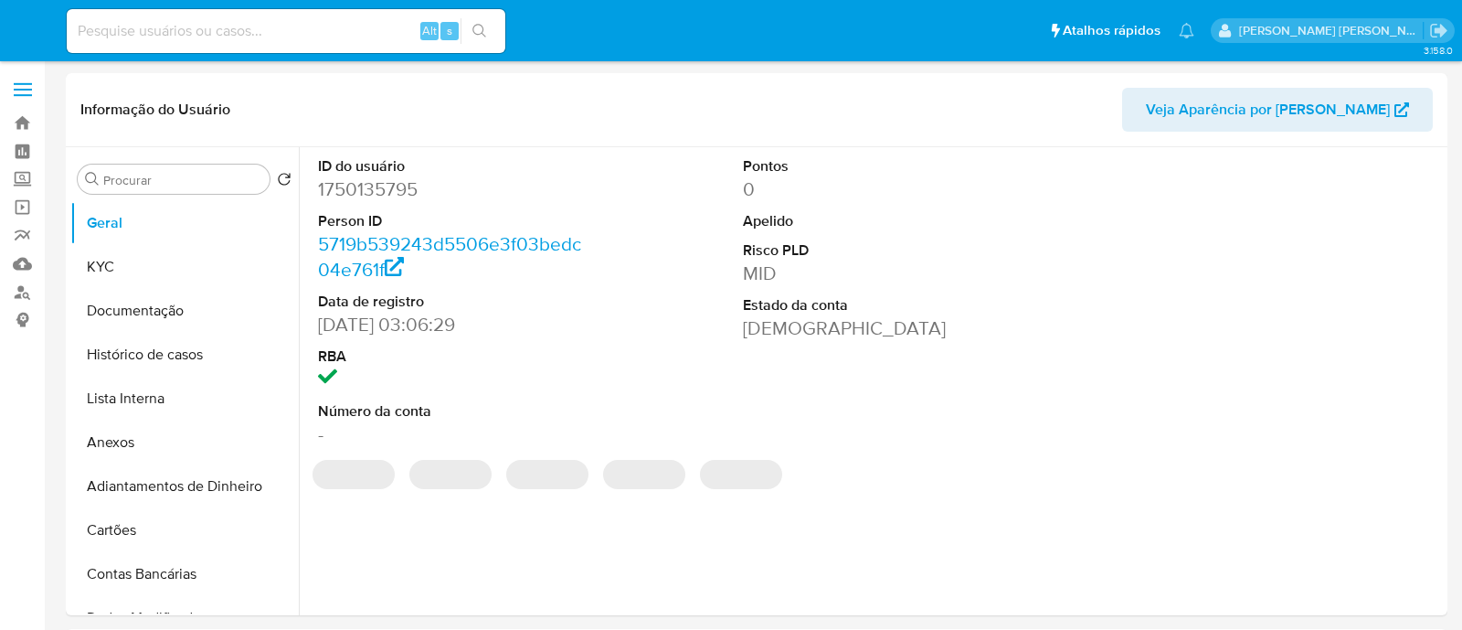
select select "10"
